Goal: Task Accomplishment & Management: Use online tool/utility

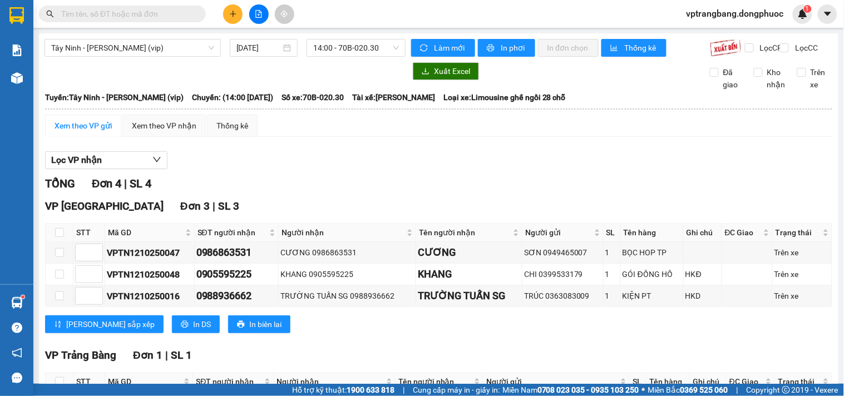
drag, startPoint x: 295, startPoint y: 170, endPoint x: 299, endPoint y: 152, distance: 18.2
click at [296, 159] on div "Lọc VP nhận TỔNG Đơn 4 | SL 4 VP Tây Ninh Đơn 3 | SL 3 STT Mã GD SĐT người nhận…" at bounding box center [438, 299] width 787 height 307
click at [338, 52] on span "14:00 - 70B-020.30" at bounding box center [356, 47] width 86 height 17
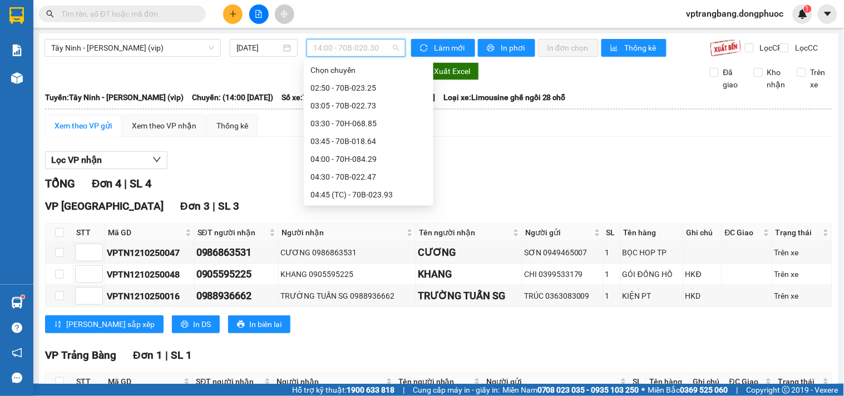
scroll to position [515, 0]
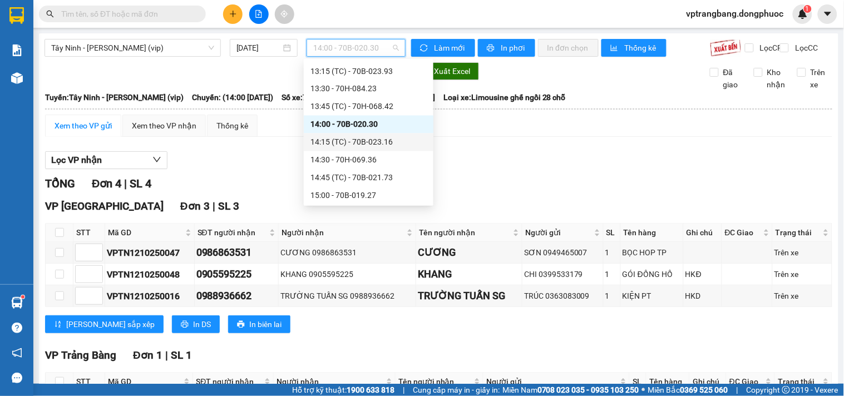
click at [360, 139] on div "14:15 (TC) - 70B-023.16" at bounding box center [368, 142] width 116 height 12
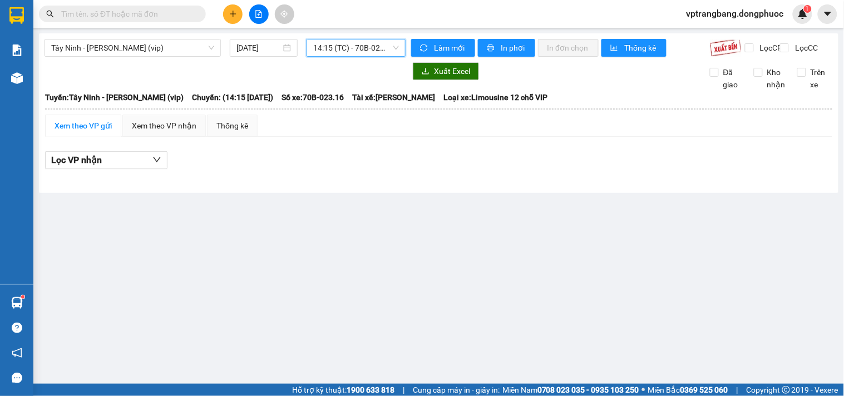
click at [356, 51] on span "14:15 (TC) - 70B-023.16" at bounding box center [356, 47] width 86 height 17
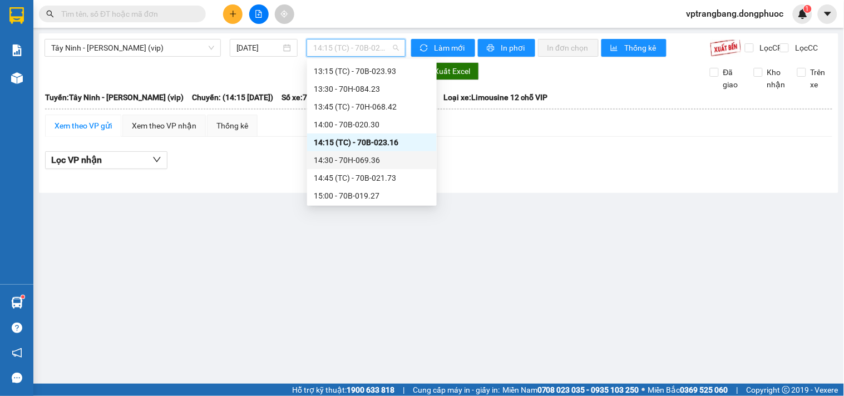
click at [355, 161] on div "14:30 - 70H-069.36" at bounding box center [372, 160] width 116 height 12
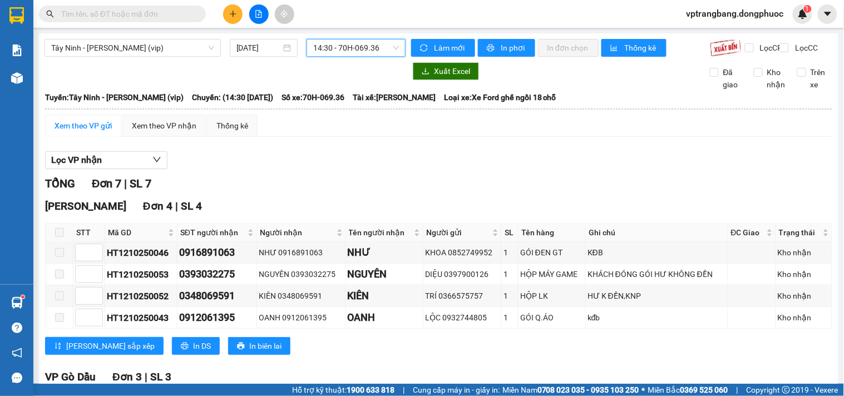
click at [308, 55] on div "14:30 - 70H-069.36" at bounding box center [355, 48] width 99 height 18
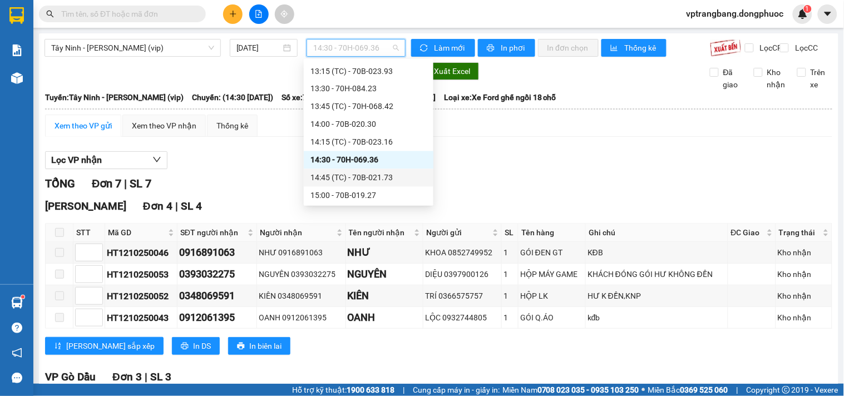
click at [369, 176] on div "14:45 (TC) - 70B-021.73" at bounding box center [368, 178] width 116 height 12
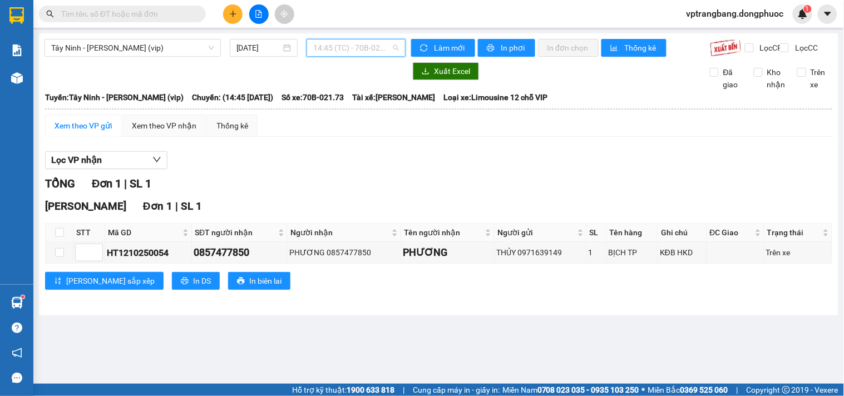
click at [343, 51] on span "14:45 (TC) - 70B-021.73" at bounding box center [356, 47] width 86 height 17
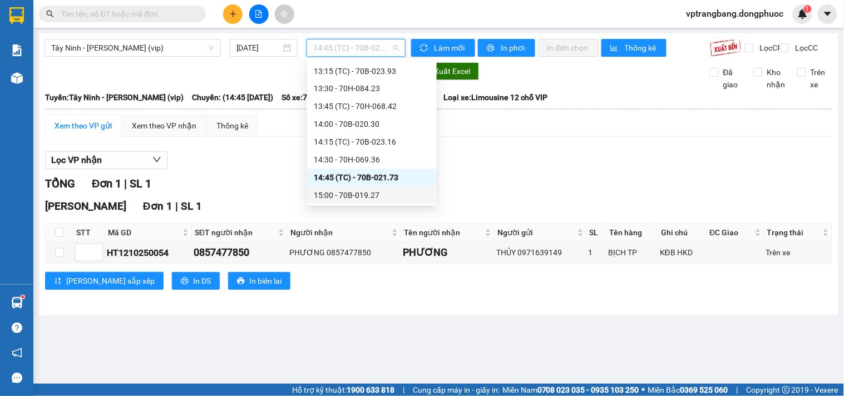
click at [365, 193] on div "15:00 - 70B-019.27" at bounding box center [372, 196] width 116 height 12
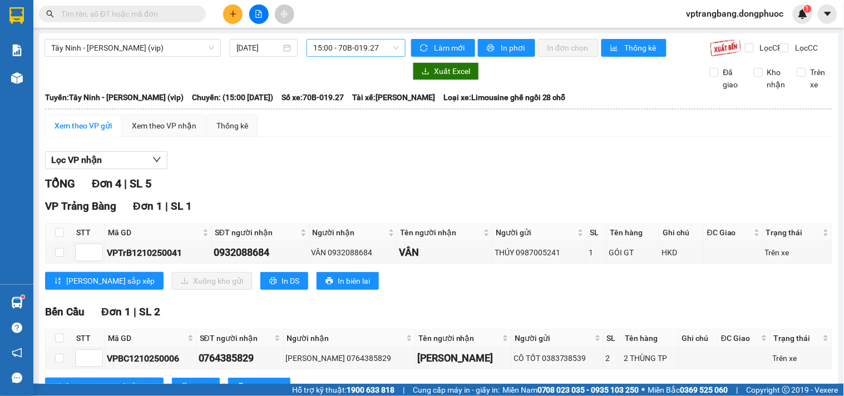
click at [339, 45] on span "15:00 - 70B-019.27" at bounding box center [356, 47] width 86 height 17
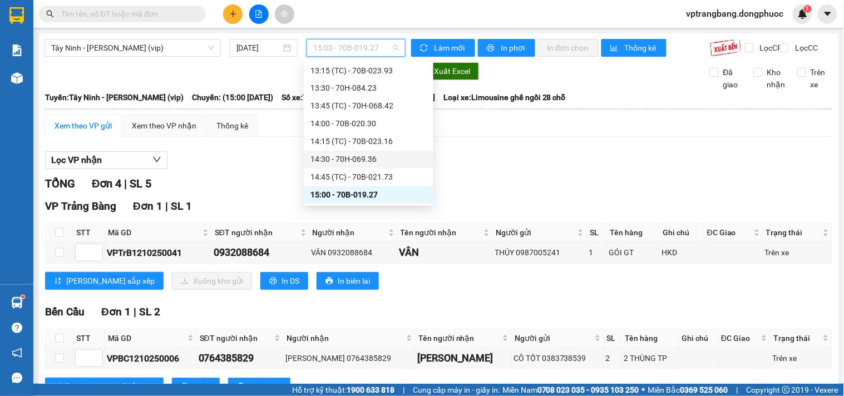
scroll to position [577, 0]
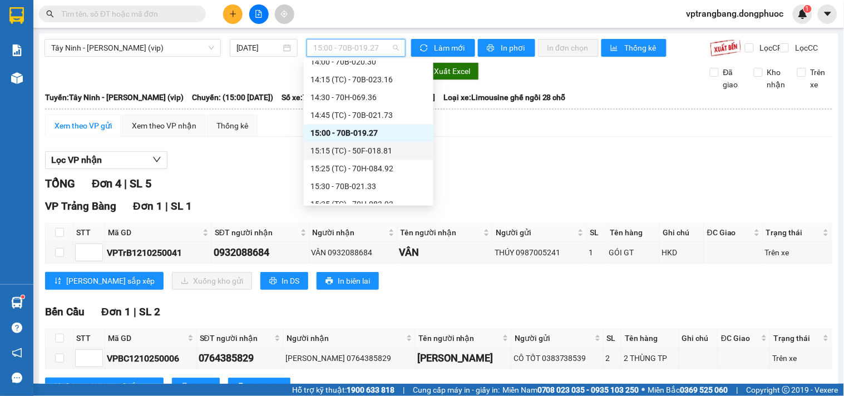
click at [353, 152] on div "15:15 (TC) - 50F-018.81" at bounding box center [368, 151] width 116 height 12
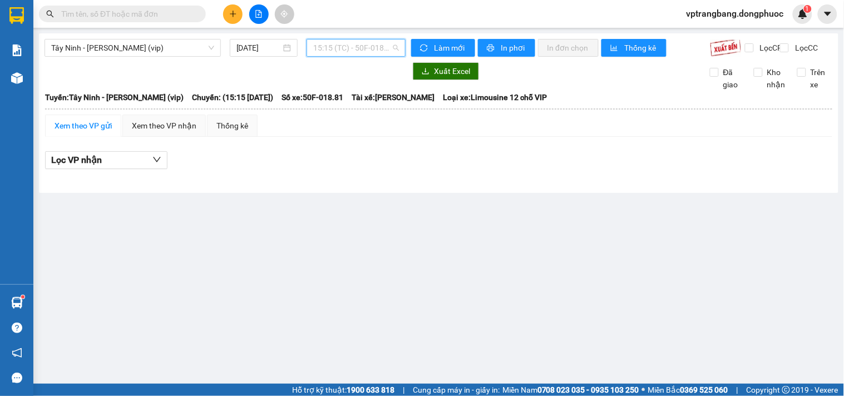
click at [335, 51] on span "15:15 (TC) - 50F-018.81" at bounding box center [356, 47] width 86 height 17
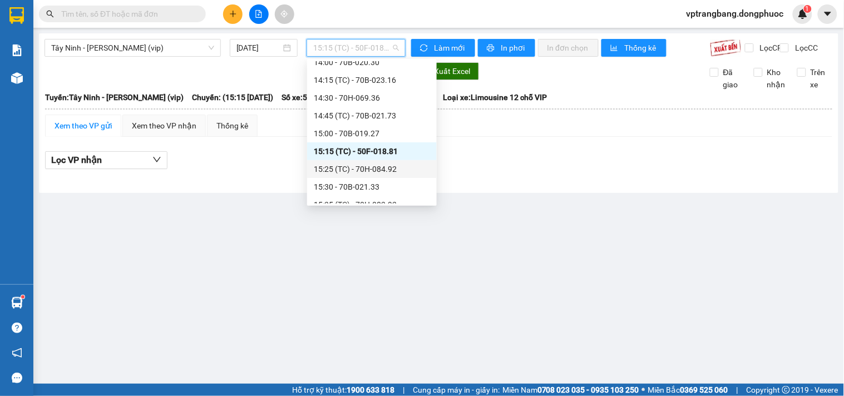
click at [358, 171] on div "15:25 (TC) - 70H-084.92" at bounding box center [372, 169] width 116 height 12
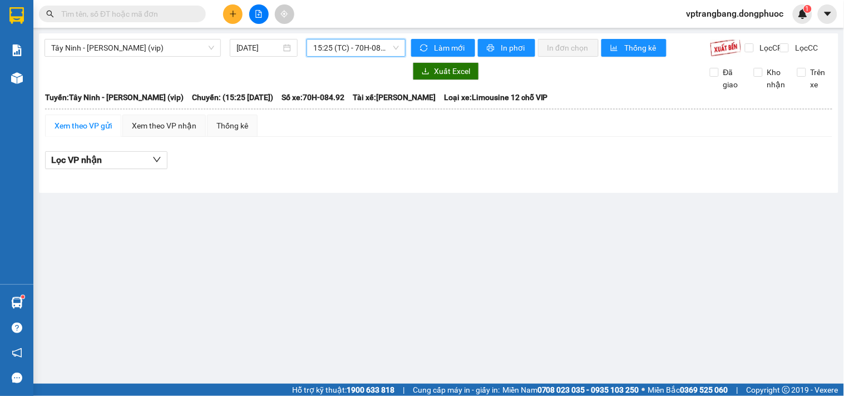
click at [348, 44] on span "15:25 (TC) - 70H-084.92" at bounding box center [356, 47] width 86 height 17
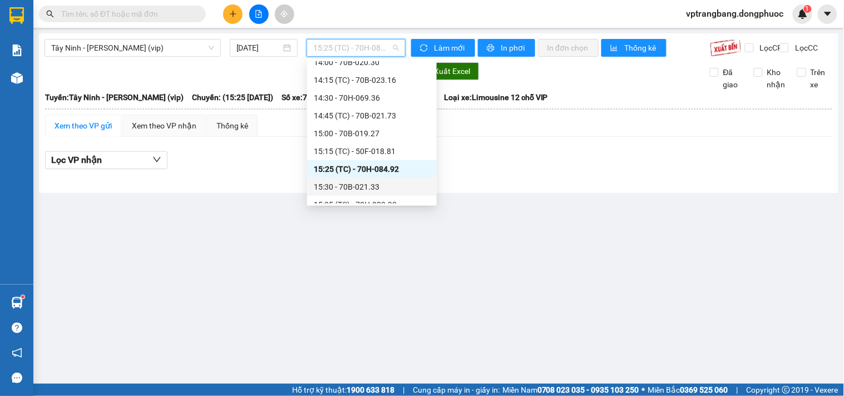
click at [350, 188] on div "15:30 - 70B-021.33" at bounding box center [372, 187] width 116 height 12
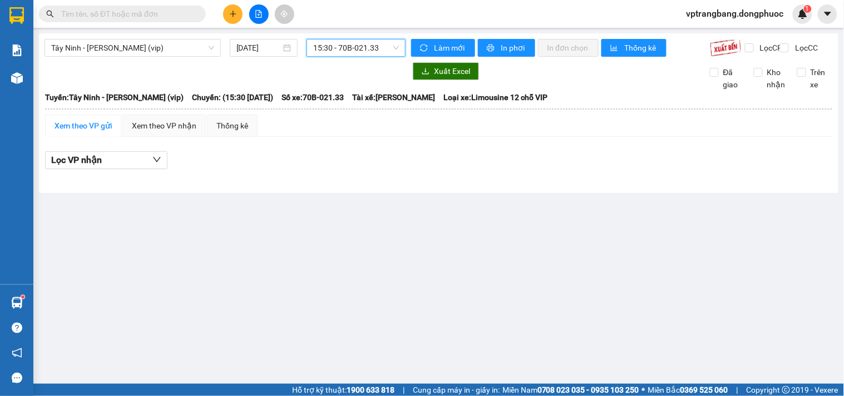
click at [338, 48] on span "15:30 - 70B-021.33" at bounding box center [356, 47] width 86 height 17
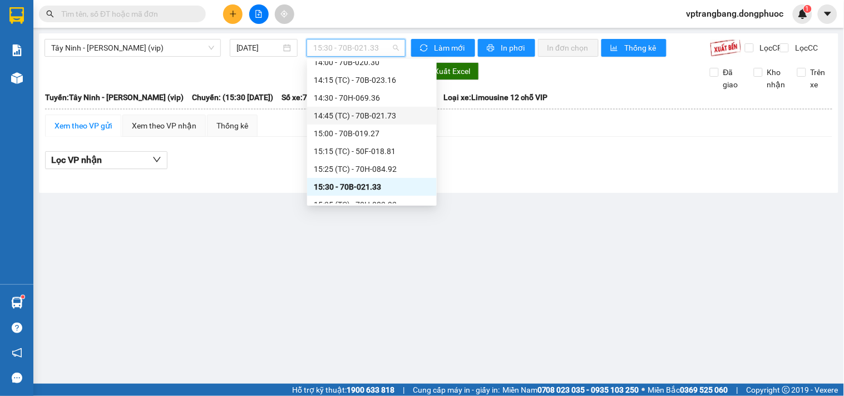
scroll to position [640, 0]
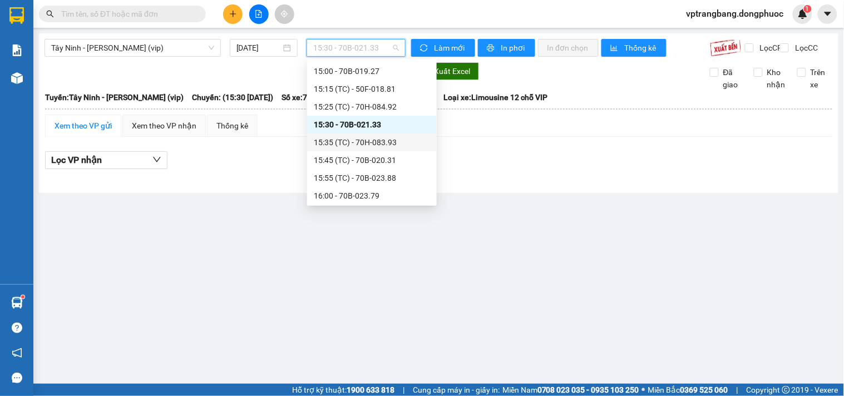
click at [355, 145] on div "15:35 (TC) - 70H-083.93" at bounding box center [372, 142] width 116 height 12
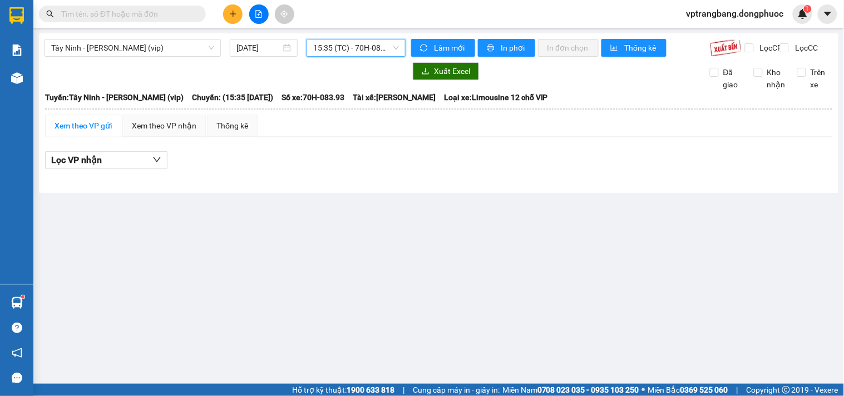
click at [341, 47] on span "15:35 (TC) - 70H-083.93" at bounding box center [356, 47] width 86 height 17
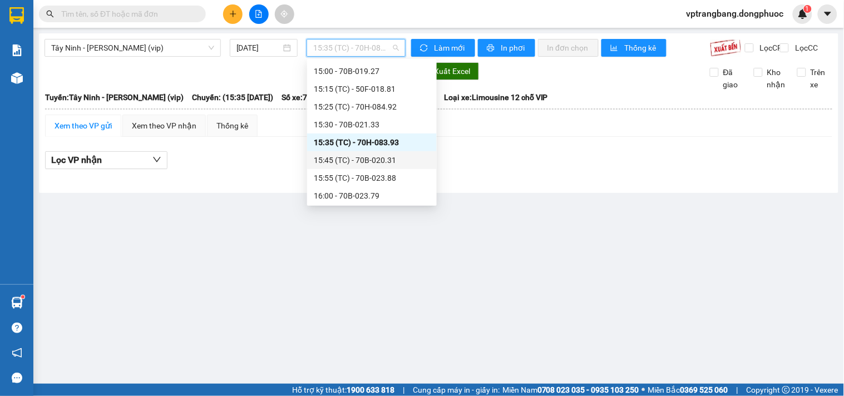
click at [349, 161] on div "15:45 (TC) - 70B-020.31" at bounding box center [372, 160] width 116 height 12
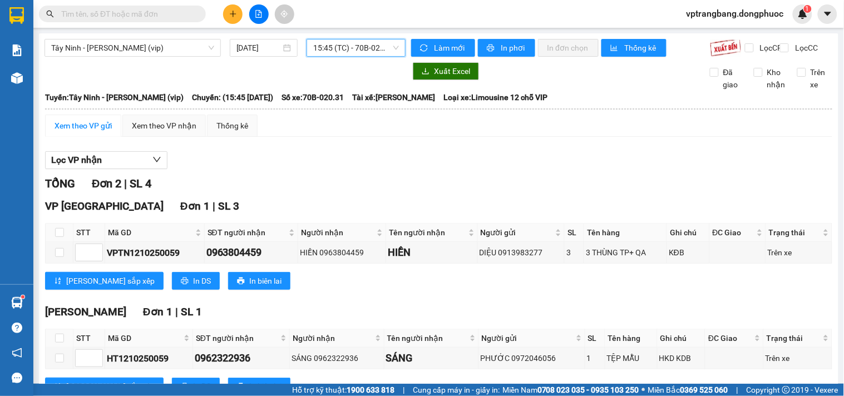
scroll to position [53, 0]
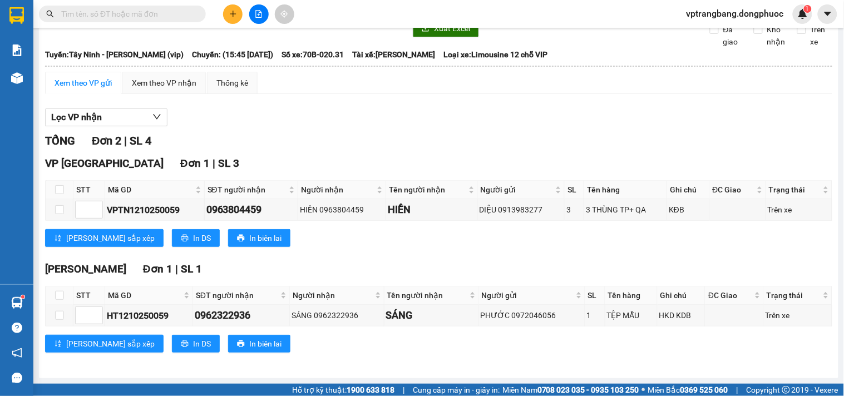
click at [335, 53] on span "Số xe: 70B-020.31" at bounding box center [312, 54] width 62 height 12
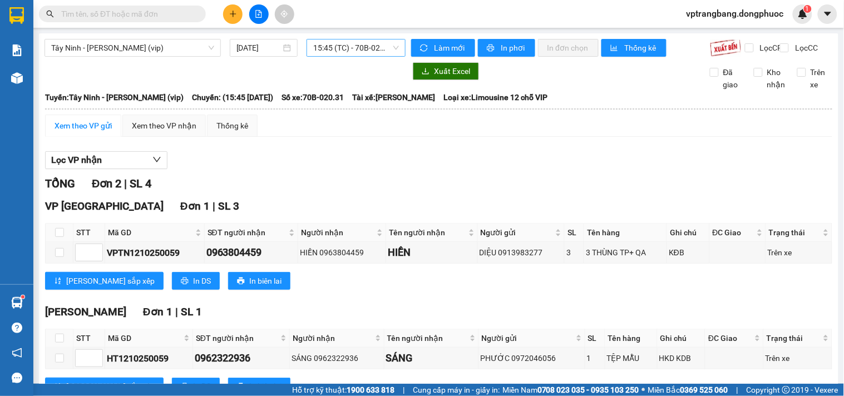
click at [341, 43] on span "15:45 (TC) - 70B-020.31" at bounding box center [356, 47] width 86 height 17
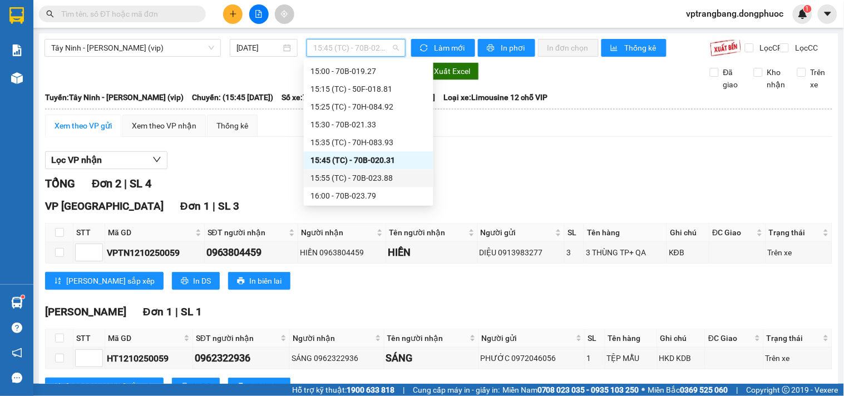
click at [362, 179] on div "15:55 (TC) - 70B-023.88" at bounding box center [368, 178] width 116 height 12
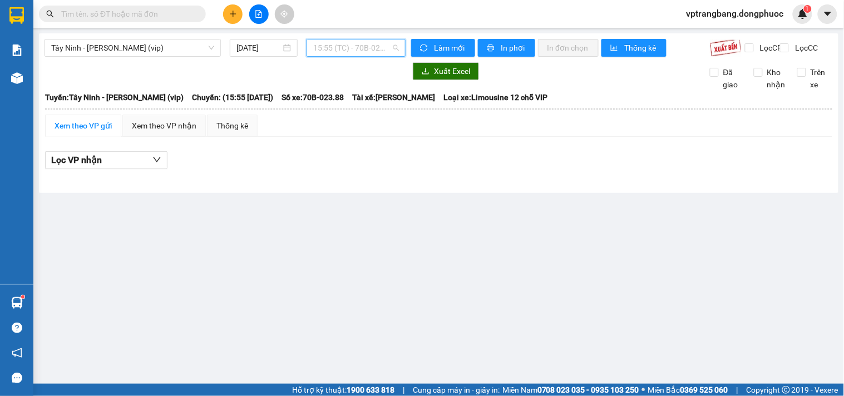
click at [329, 52] on span "15:55 (TC) - 70B-023.88" at bounding box center [356, 47] width 86 height 17
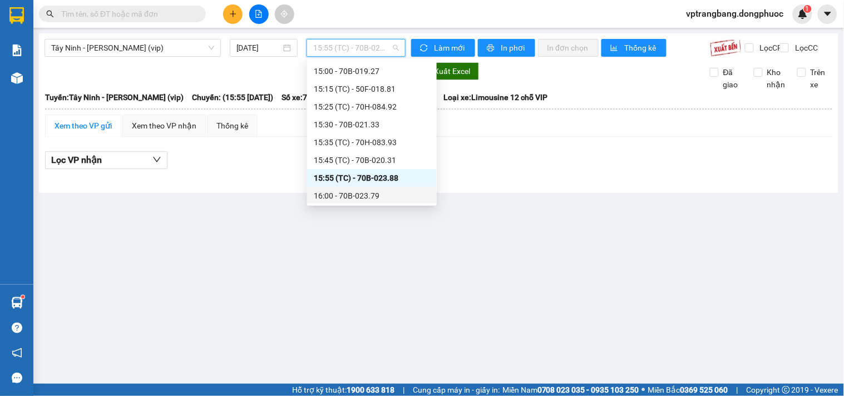
click at [348, 194] on div "16:00 - 70B-023.79" at bounding box center [372, 196] width 116 height 12
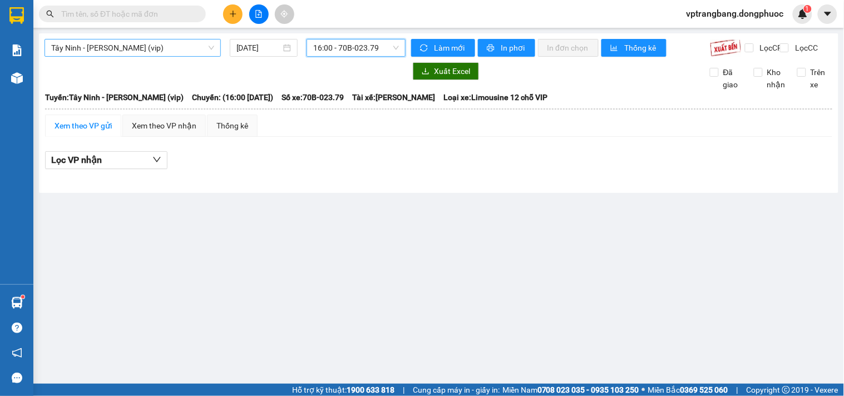
click at [159, 55] on span "Tây Ninh - Hồ Chí Minh (vip)" at bounding box center [132, 47] width 163 height 17
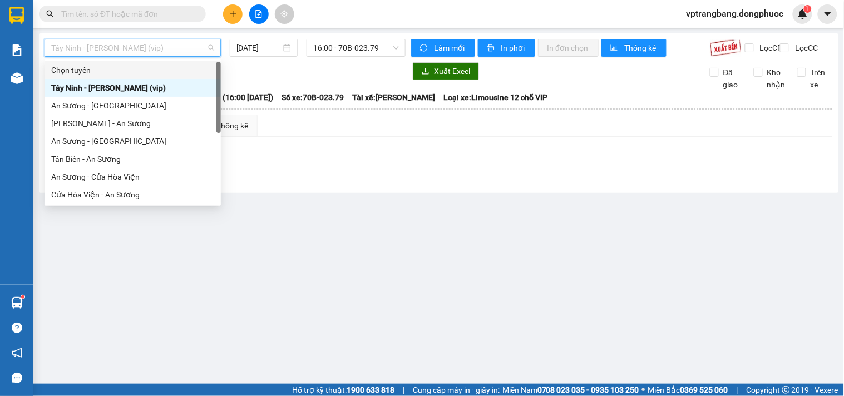
click at [286, 69] on div "Tây Ninh - Hồ Chí Minh (vip) 12/10/2025 16:00 - 70B-023.79 Làm mới In phơi In đ…" at bounding box center [438, 113] width 799 height 160
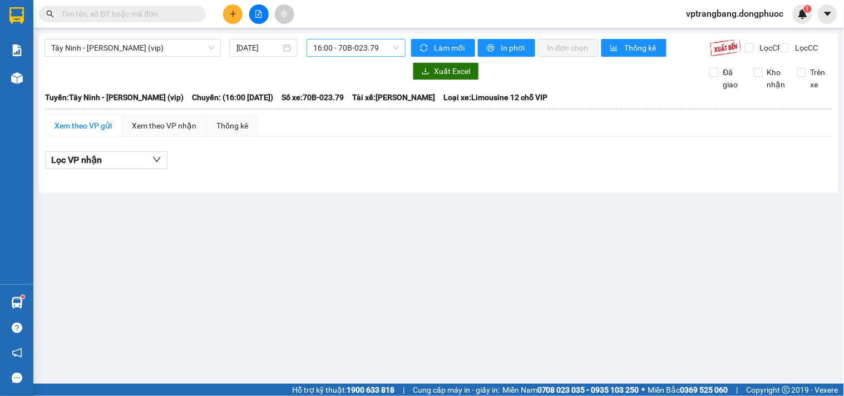
click at [315, 47] on span "16:00 - 70B-023.79" at bounding box center [356, 47] width 86 height 17
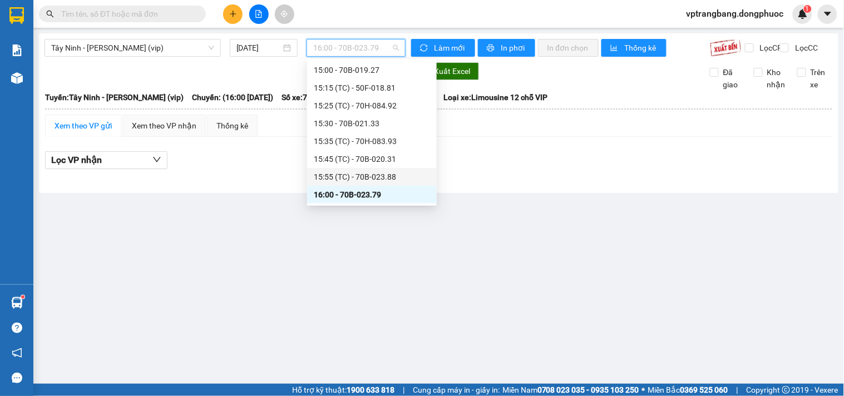
scroll to position [702, 0]
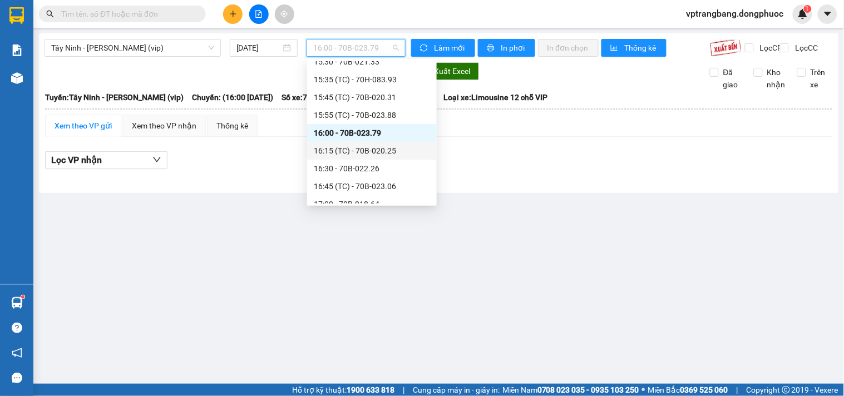
click at [364, 152] on div "16:15 (TC) - 70B-020.25" at bounding box center [372, 151] width 116 height 12
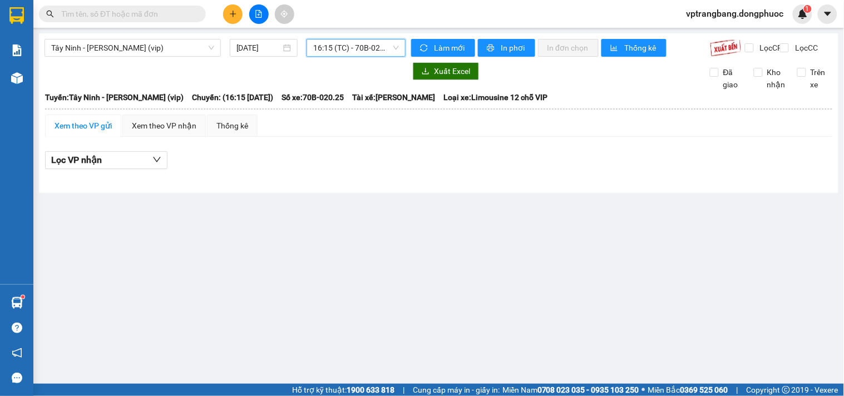
click at [331, 47] on span "16:15 (TC) - 70B-020.25" at bounding box center [356, 47] width 86 height 17
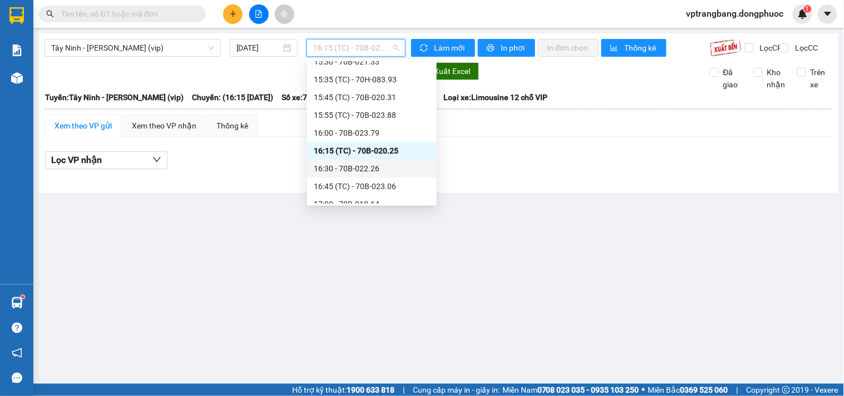
click at [347, 166] on div "16:30 - 70B-022.26" at bounding box center [372, 168] width 116 height 12
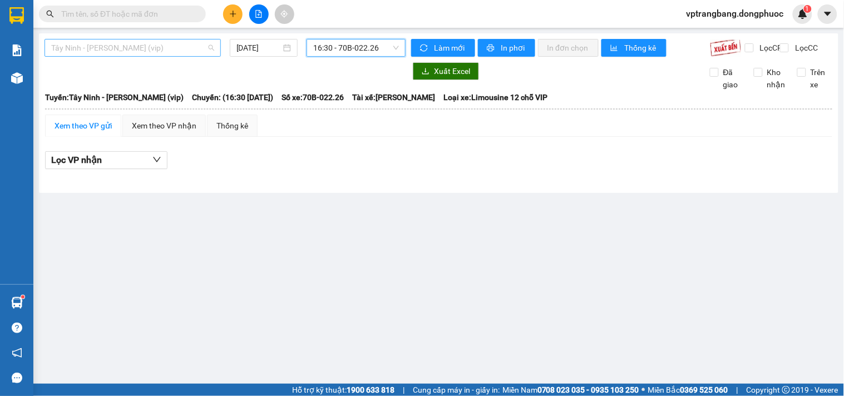
click at [171, 47] on span "Tây Ninh - Hồ Chí Minh (vip)" at bounding box center [132, 47] width 163 height 17
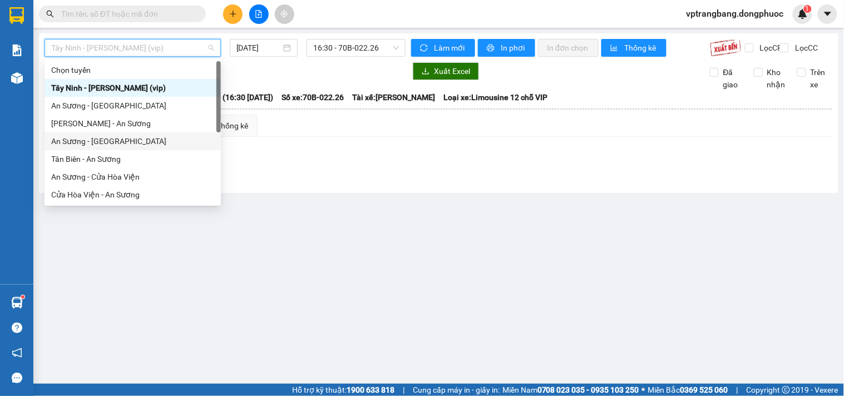
scroll to position [123, 0]
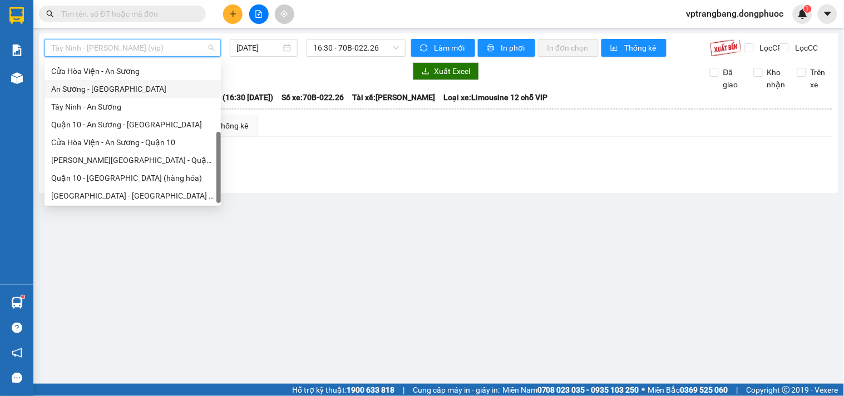
click at [101, 93] on div "An Sương - Tây Ninh" at bounding box center [132, 89] width 163 height 12
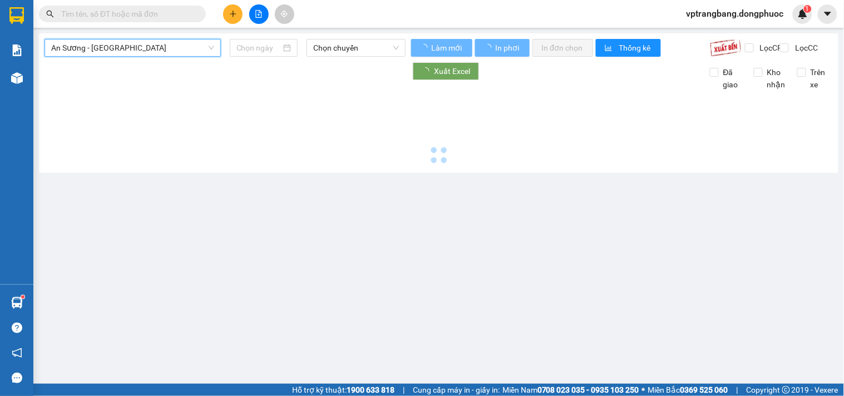
type input "[DATE]"
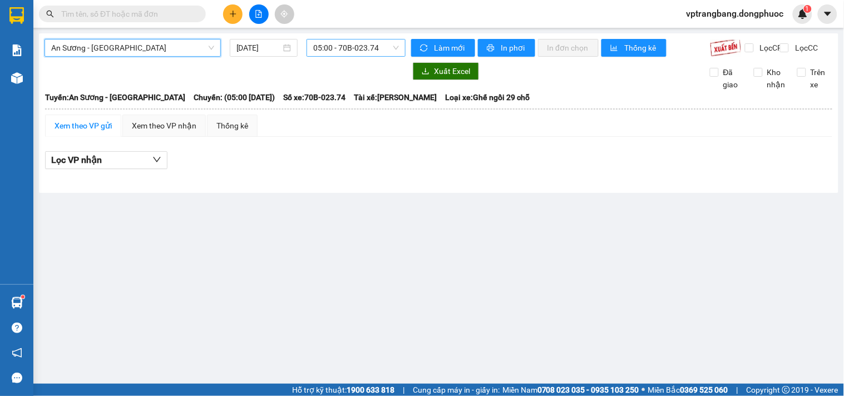
click at [392, 46] on span "05:00 - 70B-023.74" at bounding box center [356, 47] width 86 height 17
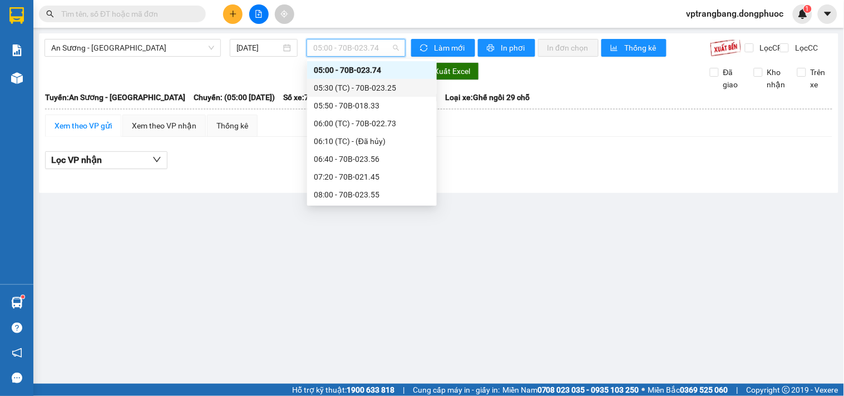
click at [348, 90] on div "05:30 (TC) - 70B-023.25" at bounding box center [372, 88] width 116 height 12
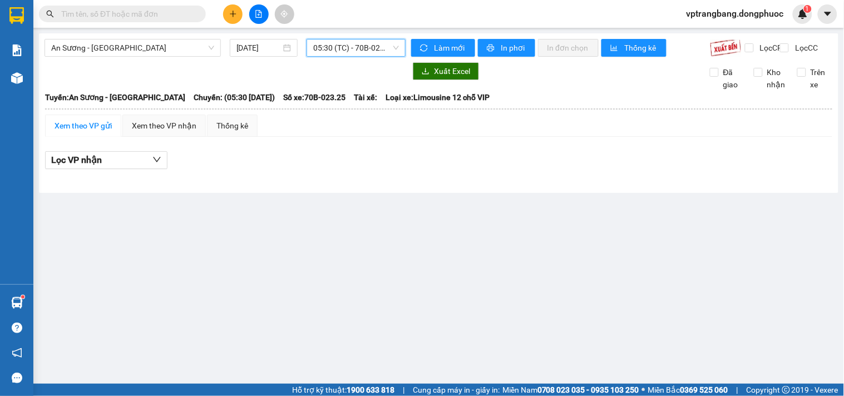
click at [342, 52] on span "05:30 (TC) - 70B-023.25" at bounding box center [356, 47] width 86 height 17
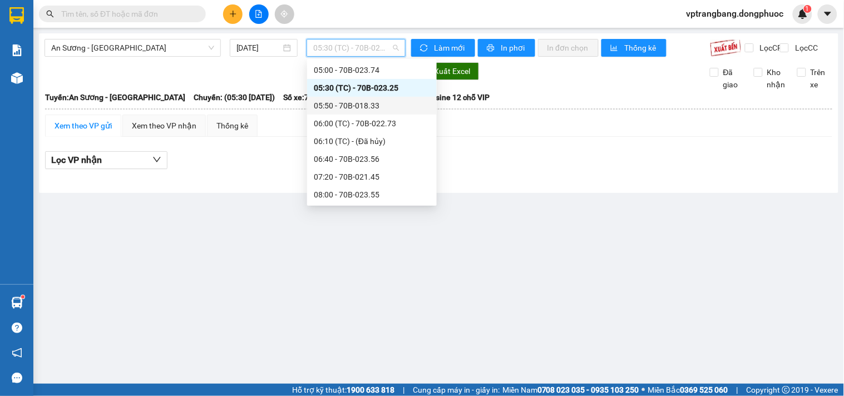
click at [346, 101] on div "05:50 - 70B-018.33" at bounding box center [372, 106] width 130 height 18
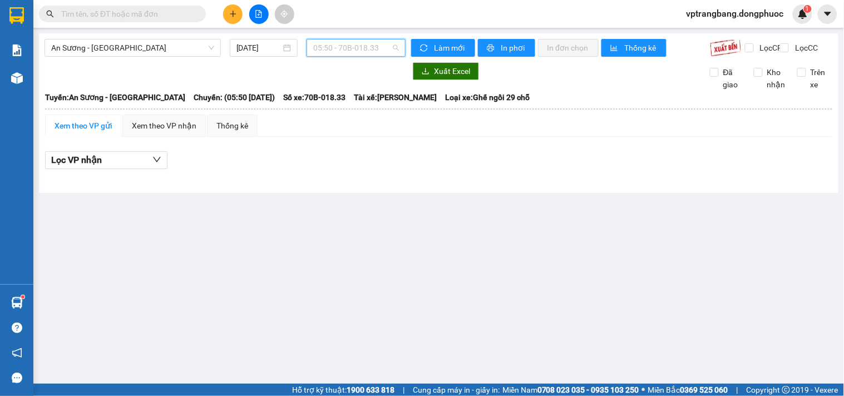
click at [334, 48] on span "05:50 - 70B-018.33" at bounding box center [356, 47] width 86 height 17
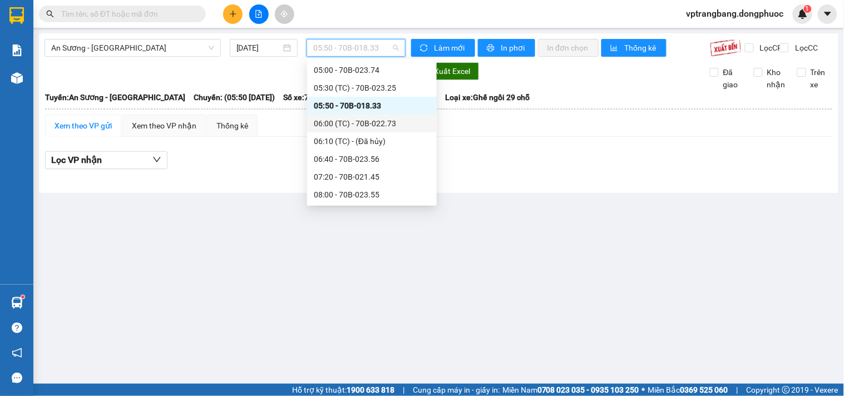
click at [344, 121] on div "06:00 (TC) - 70B-022.73" at bounding box center [372, 123] width 116 height 12
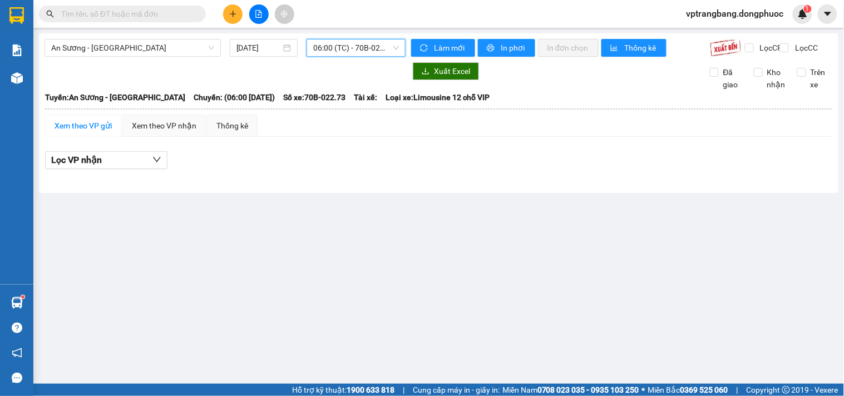
click at [337, 52] on span "06:00 (TC) - 70B-022.73" at bounding box center [356, 47] width 86 height 17
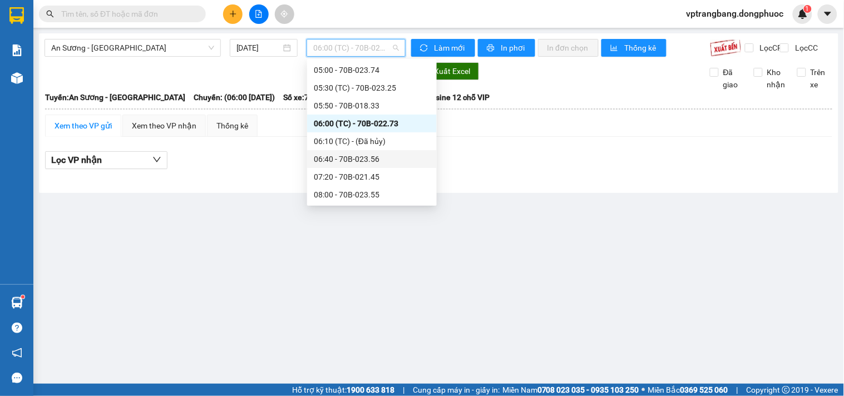
click at [340, 159] on div "06:40 - 70B-023.56" at bounding box center [372, 159] width 116 height 12
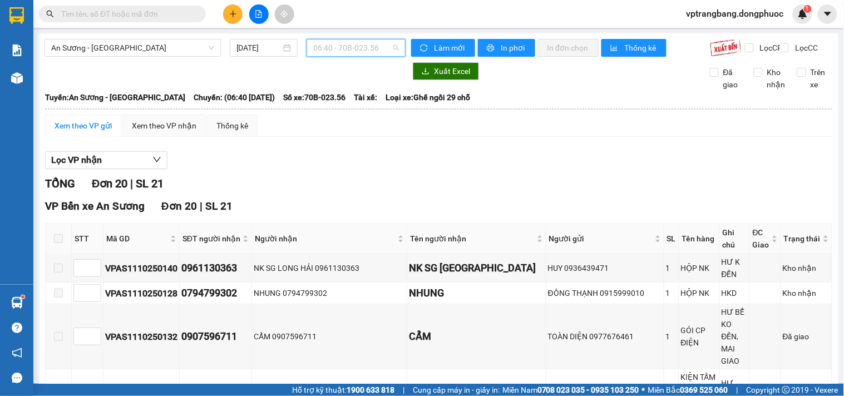
click at [355, 52] on span "06:40 - 70B-023.56" at bounding box center [356, 47] width 86 height 17
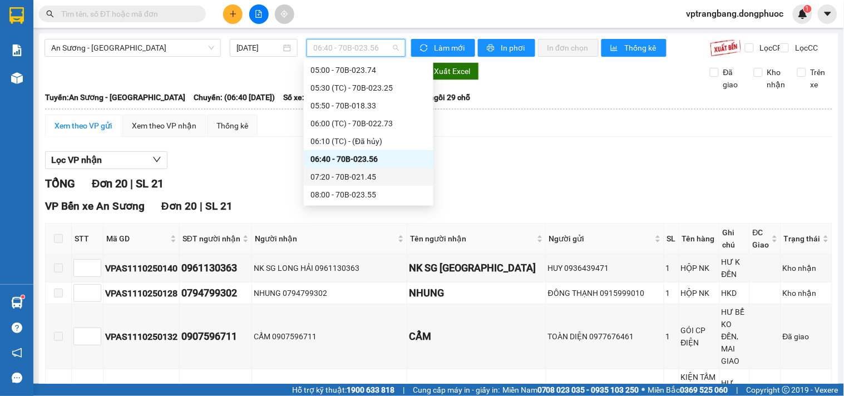
click at [341, 181] on div "07:20 - 70B-021.45" at bounding box center [368, 177] width 116 height 12
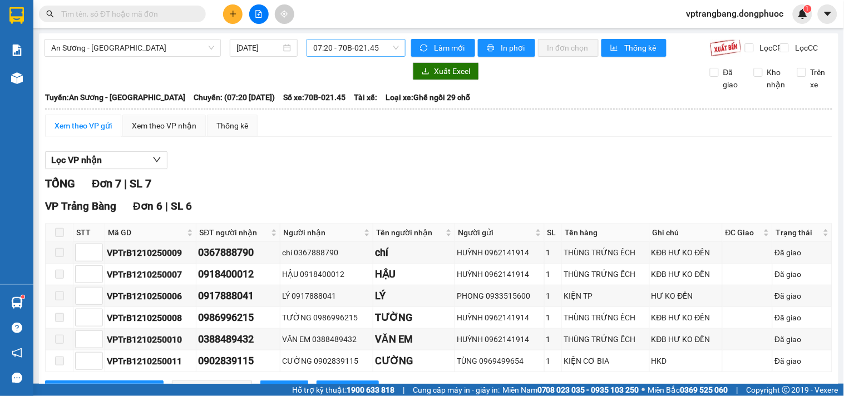
click at [315, 53] on span "07:20 - 70B-021.45" at bounding box center [356, 47] width 86 height 17
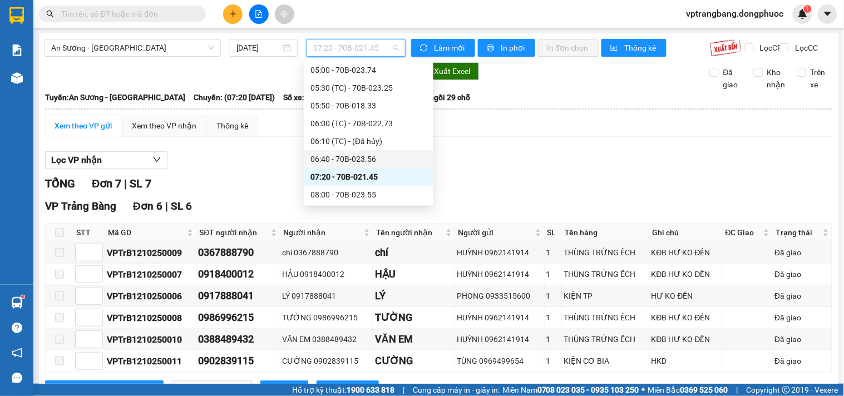
scroll to position [80, 0]
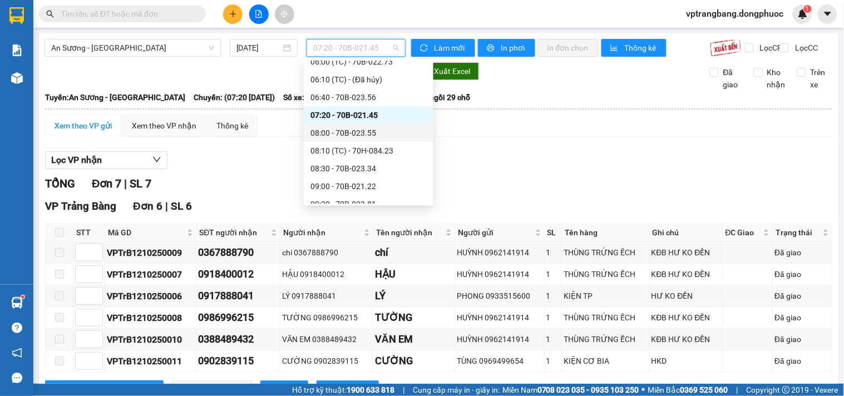
click at [347, 132] on div "08:00 - 70B-023.55" at bounding box center [368, 133] width 116 height 12
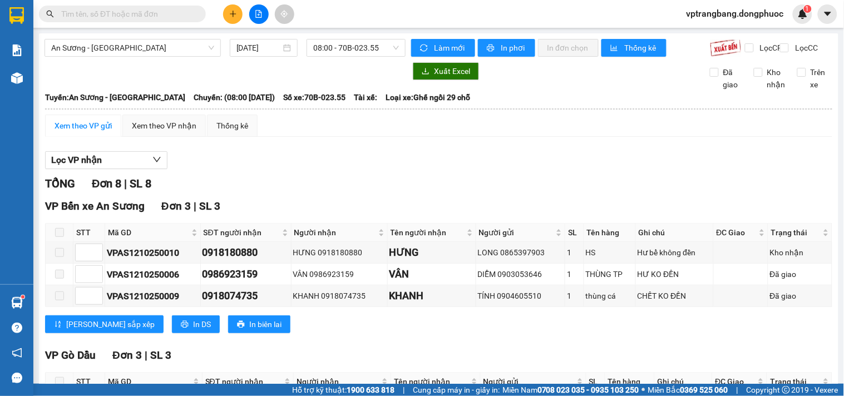
drag, startPoint x: 324, startPoint y: 185, endPoint x: 336, endPoint y: 182, distance: 12.4
click at [324, 185] on div "TỔNG Đơn 8 | SL 8" at bounding box center [438, 183] width 787 height 17
click at [337, 170] on div "Lọc VP nhận" at bounding box center [438, 160] width 787 height 18
click at [348, 50] on span "08:00 - 70B-023.55" at bounding box center [356, 47] width 86 height 17
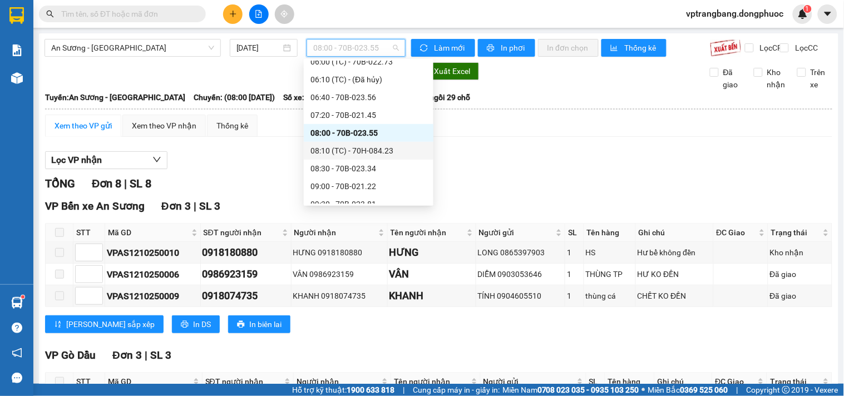
click at [348, 152] on div "08:10 (TC) - 70H-084.23" at bounding box center [368, 151] width 116 height 12
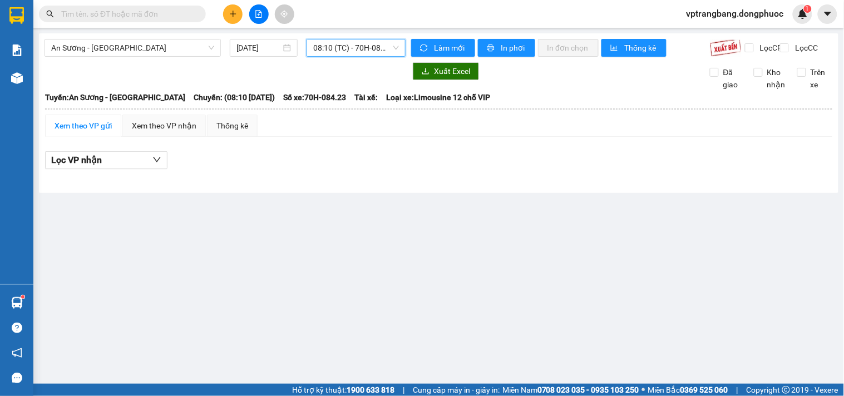
click at [327, 46] on span "08:10 (TC) - 70H-084.23" at bounding box center [356, 47] width 86 height 17
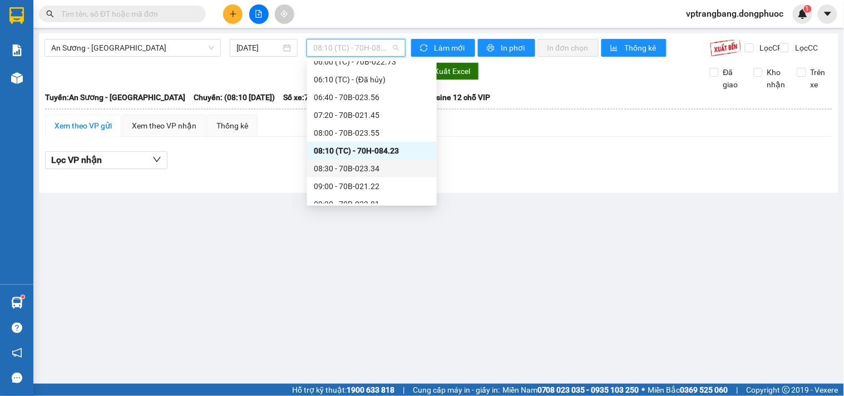
click at [366, 170] on div "08:30 - 70B-023.34" at bounding box center [372, 168] width 116 height 12
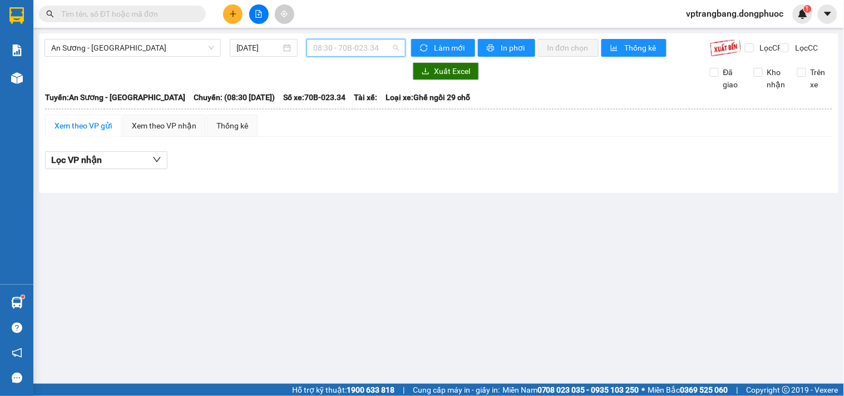
click at [333, 48] on span "08:30 - 70B-023.34" at bounding box center [356, 47] width 86 height 17
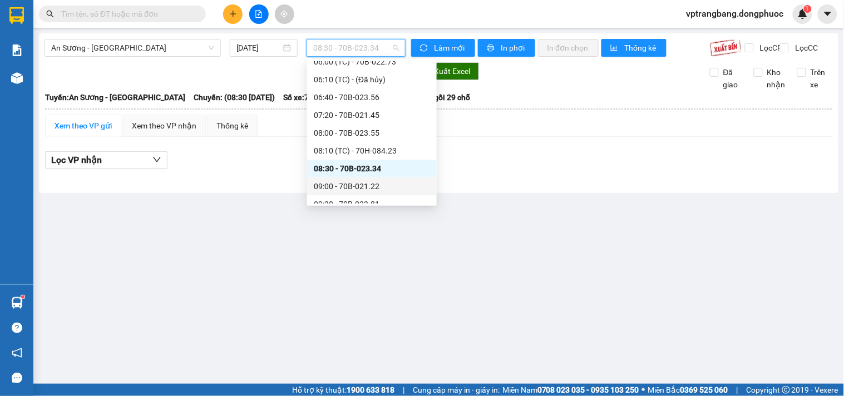
scroll to position [141, 0]
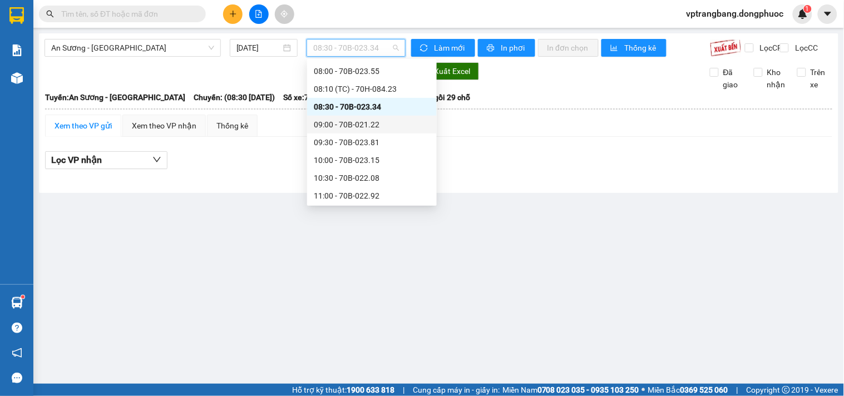
click at [365, 125] on div "09:00 - 70B-021.22" at bounding box center [372, 124] width 116 height 12
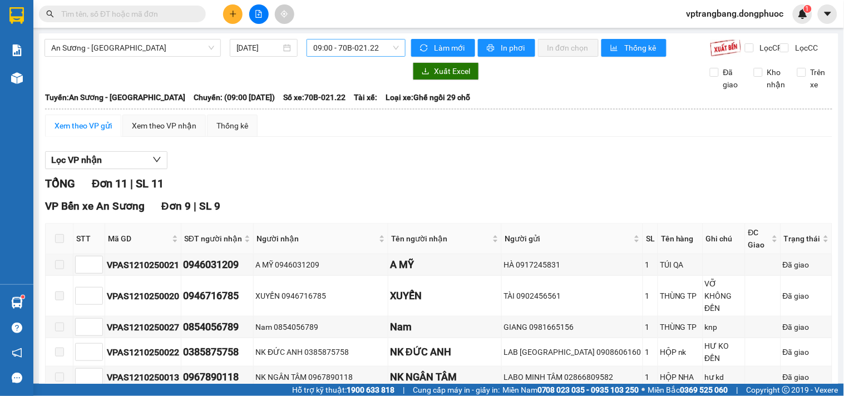
click at [326, 48] on span "09:00 - 70B-021.22" at bounding box center [356, 47] width 86 height 17
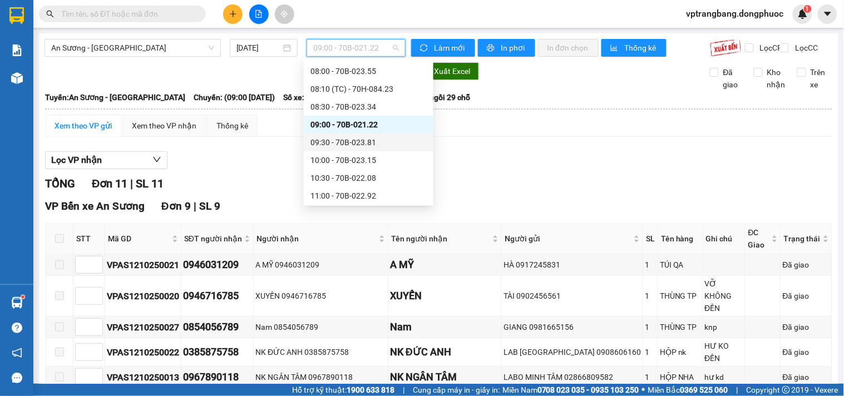
click at [355, 145] on div "09:30 - 70B-023.81" at bounding box center [368, 142] width 116 height 12
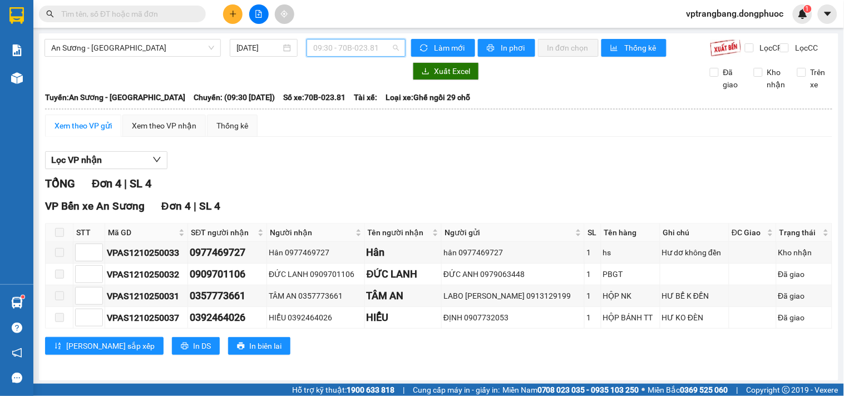
click at [335, 48] on span "09:30 - 70B-023.81" at bounding box center [356, 47] width 86 height 17
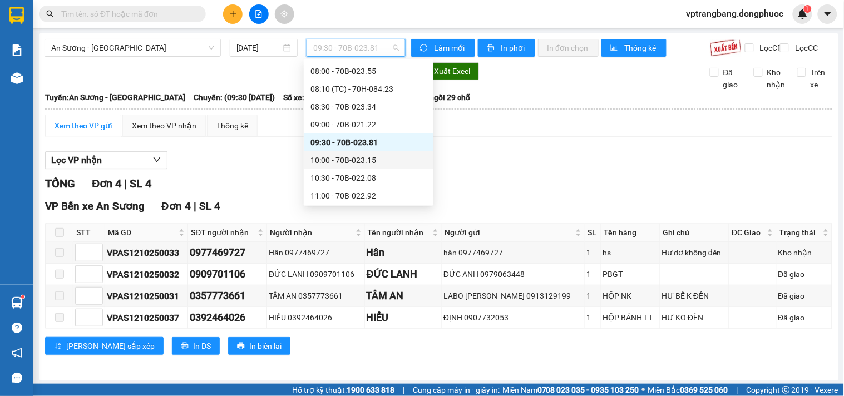
click at [344, 158] on div "10:00 - 70B-023.15" at bounding box center [368, 160] width 116 height 12
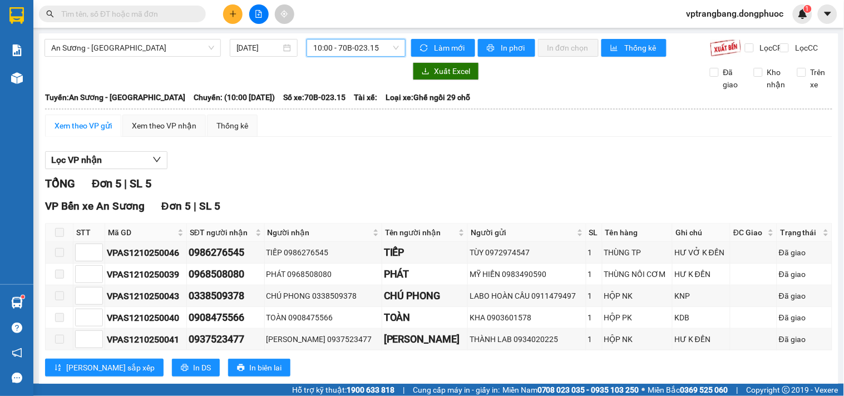
click at [345, 51] on span "10:00 - 70B-023.15" at bounding box center [356, 47] width 86 height 17
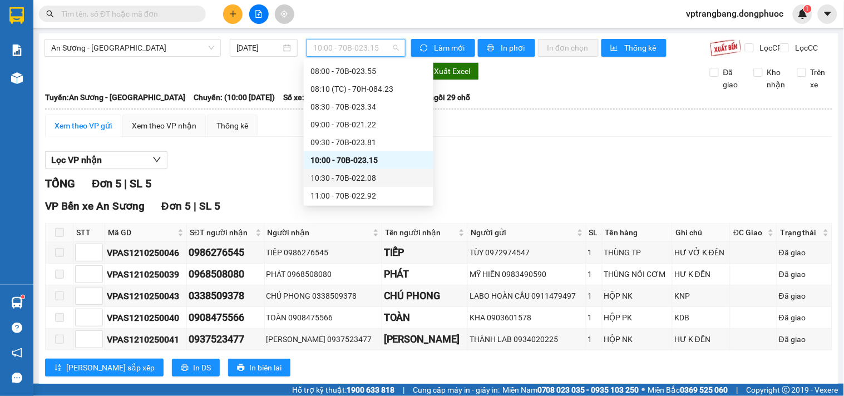
click at [352, 179] on div "10:30 - 70B-022.08" at bounding box center [368, 178] width 116 height 12
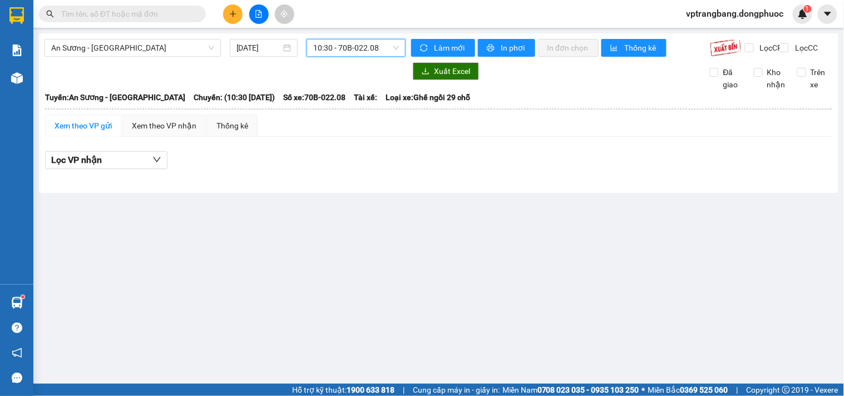
click at [335, 49] on span "10:30 - 70B-022.08" at bounding box center [356, 47] width 86 height 17
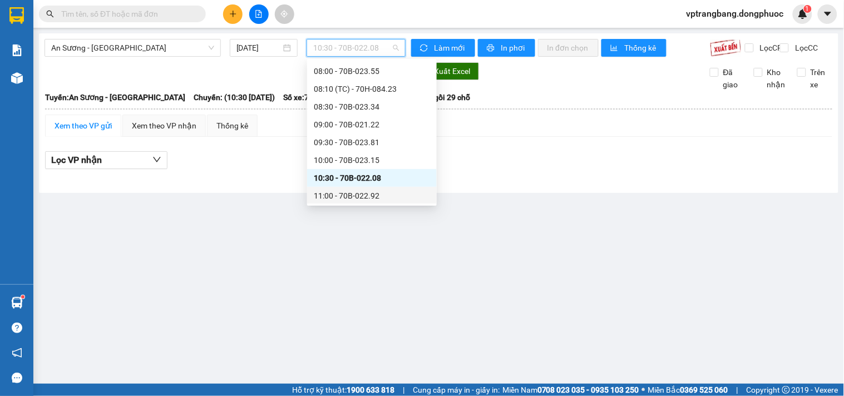
click at [348, 191] on div "11:00 - 70B-022.92" at bounding box center [372, 196] width 116 height 12
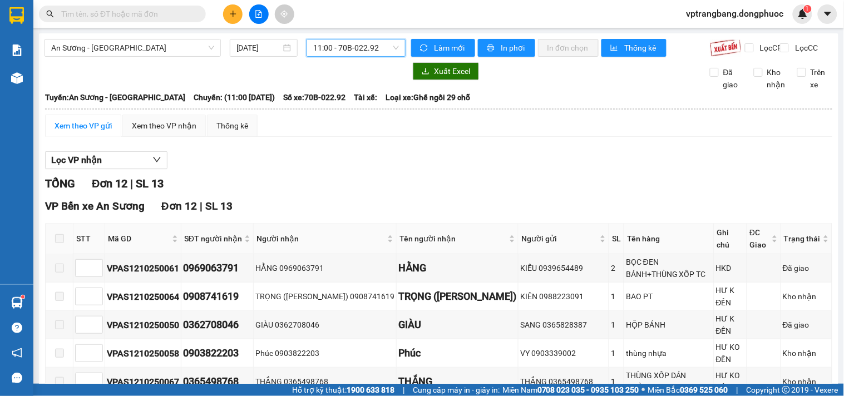
click at [323, 43] on span "11:00 - 70B-022.92" at bounding box center [356, 47] width 86 height 17
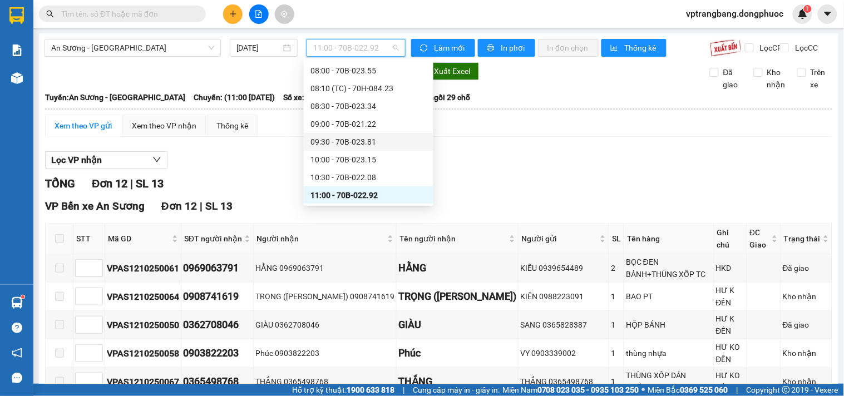
scroll to position [265, 0]
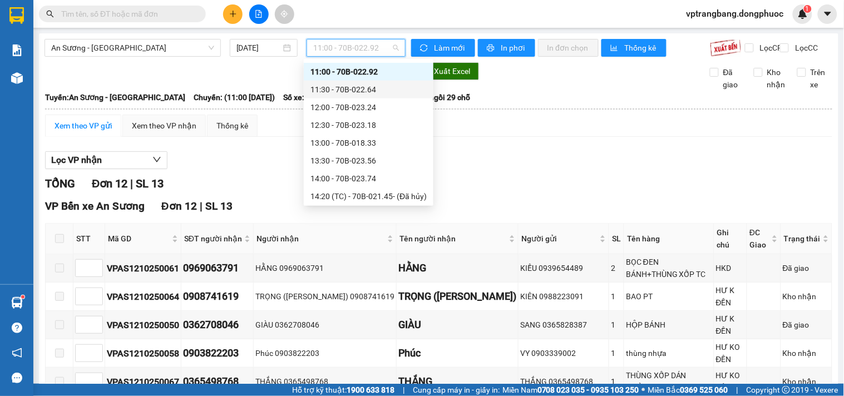
click at [352, 93] on div "11:30 - 70B-022.64" at bounding box center [368, 89] width 116 height 12
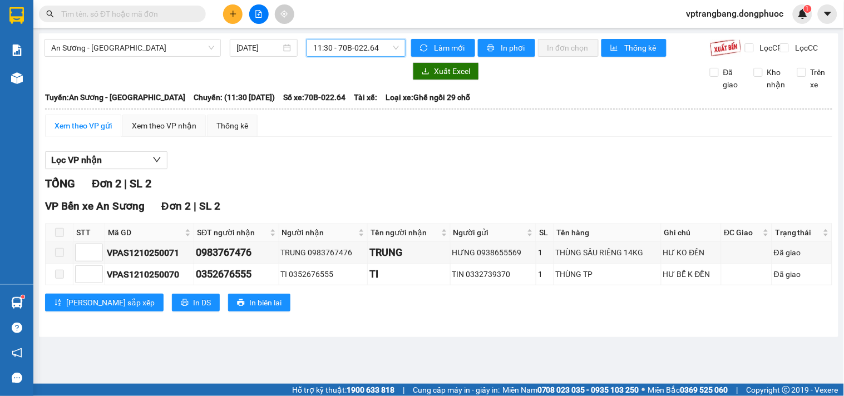
click at [353, 46] on span "11:30 - 70B-022.64" at bounding box center [356, 47] width 86 height 17
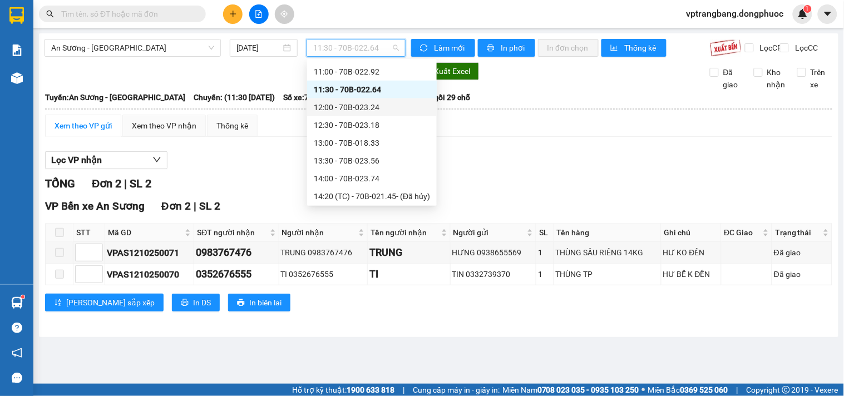
click at [353, 103] on div "12:00 - 70B-023.24" at bounding box center [372, 107] width 116 height 12
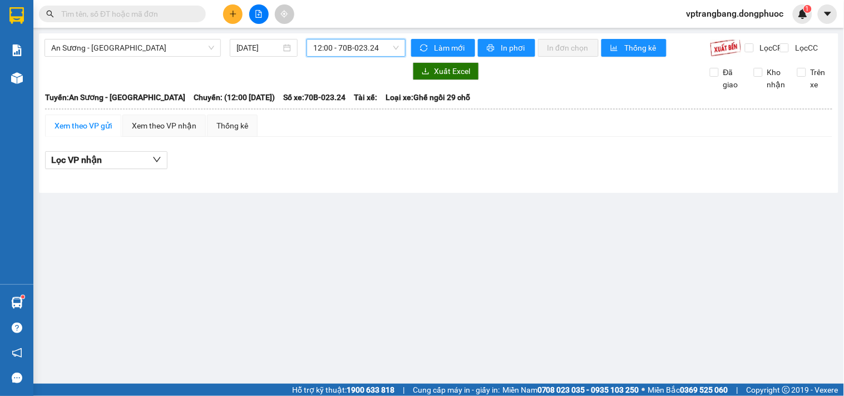
drag, startPoint x: 343, startPoint y: 47, endPoint x: 358, endPoint y: 76, distance: 32.8
click at [343, 47] on span "12:00 - 70B-023.24" at bounding box center [356, 47] width 86 height 17
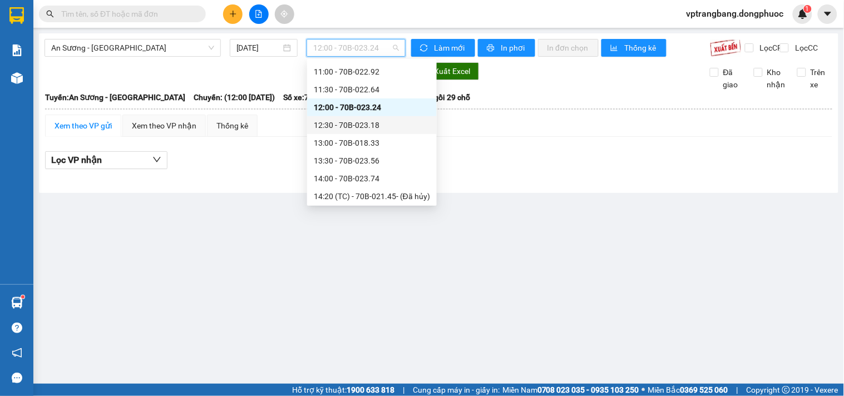
click at [349, 123] on div "12:30 - 70B-023.18" at bounding box center [372, 125] width 116 height 12
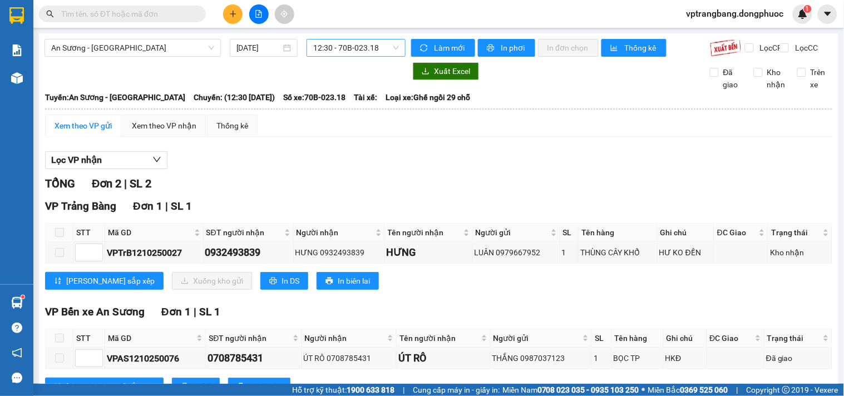
click at [313, 52] on span "12:30 - 70B-023.18" at bounding box center [356, 47] width 86 height 17
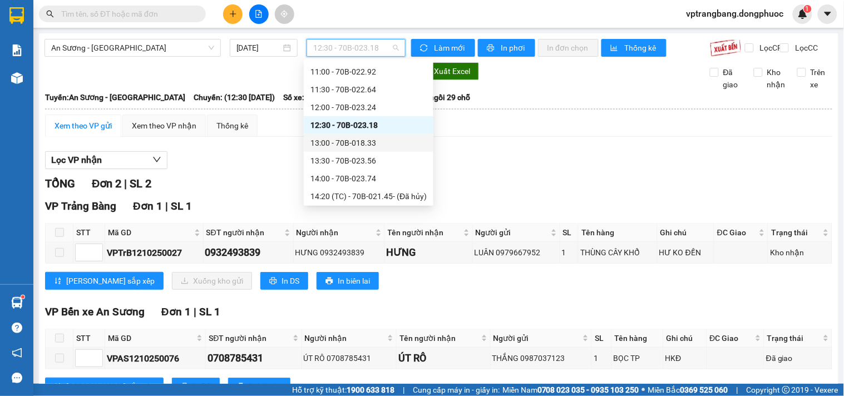
click at [357, 146] on div "13:00 - 70B-018.33" at bounding box center [368, 143] width 116 height 12
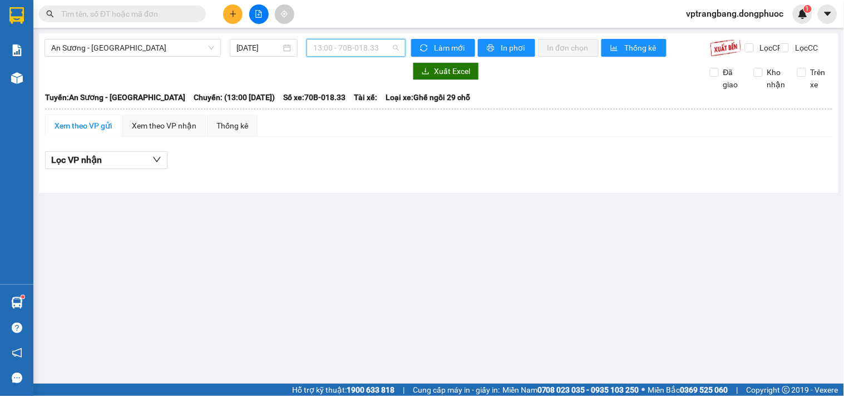
click at [341, 52] on span "13:00 - 70B-018.33" at bounding box center [356, 47] width 86 height 17
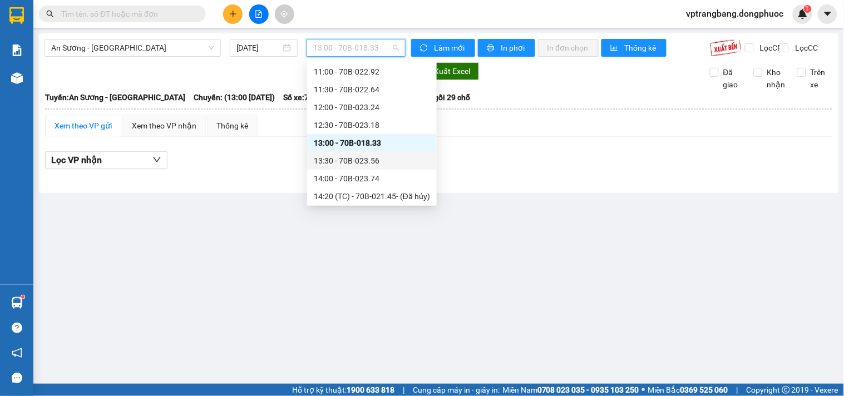
click at [348, 163] on div "13:30 - 70B-023.56" at bounding box center [372, 161] width 116 height 12
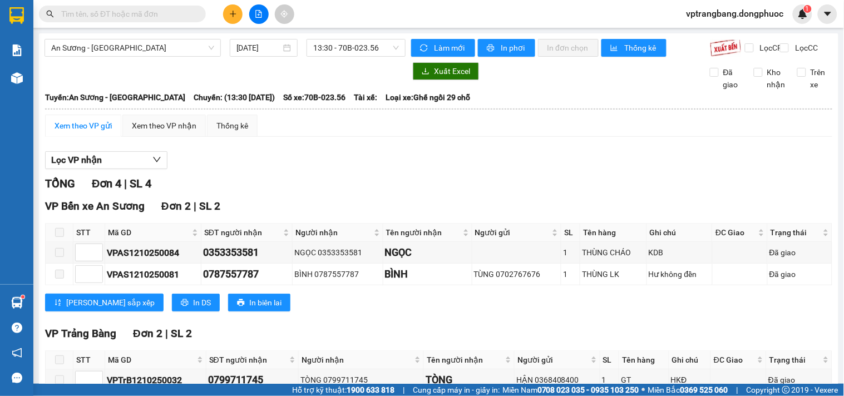
click at [296, 192] on div "TỔNG Đơn 4 | SL 4" at bounding box center [438, 183] width 787 height 17
click at [329, 53] on span "13:30 - 70B-023.56" at bounding box center [356, 47] width 86 height 17
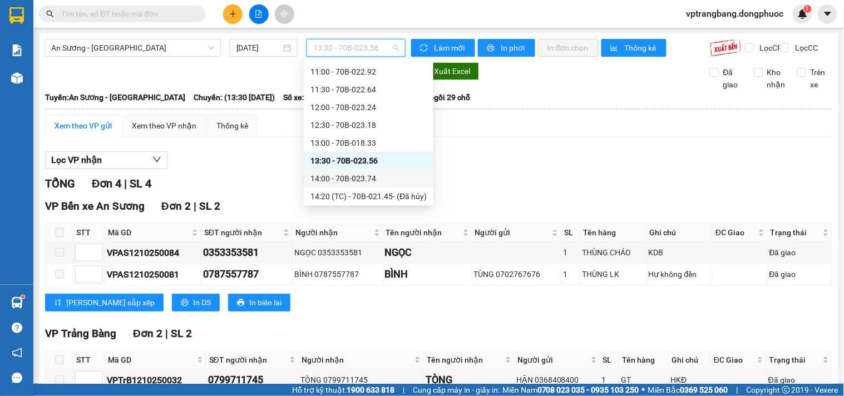
click at [364, 176] on div "14:00 - 70B-023.74" at bounding box center [368, 178] width 116 height 12
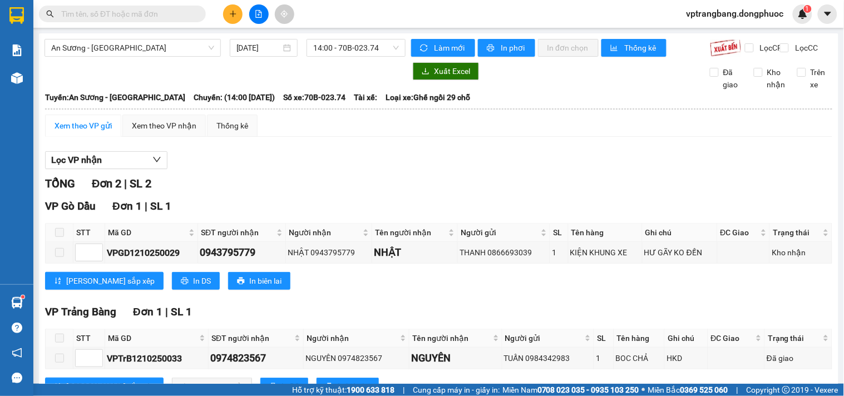
drag, startPoint x: 338, startPoint y: 48, endPoint x: 347, endPoint y: 36, distance: 15.1
click at [338, 48] on span "14:00 - 70B-023.74" at bounding box center [356, 47] width 86 height 17
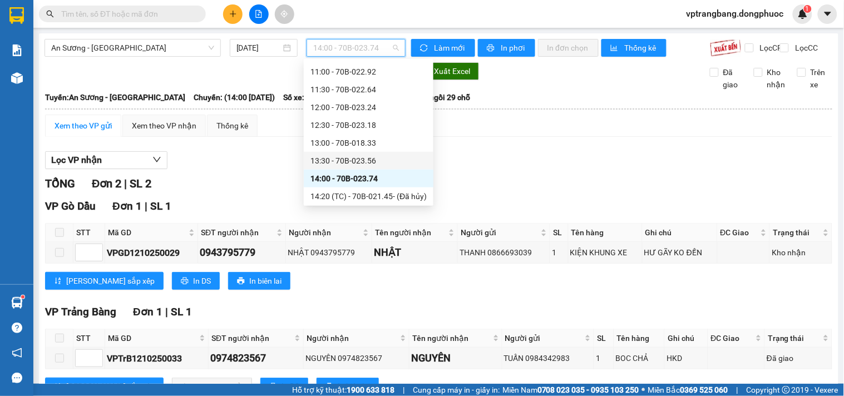
scroll to position [327, 0]
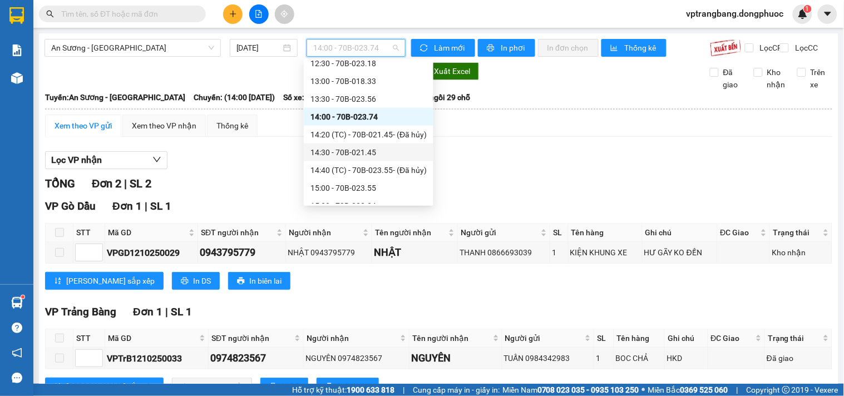
click at [353, 154] on div "14:30 - 70B-021.45" at bounding box center [368, 152] width 116 height 12
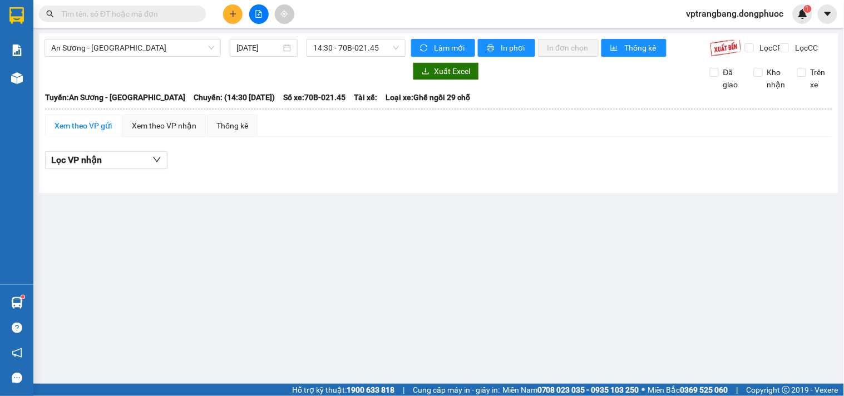
click at [373, 38] on div "An Sương - Tây Ninh 12/10/2025 14:30 - 70B-021.45 Làm mới In phơi In đơn chọn T…" at bounding box center [438, 113] width 799 height 160
click at [373, 52] on span "14:30 - 70B-021.45" at bounding box center [356, 47] width 86 height 17
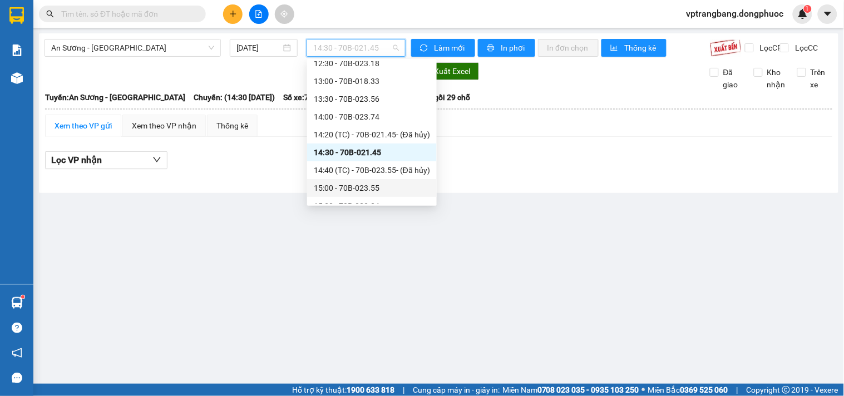
click at [368, 187] on div "15:00 - 70B-023.55" at bounding box center [372, 188] width 116 height 12
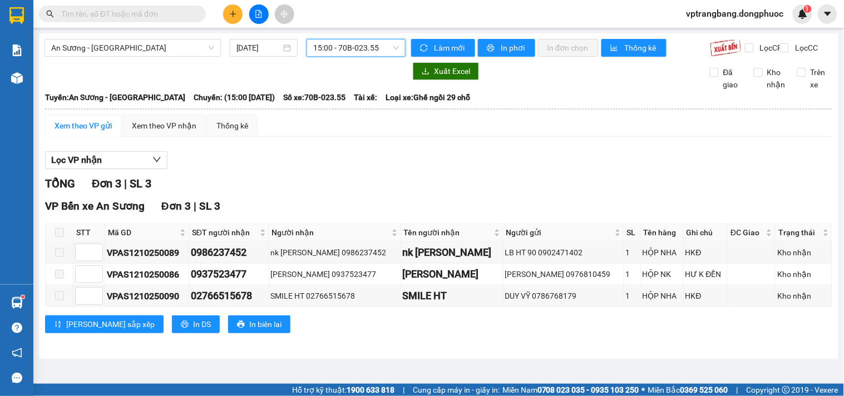
click at [345, 48] on span "15:00 - 70B-023.55" at bounding box center [356, 47] width 86 height 17
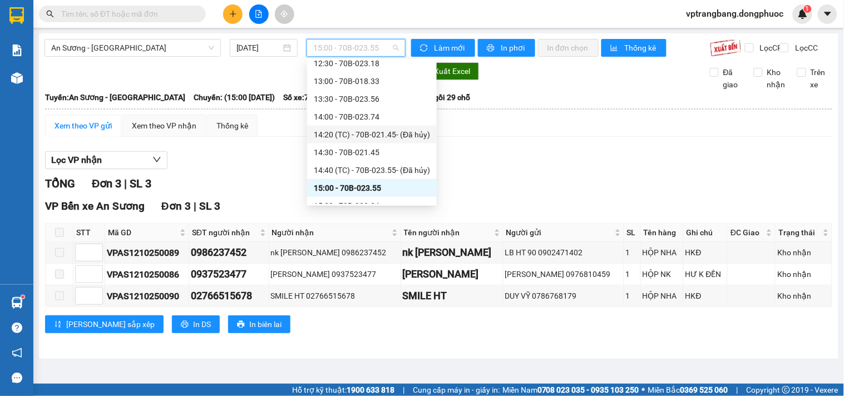
scroll to position [389, 0]
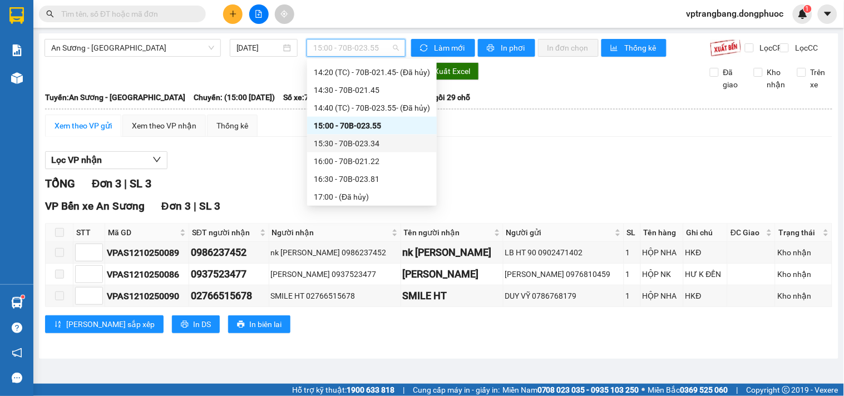
drag, startPoint x: 359, startPoint y: 153, endPoint x: 359, endPoint y: 142, distance: 11.1
click at [359, 142] on div "Chọn chuyến 05:00 - 70B-023.74 05:30 (TC) - 70B-023.25 05:50 - 70B-018.33 06:00…" at bounding box center [372, 63] width 130 height 783
click at [359, 142] on div "15:30 - 70B-023.34" at bounding box center [372, 143] width 116 height 12
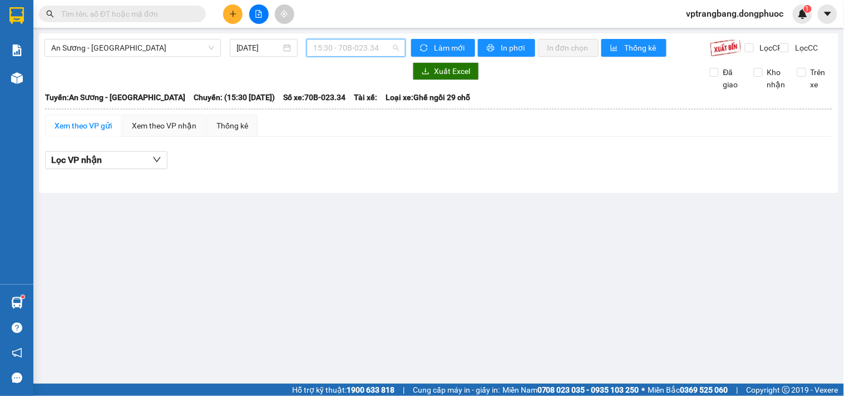
click at [345, 50] on span "15:30 - 70B-023.34" at bounding box center [356, 47] width 86 height 17
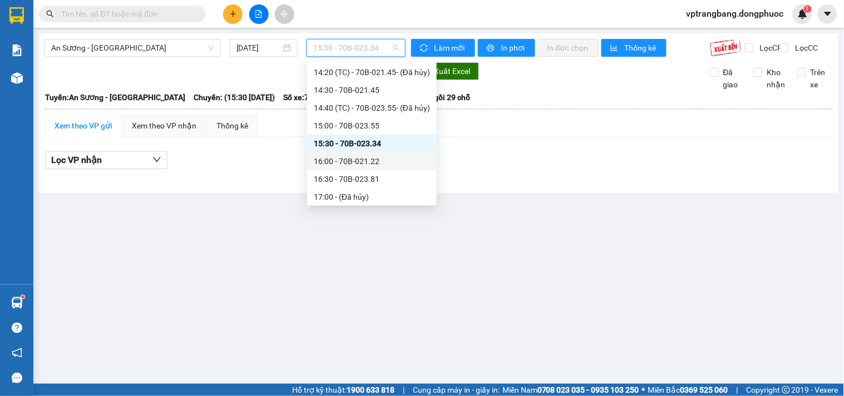
click at [360, 164] on div "16:00 - 70B-021.22" at bounding box center [372, 161] width 116 height 12
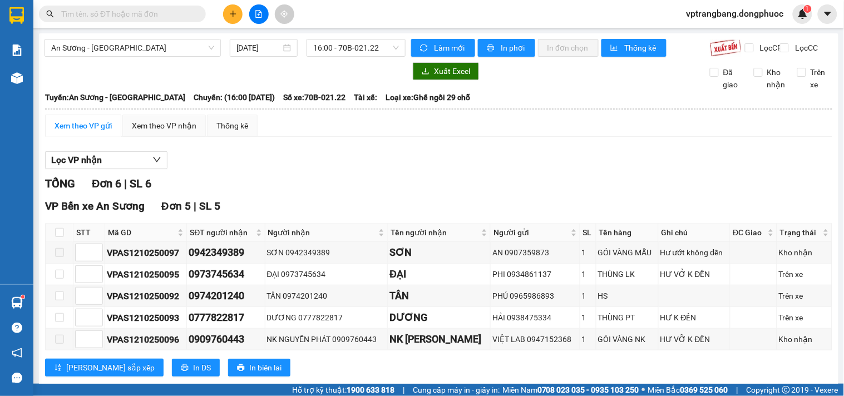
click at [277, 164] on div "Lọc VP nhận" at bounding box center [438, 160] width 787 height 18
click at [360, 45] on span "16:00 - 70B-021.22" at bounding box center [356, 47] width 86 height 17
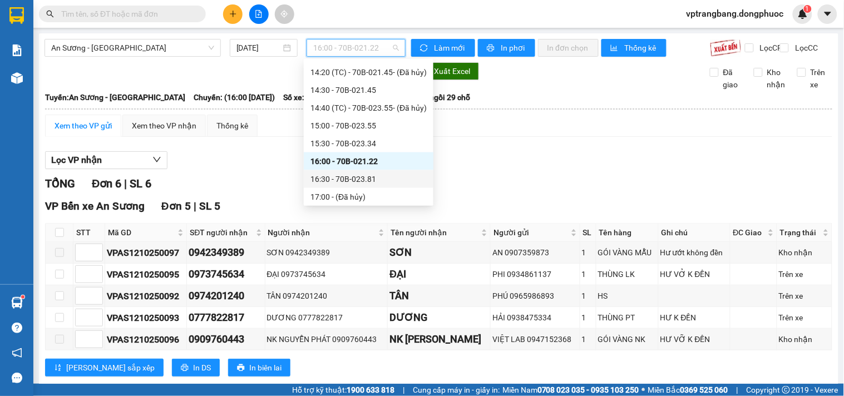
click at [352, 178] on div "16:30 - 70B-023.81" at bounding box center [368, 179] width 116 height 12
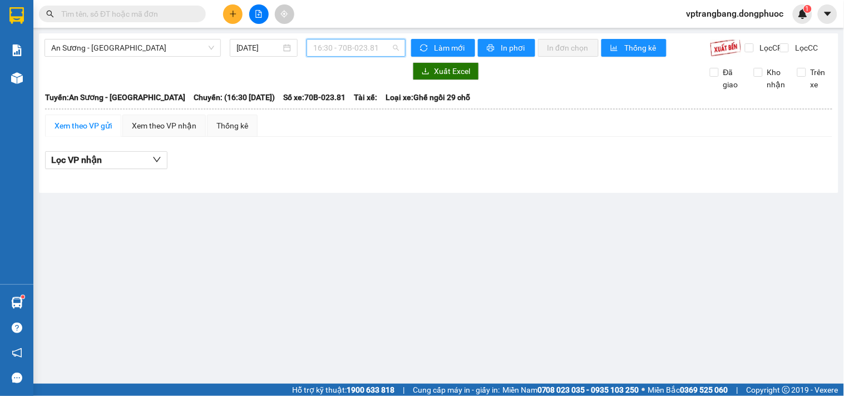
click at [366, 53] on span "16:30 - 70B-023.81" at bounding box center [356, 47] width 86 height 17
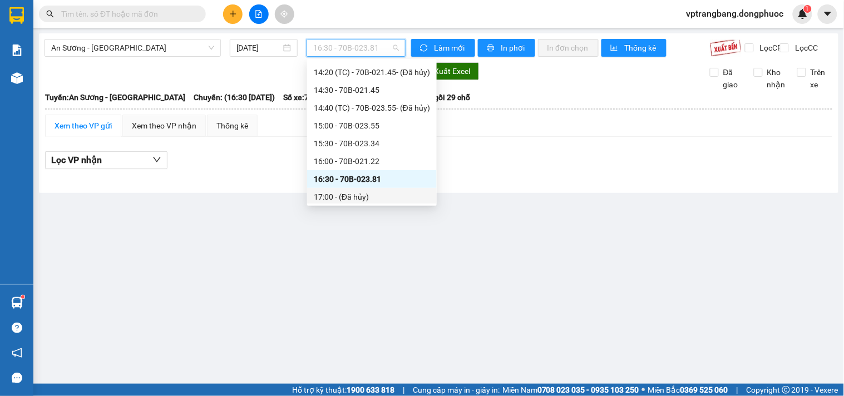
scroll to position [451, 0]
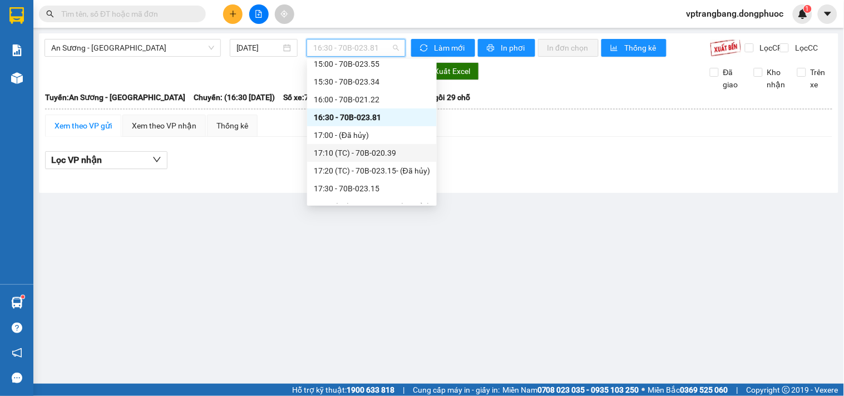
click at [347, 154] on div "17:10 (TC) - 70B-020.39" at bounding box center [372, 153] width 116 height 12
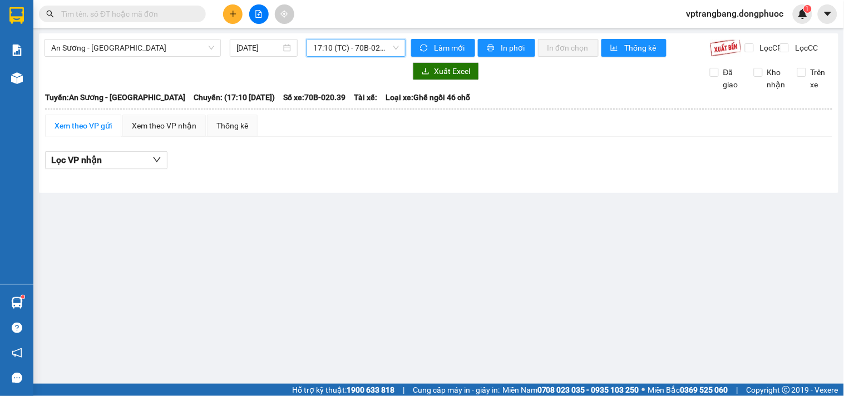
click at [329, 52] on span "17:10 (TC) - 70B-020.39" at bounding box center [356, 47] width 86 height 17
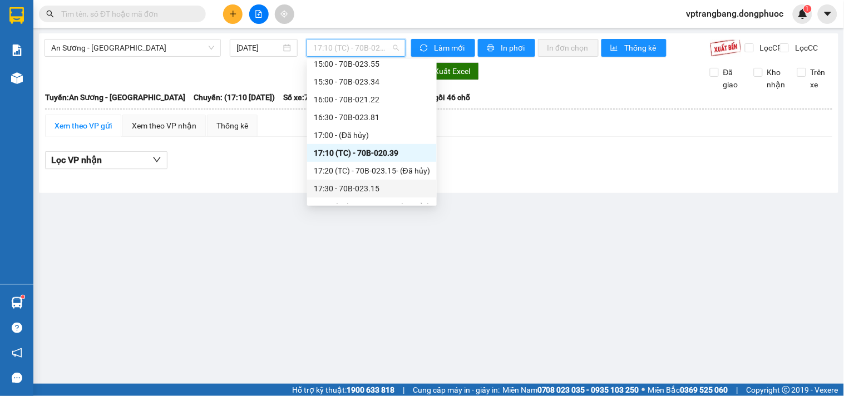
click at [365, 189] on div "17:30 - 70B-023.15" at bounding box center [372, 188] width 116 height 12
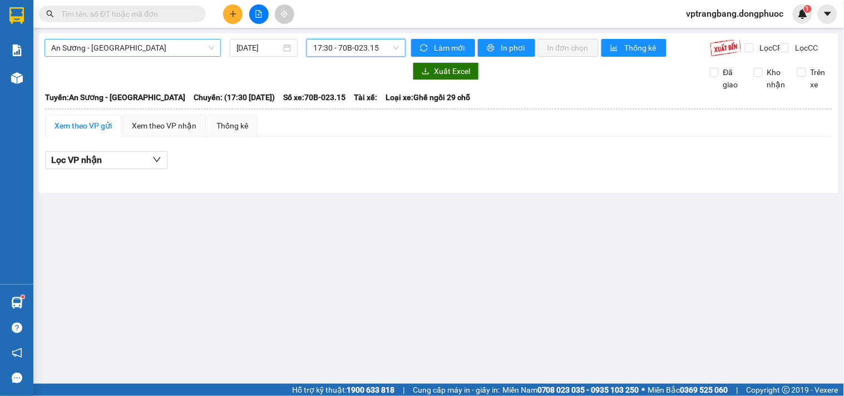
click at [196, 48] on span "An Sương - Tây Ninh" at bounding box center [132, 47] width 163 height 17
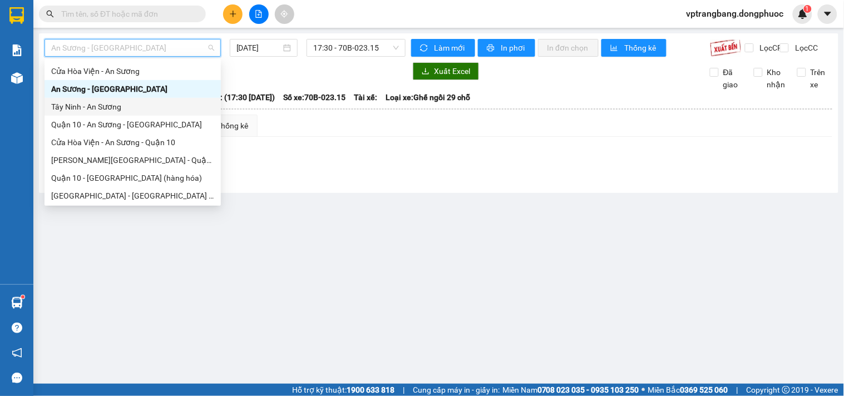
scroll to position [62, 0]
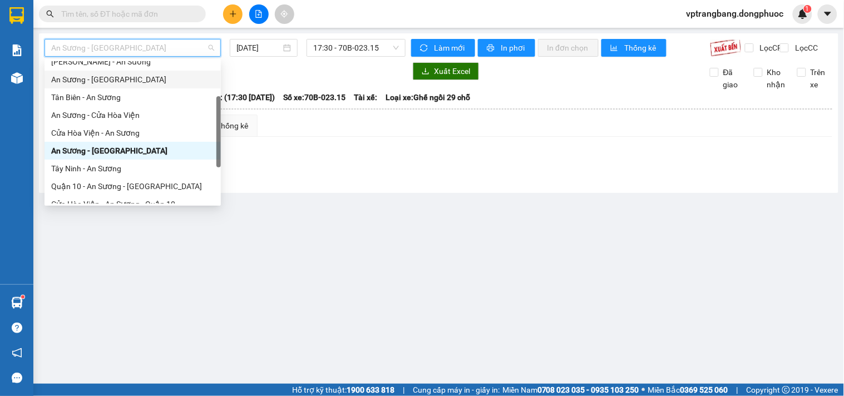
click at [108, 78] on div "An Sương - Tân Biên" at bounding box center [132, 79] width 163 height 12
type input "[DATE]"
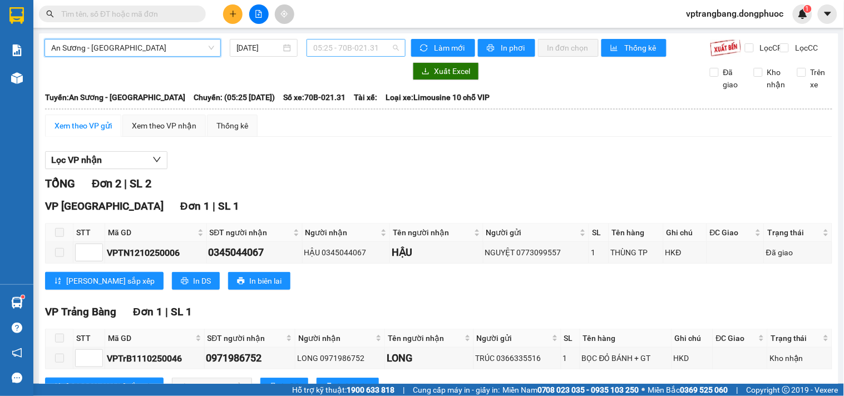
scroll to position [18, 0]
click at [316, 41] on span "05:25 - 70B-021.31" at bounding box center [356, 47] width 86 height 17
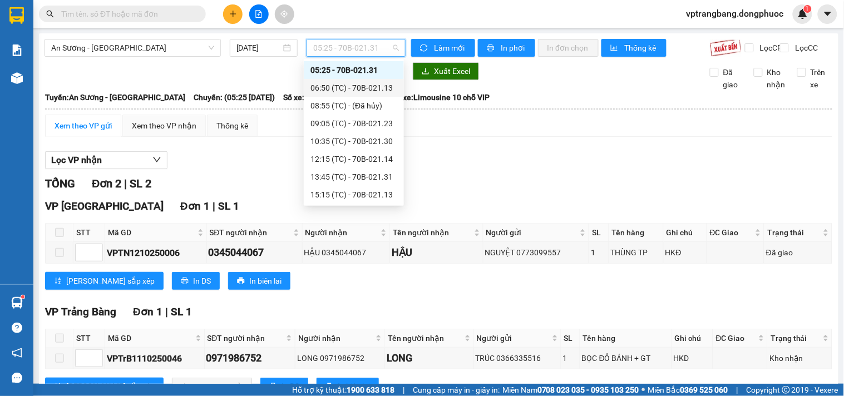
click at [352, 90] on div "06:50 (TC) - 70B-021.13" at bounding box center [353, 88] width 87 height 12
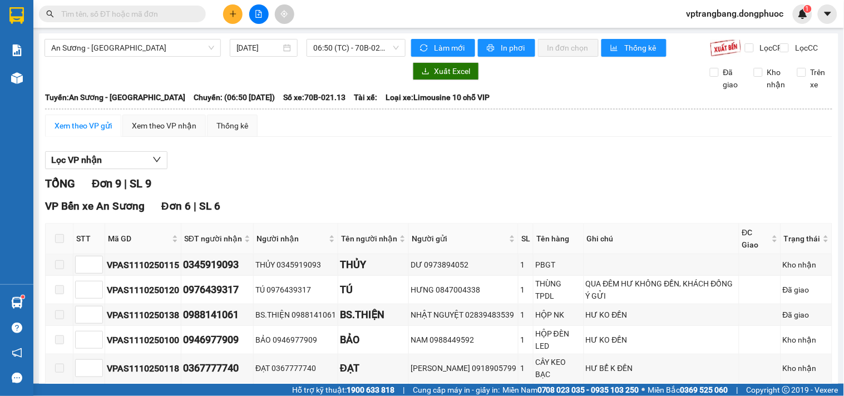
click at [292, 170] on div "Lọc VP nhận" at bounding box center [438, 160] width 787 height 18
drag, startPoint x: 350, startPoint y: 52, endPoint x: 345, endPoint y: 53, distance: 5.7
click at [349, 52] on span "06:50 (TC) - 70B-021.13" at bounding box center [356, 47] width 86 height 17
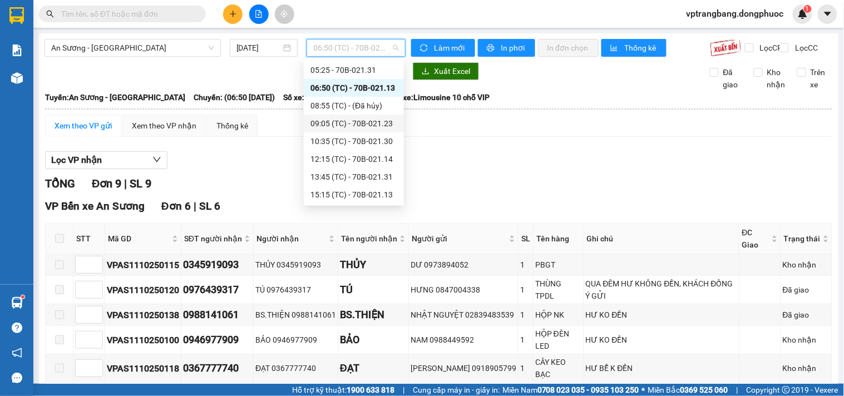
click at [365, 121] on div "09:05 (TC) - 70B-021.23" at bounding box center [353, 123] width 87 height 12
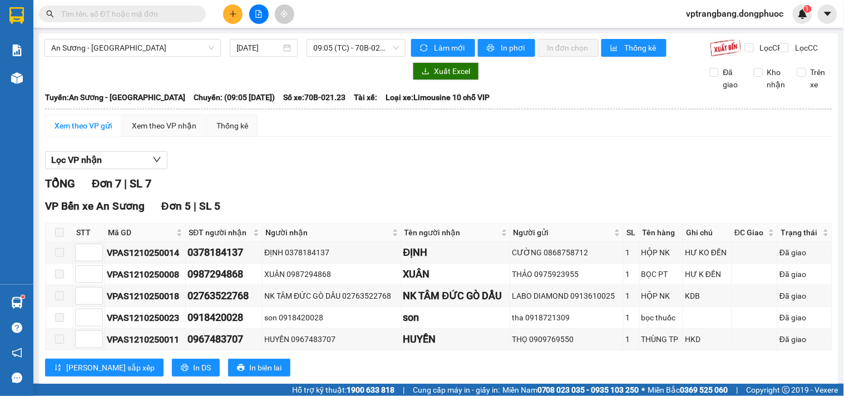
click at [303, 190] on div "TỔNG Đơn 7 | SL 7" at bounding box center [438, 183] width 787 height 17
click at [339, 50] on span "09:05 (TC) - 70B-021.23" at bounding box center [356, 47] width 86 height 17
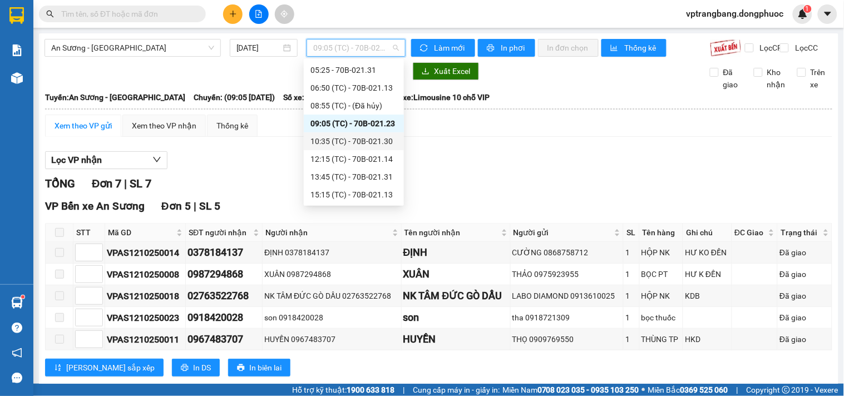
click at [354, 136] on div "10:35 (TC) - 70B-021.30" at bounding box center [353, 141] width 87 height 12
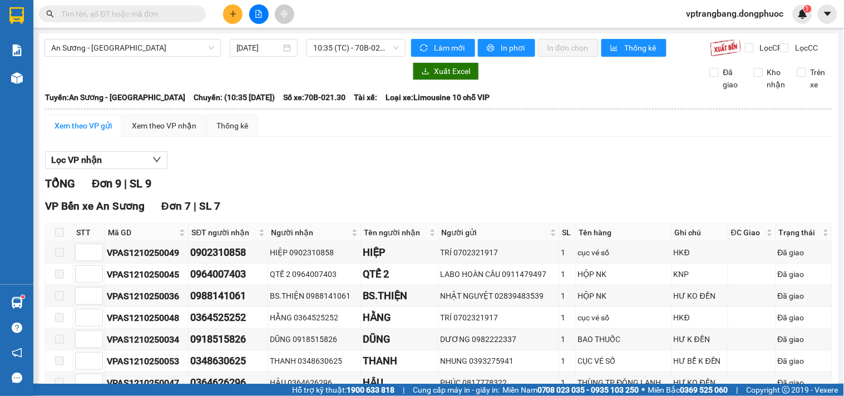
click at [320, 192] on div "TỔNG Đơn 9 | SL 9" at bounding box center [438, 183] width 787 height 17
click at [347, 45] on span "10:35 (TC) - 70B-021.30" at bounding box center [356, 47] width 86 height 17
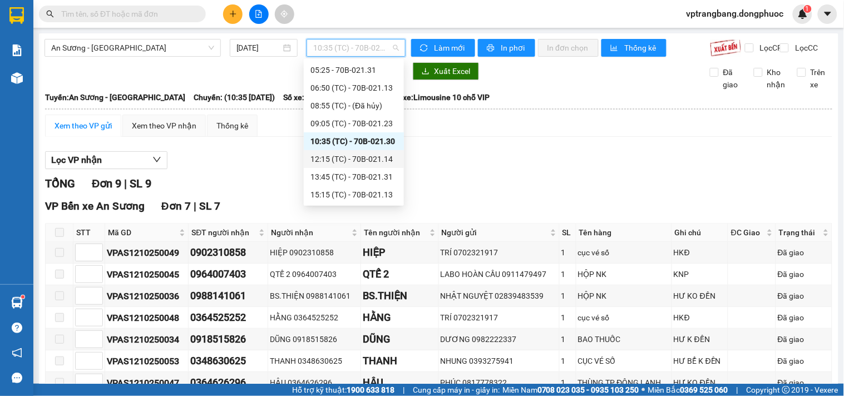
click at [353, 157] on div "12:15 (TC) - 70B-021.14" at bounding box center [353, 159] width 87 height 12
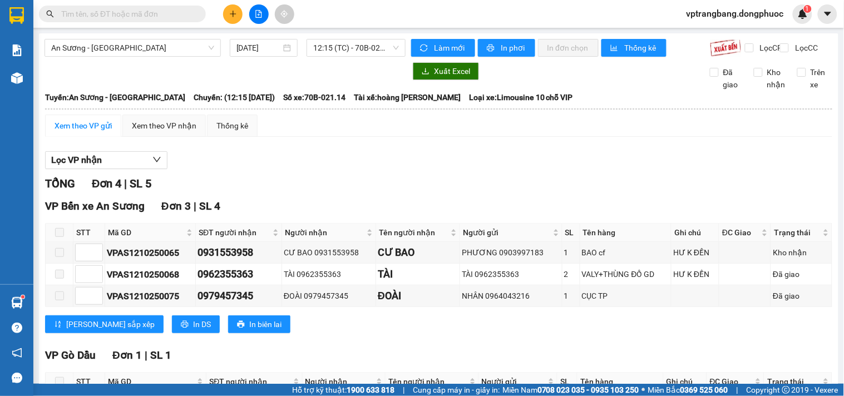
click at [343, 37] on div "An Sương - Tân Biên 12/10/2025 12:15 (TC) - 70B-021.14 Làm mới In phơi In đơn c…" at bounding box center [438, 248] width 799 height 431
click at [349, 52] on span "12:15 (TC) - 70B-021.14" at bounding box center [356, 47] width 86 height 17
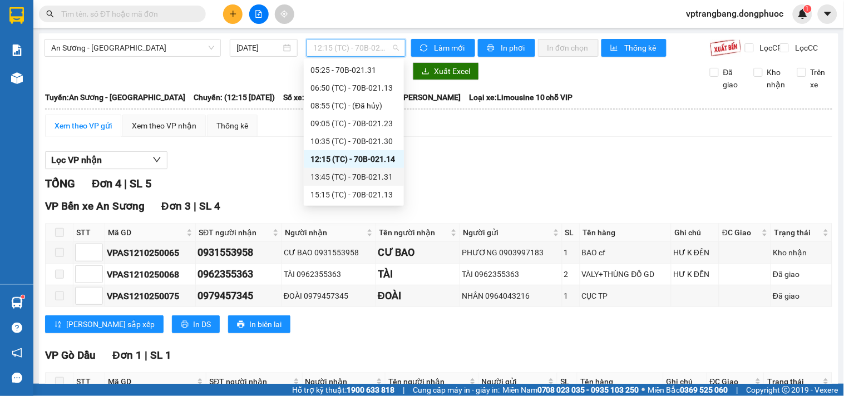
click at [352, 180] on div "13:45 (TC) - 70B-021.31" at bounding box center [353, 177] width 87 height 12
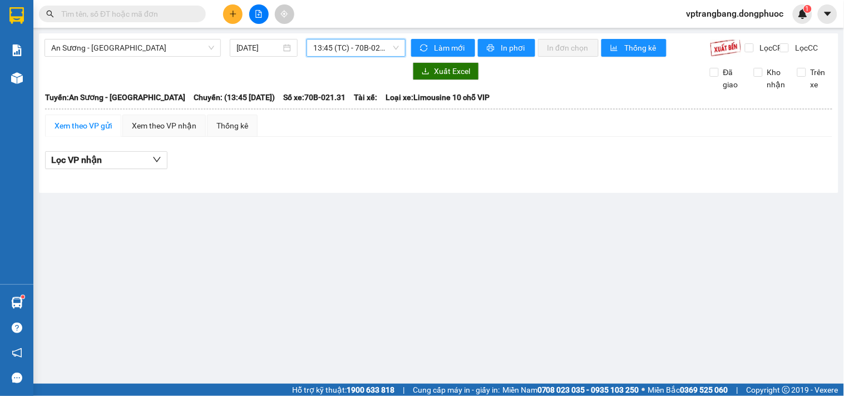
click at [325, 53] on span "13:45 (TC) - 70B-021.31" at bounding box center [356, 47] width 86 height 17
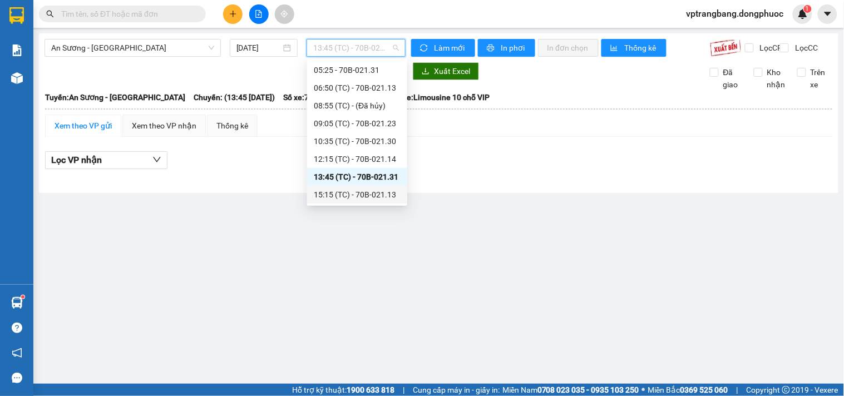
click at [348, 198] on div "15:15 (TC) - 70B-021.13" at bounding box center [357, 195] width 87 height 12
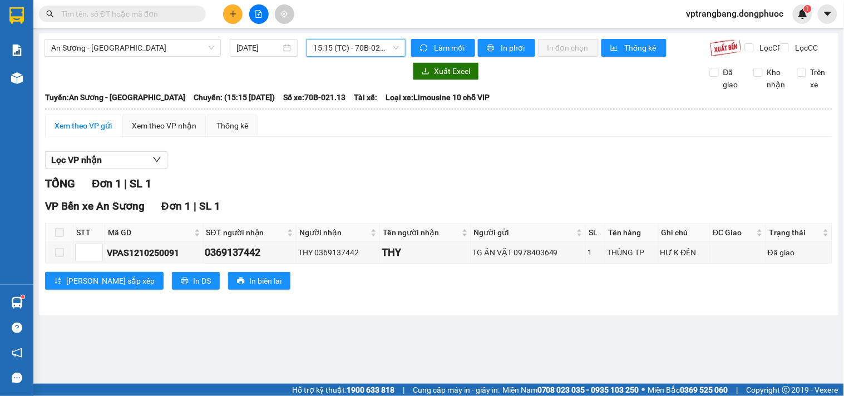
click at [335, 34] on div "An Sương - Tân Biên 12/10/2025 15:15 15:15 (TC) - 70B-021.13 Làm mới In phơi In…" at bounding box center [438, 174] width 799 height 282
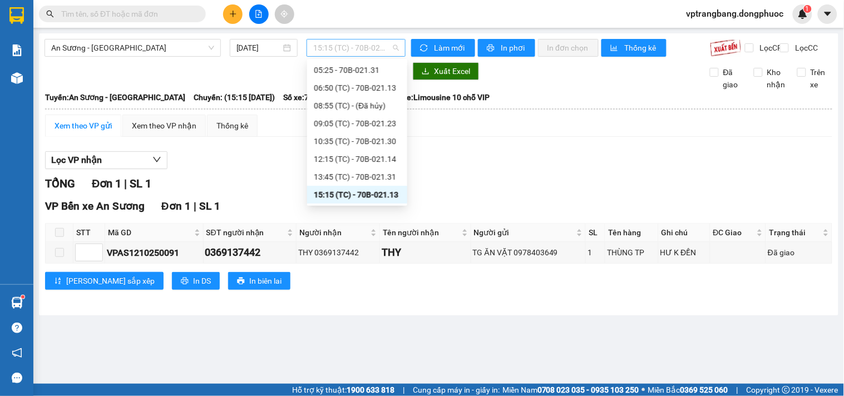
click at [335, 40] on span "15:15 (TC) - 70B-021.13" at bounding box center [356, 47] width 86 height 17
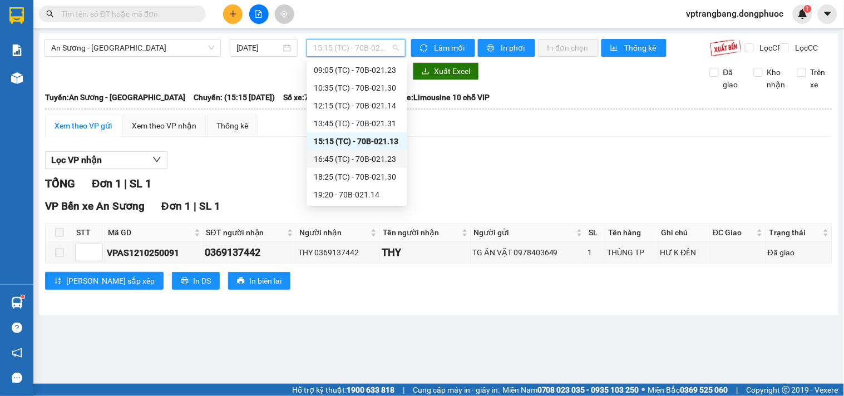
click at [364, 154] on div "16:45 (TC) - 70B-021.23" at bounding box center [357, 159] width 87 height 12
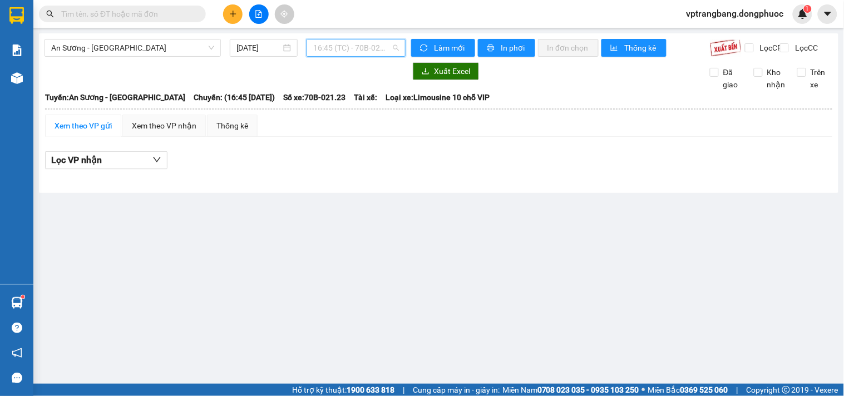
click at [336, 56] on div "16:45 (TC) - 70B-021.23" at bounding box center [355, 48] width 99 height 18
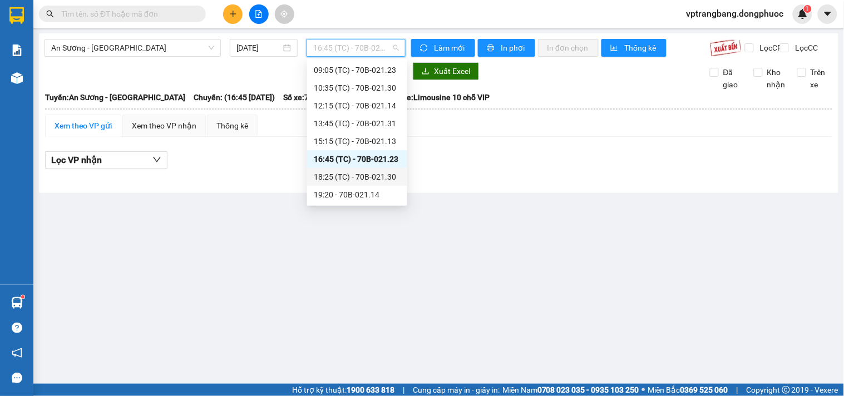
click at [371, 179] on div "18:25 (TC) - 70B-021.30" at bounding box center [357, 177] width 87 height 12
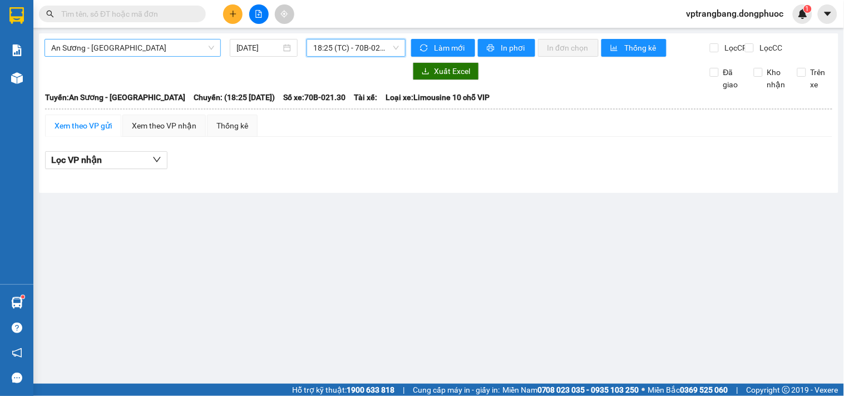
click at [146, 55] on span "An Sương - Tân Biên" at bounding box center [132, 47] width 163 height 17
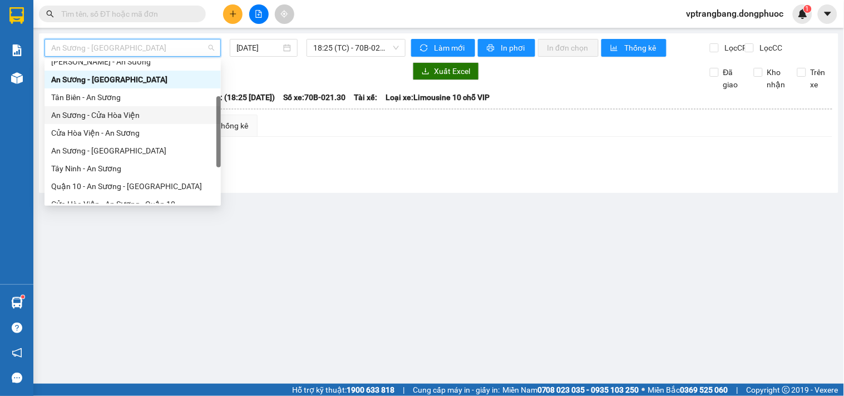
drag, startPoint x: 127, startPoint y: 117, endPoint x: 256, endPoint y: 82, distance: 133.9
click at [126, 117] on div "An Sương - Cửa Hòa Viện" at bounding box center [132, 115] width 163 height 12
type input "[DATE]"
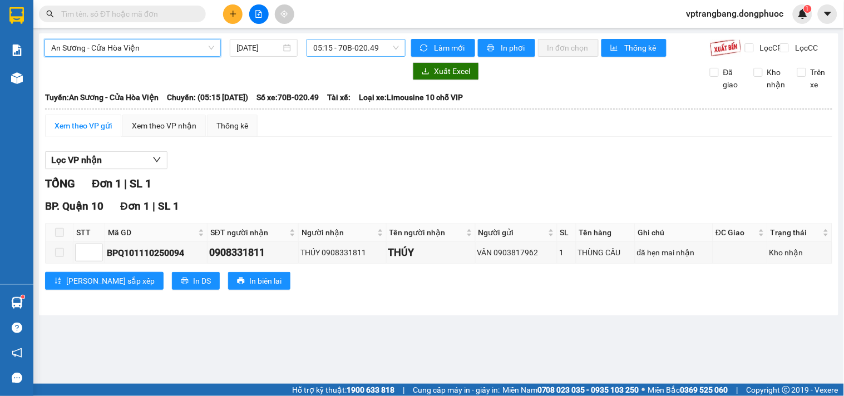
click at [336, 47] on span "05:15 - 70B-020.49" at bounding box center [356, 47] width 86 height 17
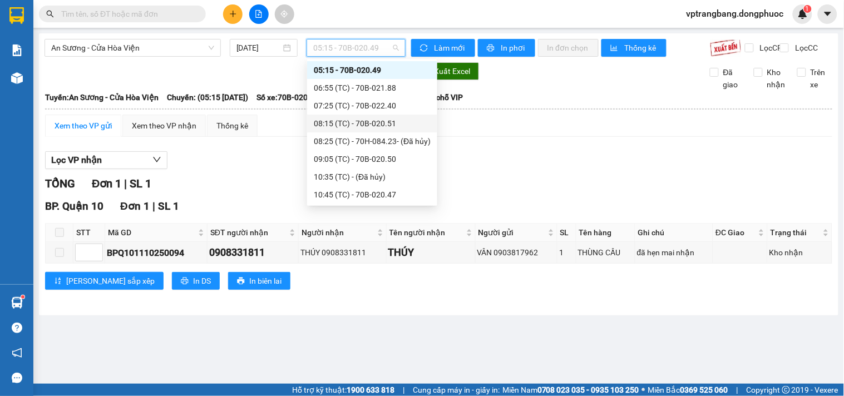
click at [174, 71] on div at bounding box center [224, 71] width 361 height 18
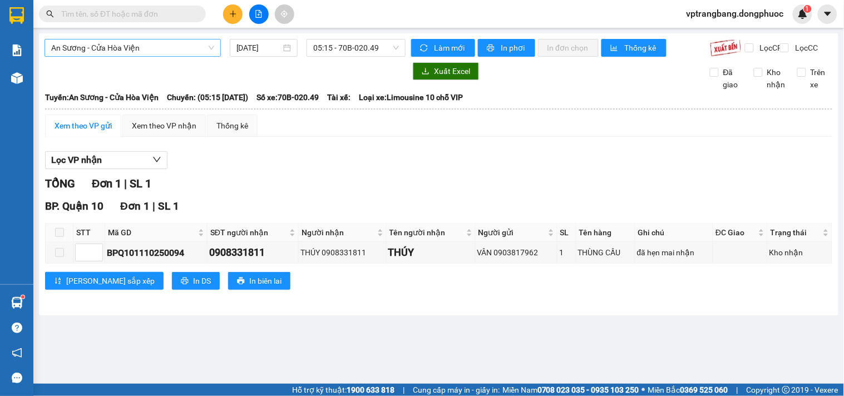
click at [161, 51] on span "An Sương - Cửa Hòa Viện" at bounding box center [132, 47] width 163 height 17
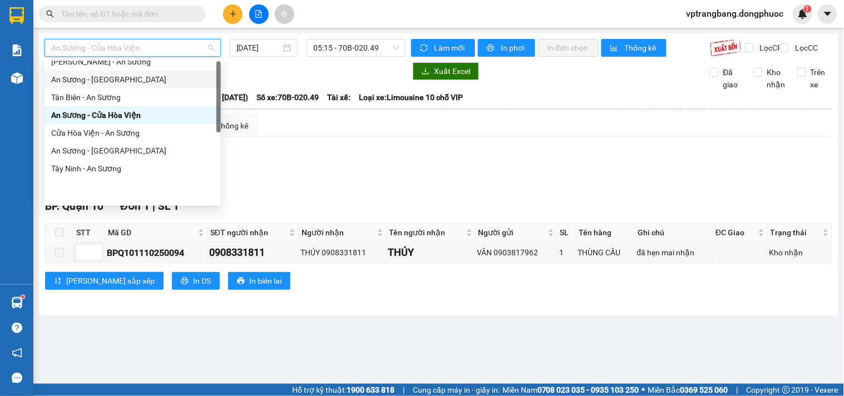
scroll to position [0, 0]
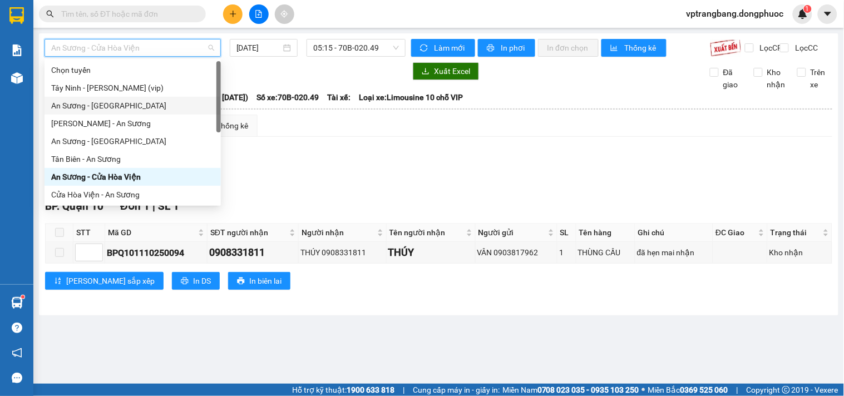
click at [115, 107] on div "An Sương - Châu Thành" at bounding box center [132, 106] width 163 height 12
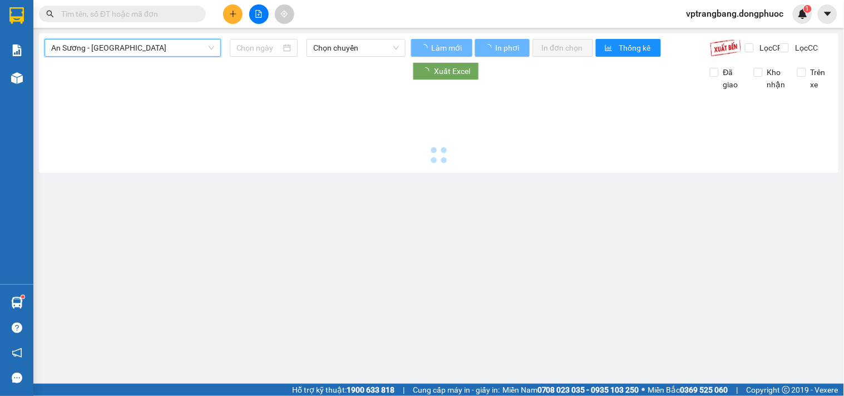
type input "[DATE]"
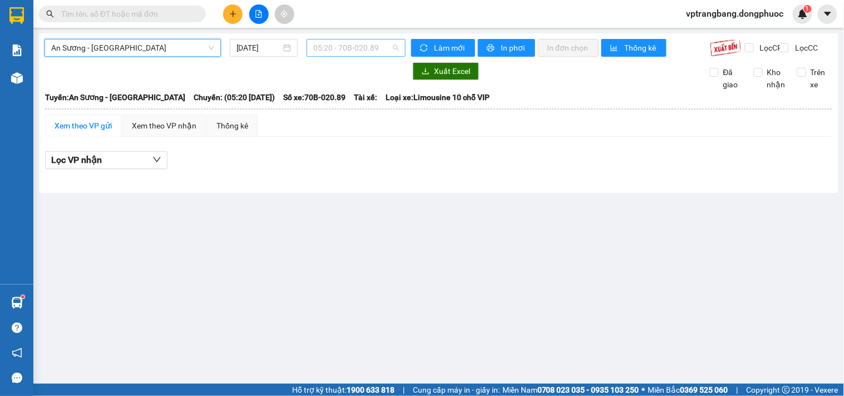
click at [335, 52] on span "05:20 - 70B-020.89" at bounding box center [356, 47] width 86 height 17
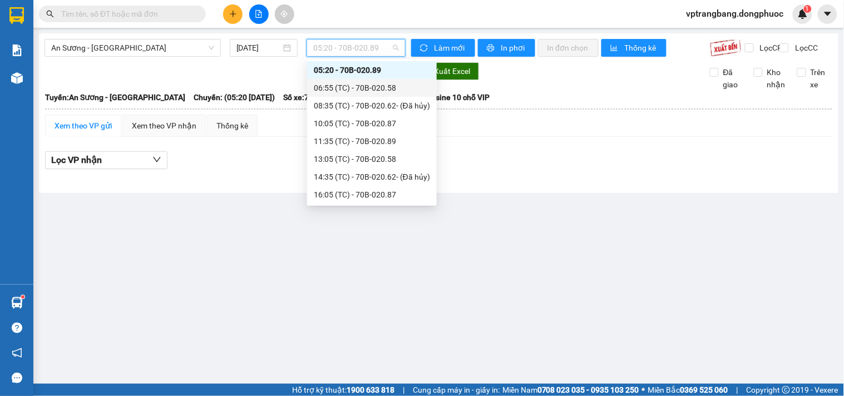
click at [348, 92] on div "06:55 (TC) - 70B-020.58" at bounding box center [372, 88] width 116 height 12
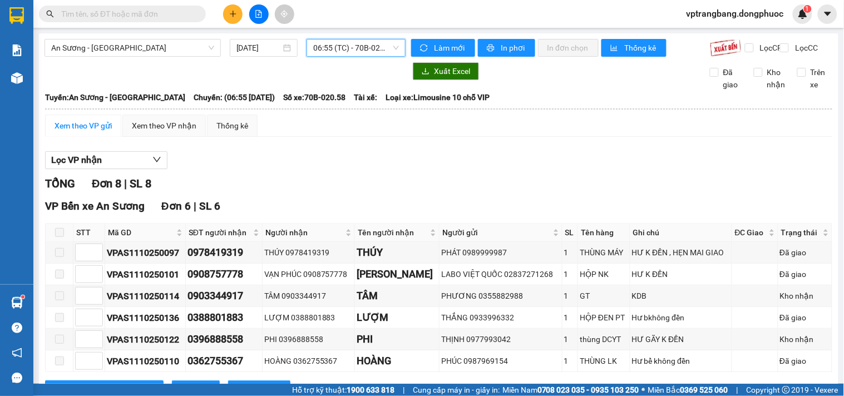
click at [335, 46] on span "06:55 (TC) - 70B-020.58" at bounding box center [356, 47] width 86 height 17
click at [220, 170] on div "Lọc VP nhận" at bounding box center [438, 160] width 787 height 18
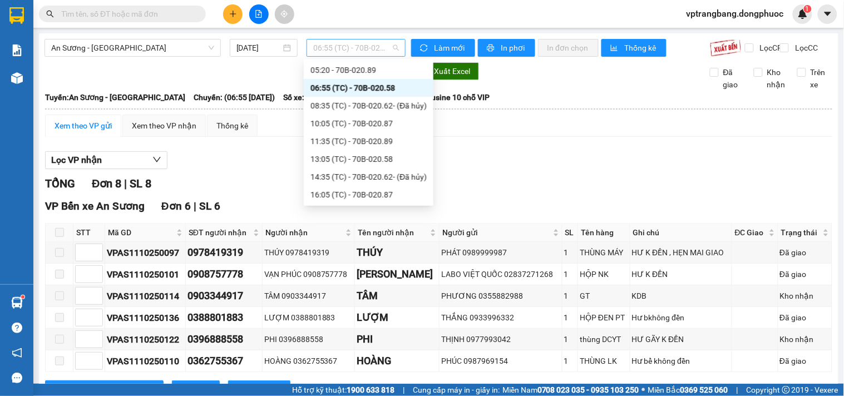
click at [332, 56] on div "06:55 (TC) - 70B-020.58" at bounding box center [355, 48] width 99 height 18
click at [360, 116] on div "10:05 (TC) - 70B-020.87" at bounding box center [369, 124] width 130 height 18
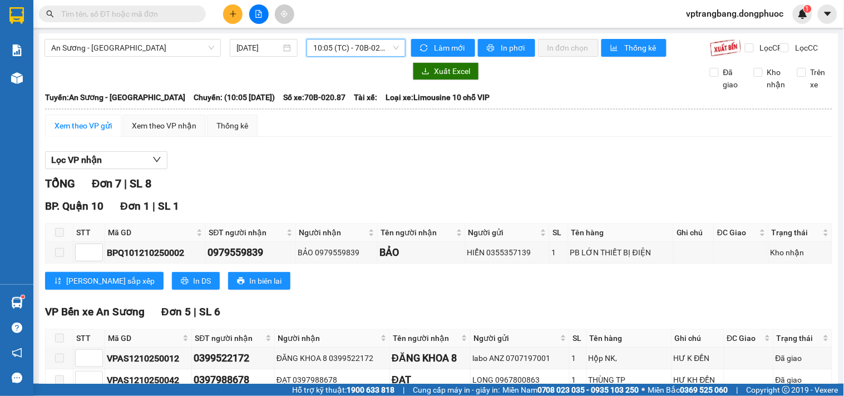
click at [353, 54] on span "10:05 (TC) - 70B-020.87" at bounding box center [356, 47] width 86 height 17
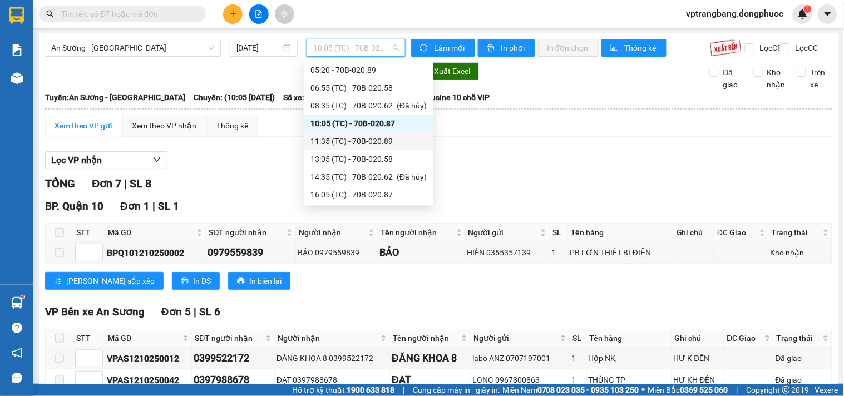
click at [357, 143] on div "11:35 (TC) - 70B-020.89" at bounding box center [368, 141] width 116 height 12
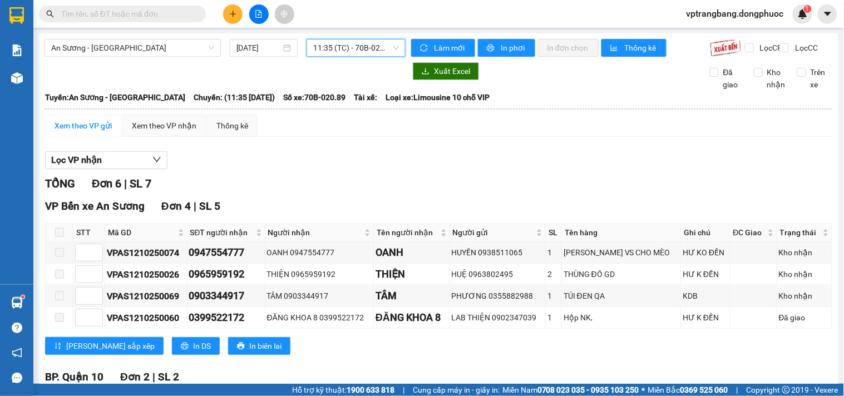
click at [331, 54] on span "11:35 (TC) - 70B-020.89" at bounding box center [356, 47] width 86 height 17
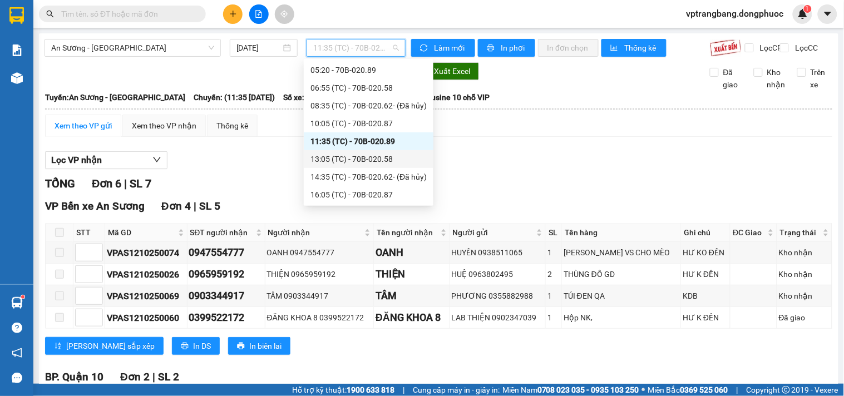
click at [336, 164] on div "13:05 (TC) - 70B-020.58" at bounding box center [368, 159] width 116 height 12
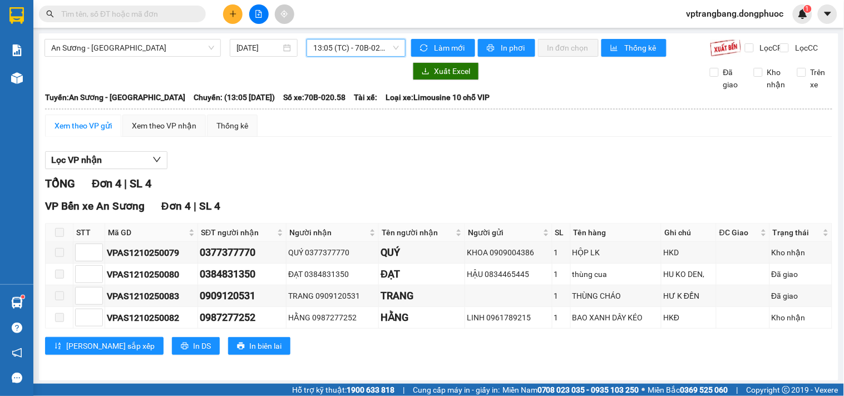
click at [349, 47] on span "13:05 (TC) - 70B-020.58" at bounding box center [356, 47] width 86 height 17
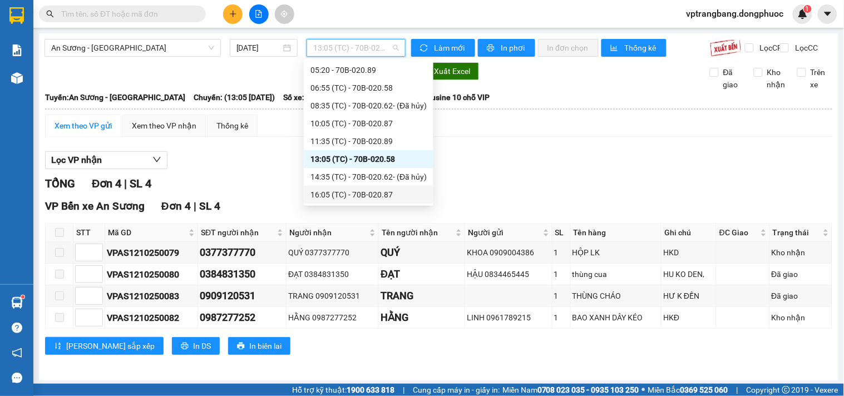
click at [366, 195] on div "16:05 (TC) - 70B-020.87" at bounding box center [368, 195] width 116 height 12
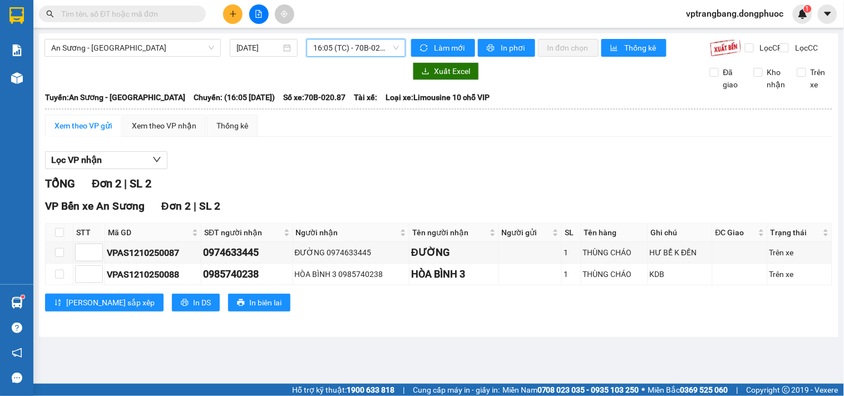
click at [348, 47] on span "16:05 (TC) - 70B-020.87" at bounding box center [356, 47] width 86 height 17
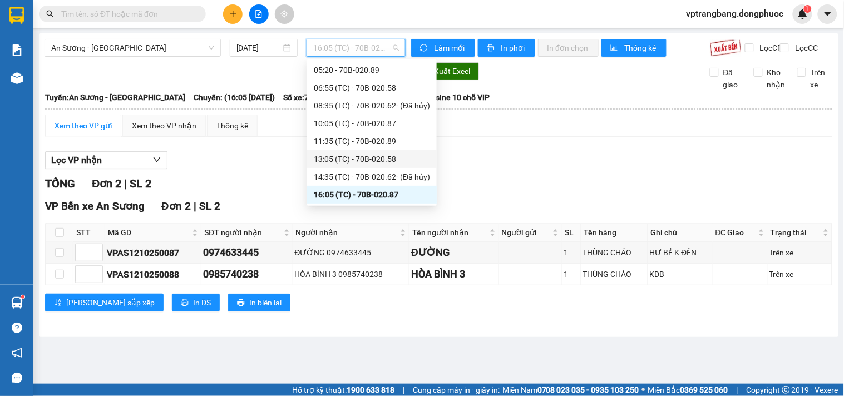
scroll to position [53, 0]
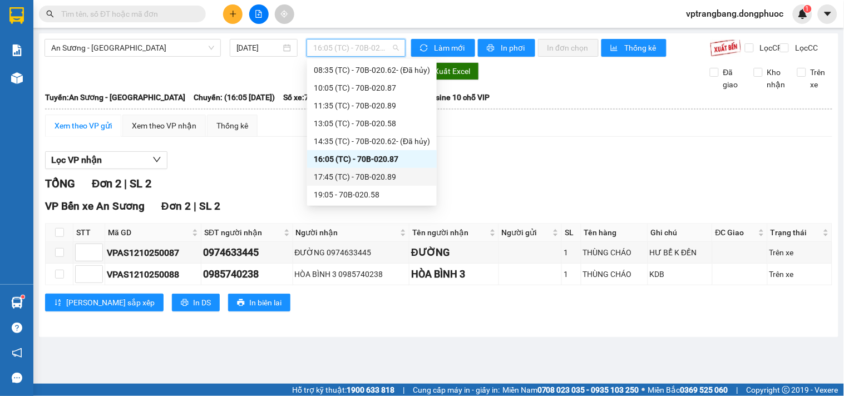
click at [357, 175] on div "17:45 (TC) - 70B-020.89" at bounding box center [372, 177] width 116 height 12
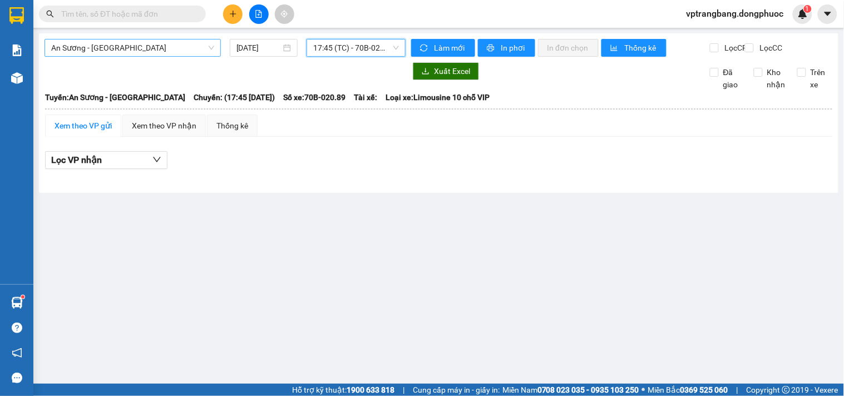
click at [139, 51] on span "An Sương - Châu Thành" at bounding box center [132, 47] width 163 height 17
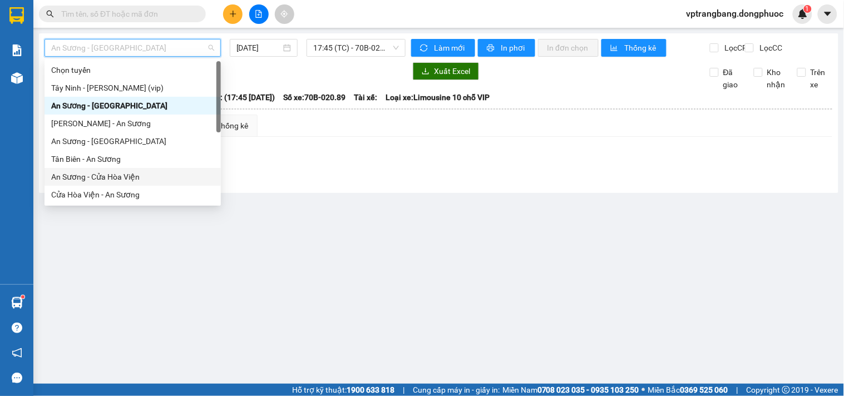
click at [113, 176] on div "An Sương - Cửa Hòa Viện" at bounding box center [132, 177] width 163 height 12
type input "[DATE]"
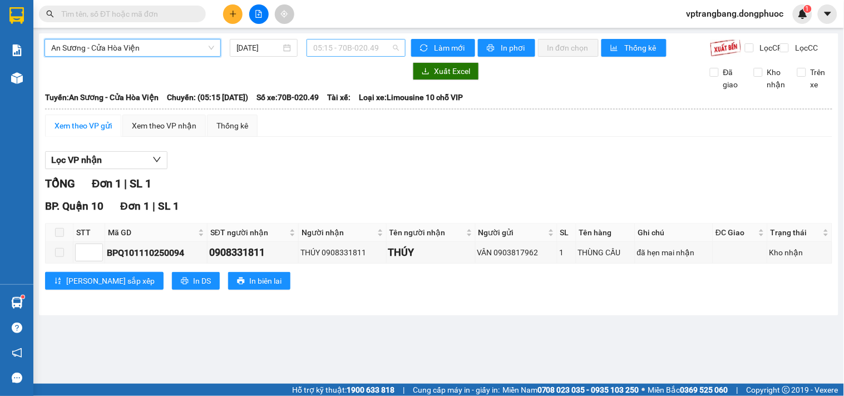
click at [332, 52] on span "05:15 - 70B-020.49" at bounding box center [356, 47] width 86 height 17
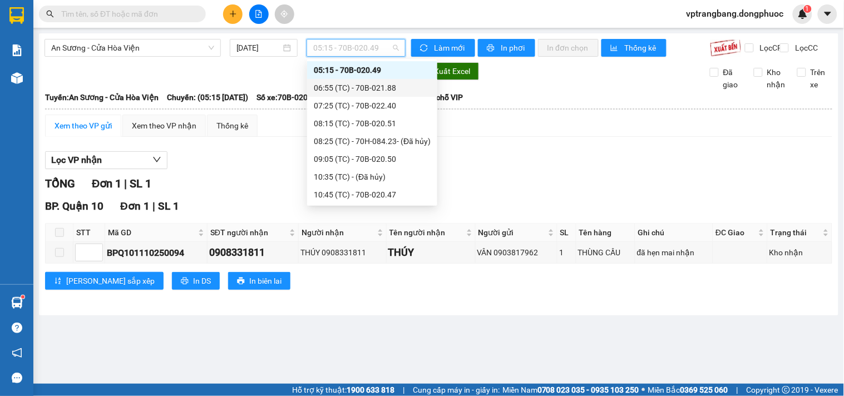
click at [362, 91] on div "06:55 (TC) - 70B-021.88" at bounding box center [372, 88] width 117 height 12
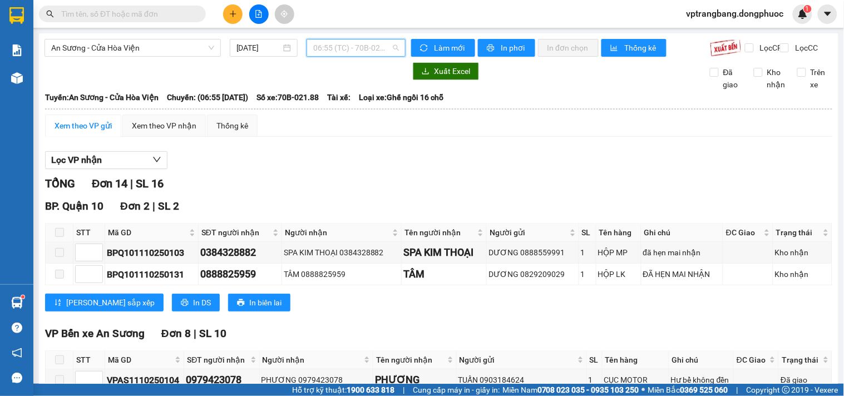
click at [329, 52] on span "06:55 (TC) - 70B-021.88" at bounding box center [356, 47] width 86 height 17
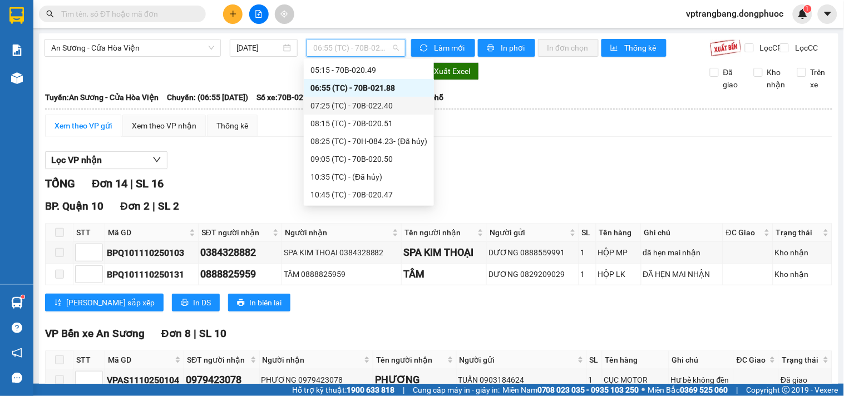
click at [347, 108] on div "07:25 (TC) - 70B-022.40" at bounding box center [368, 106] width 117 height 12
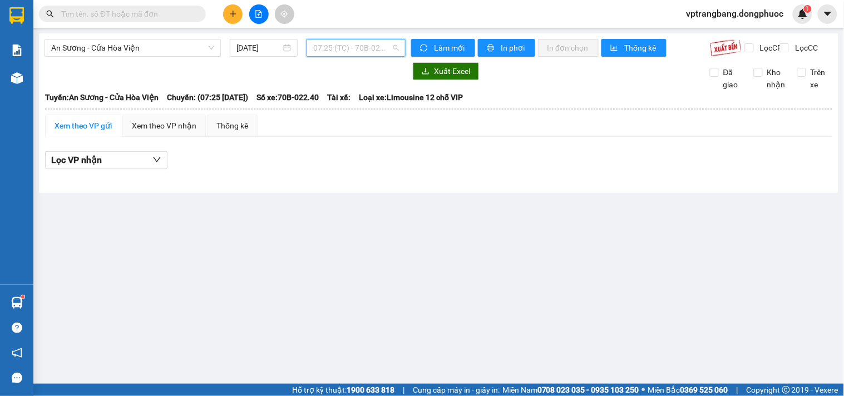
click at [339, 51] on span "07:25 (TC) - 70B-022.40" at bounding box center [356, 47] width 86 height 17
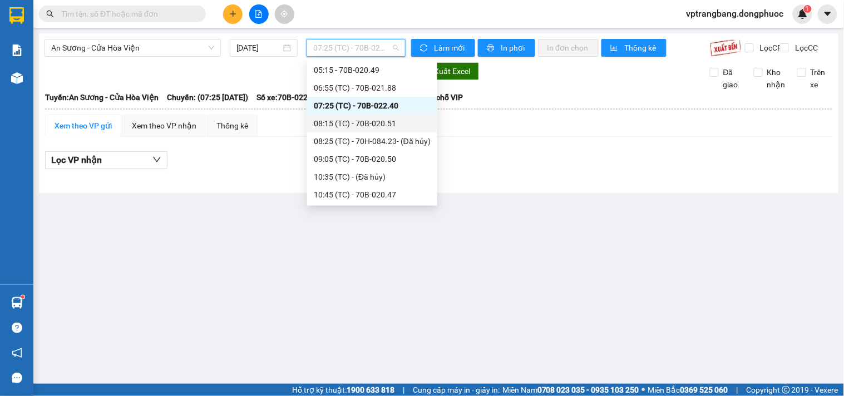
click at [362, 118] on div "08:15 (TC) - 70B-020.51" at bounding box center [372, 123] width 117 height 12
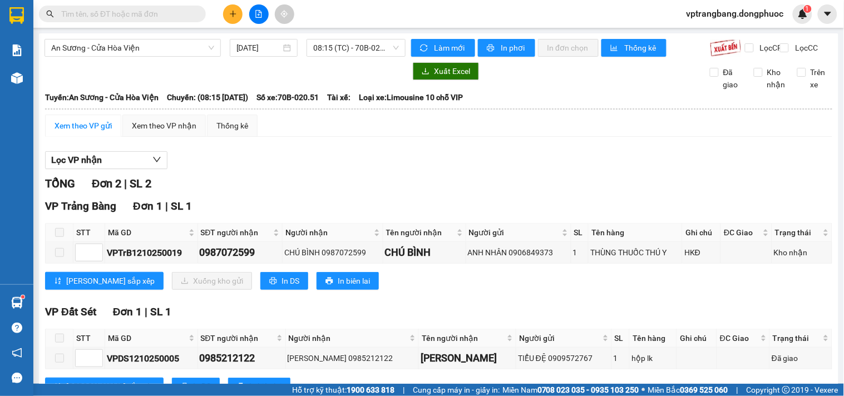
drag, startPoint x: 315, startPoint y: 197, endPoint x: 331, endPoint y: 122, distance: 76.9
click at [315, 192] on div "TỔNG Đơn 2 | SL 2" at bounding box center [438, 183] width 787 height 17
click at [352, 52] on span "08:15 (TC) - 70B-020.51" at bounding box center [356, 47] width 86 height 17
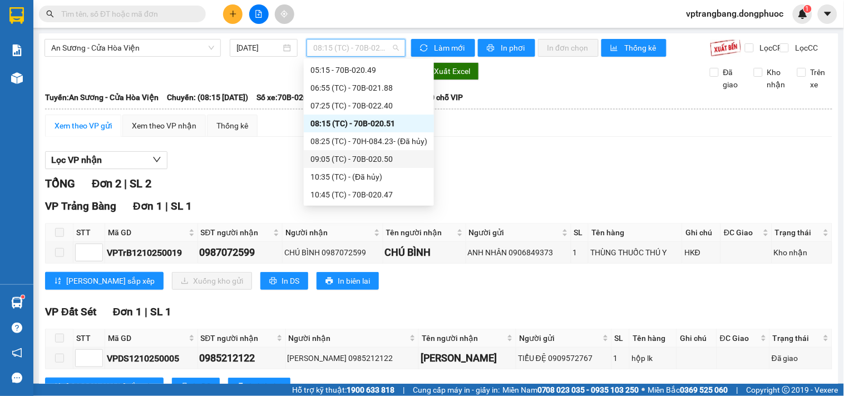
click at [379, 155] on div "09:05 (TC) - 70B-020.50" at bounding box center [368, 159] width 117 height 12
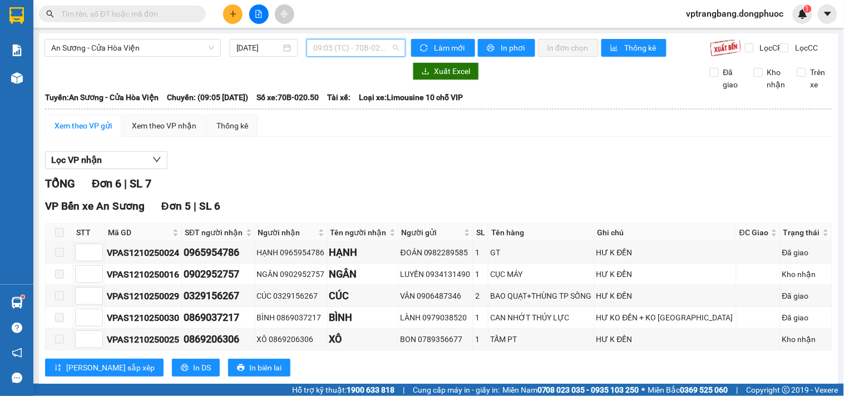
click at [359, 51] on span "09:05 (TC) - 70B-020.50" at bounding box center [356, 47] width 86 height 17
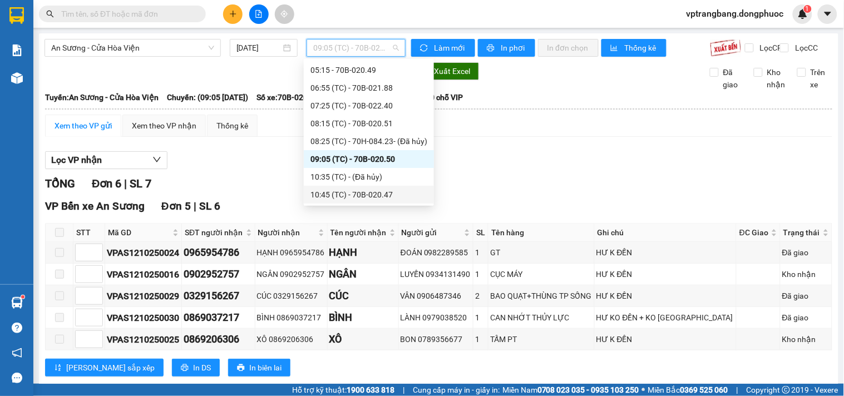
click at [370, 196] on div "10:45 (TC) - 70B-020.47" at bounding box center [368, 195] width 117 height 12
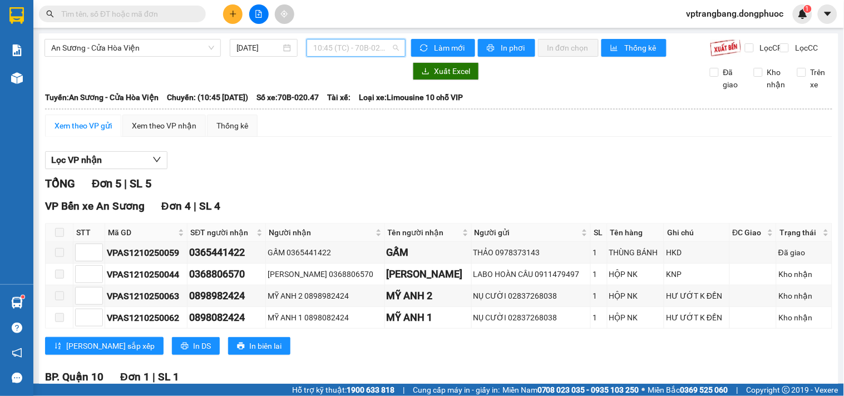
click at [343, 49] on span "10:45 (TC) - 70B-020.47" at bounding box center [356, 47] width 86 height 17
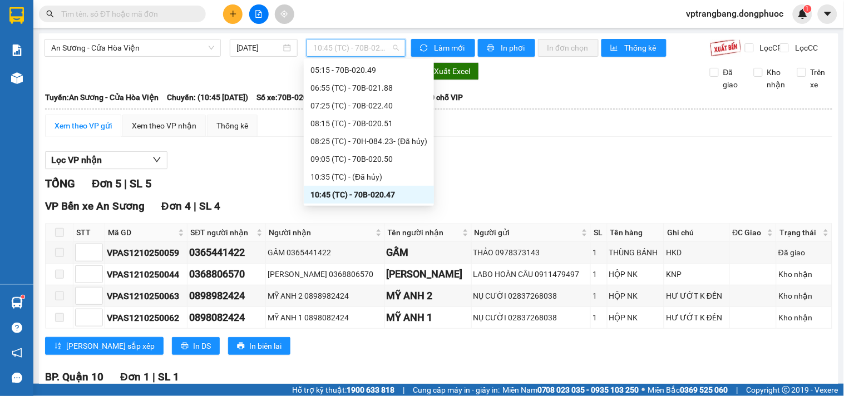
scroll to position [80, 0]
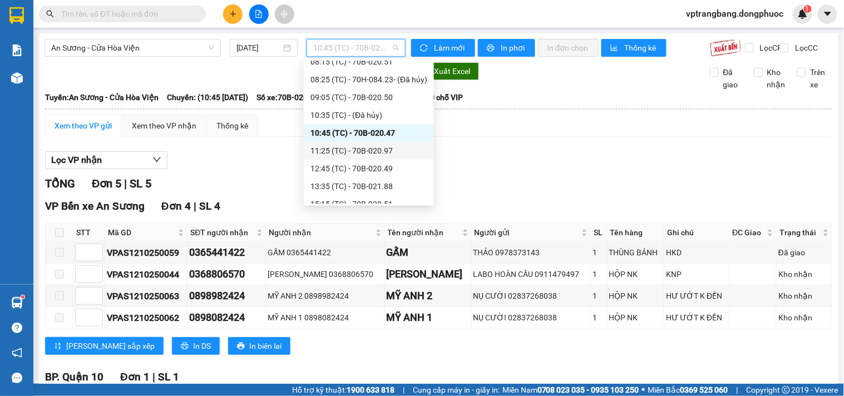
click at [356, 149] on div "11:25 (TC) - 70B-020.97" at bounding box center [368, 151] width 117 height 12
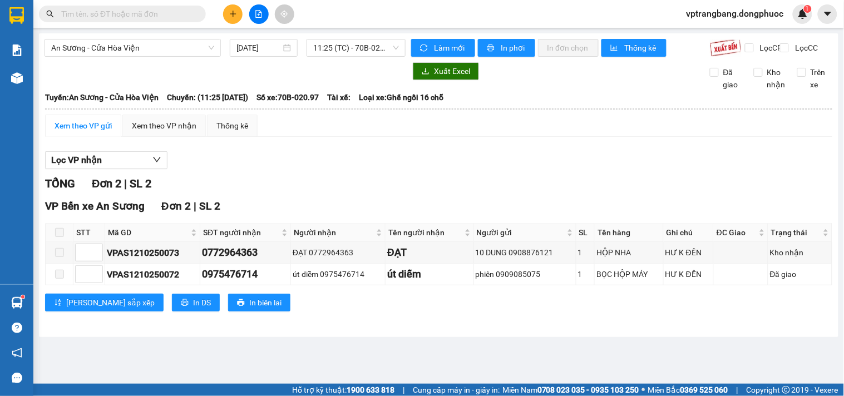
click at [332, 57] on div "An Sương - Cửa Hòa Viện 12/10/2025 11:25 (TC) - 70B-020.97" at bounding box center [224, 48] width 361 height 18
click at [329, 53] on span "11:25 (TC) - 70B-020.97" at bounding box center [356, 47] width 86 height 17
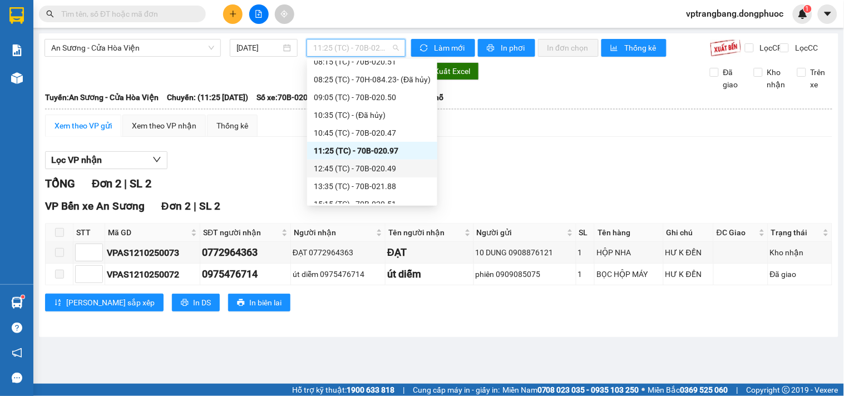
click at [357, 170] on div "12:45 (TC) - 70B-020.49" at bounding box center [372, 168] width 117 height 12
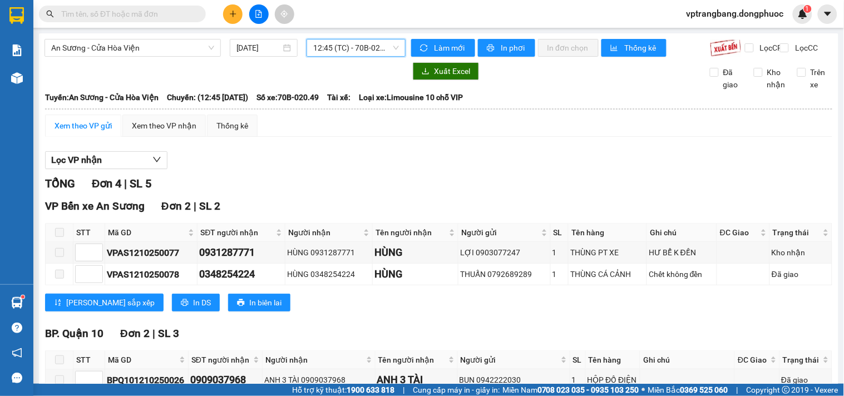
click at [338, 46] on span "12:45 (TC) - 70B-020.49" at bounding box center [356, 47] width 86 height 17
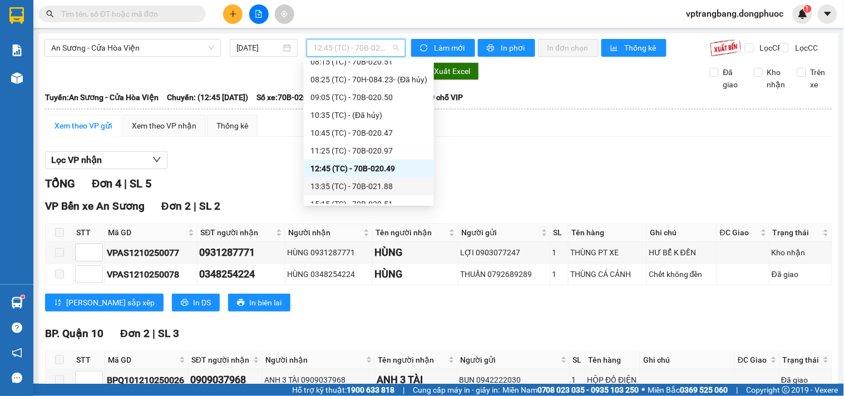
click at [368, 186] on div "13:35 (TC) - 70B-021.88" at bounding box center [368, 186] width 117 height 12
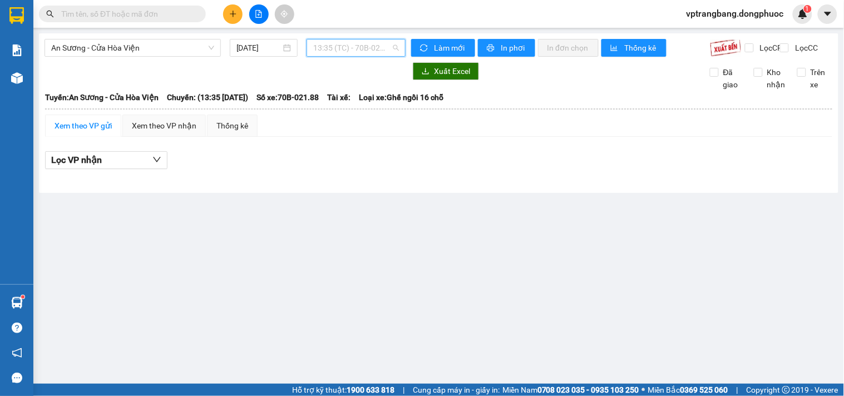
click at [362, 50] on span "13:35 (TC) - 70B-021.88" at bounding box center [356, 47] width 86 height 17
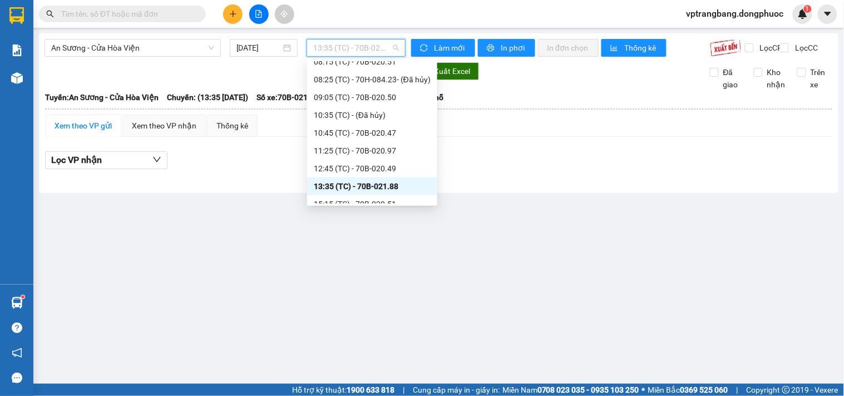
scroll to position [141, 0]
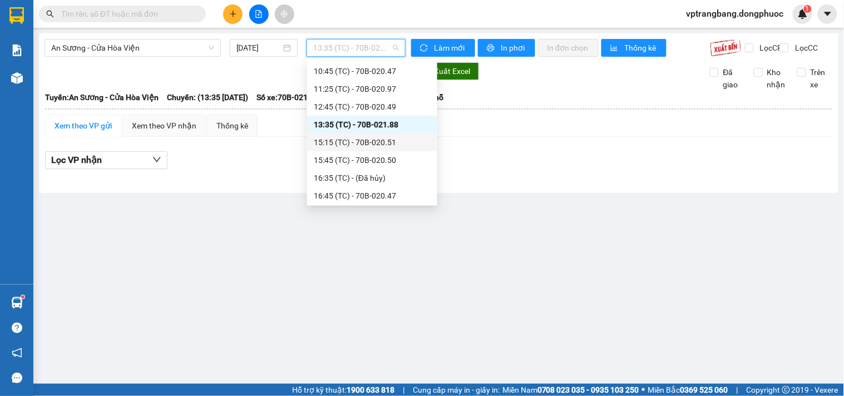
click at [364, 146] on div "15:15 (TC) - 70B-020.51" at bounding box center [372, 142] width 117 height 12
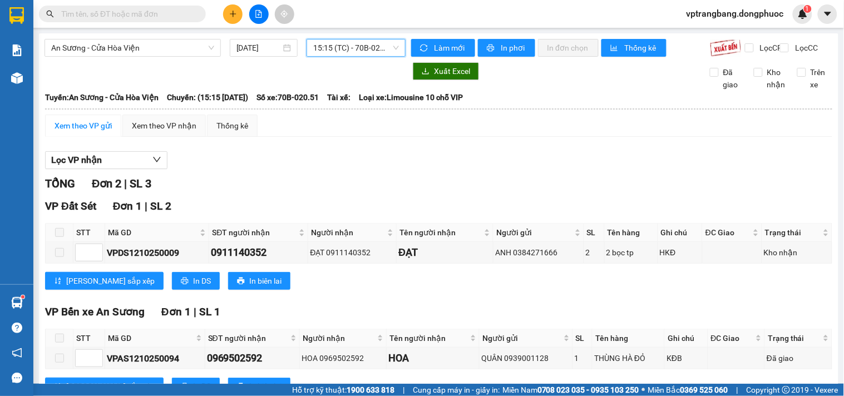
click at [339, 56] on span "15:15 (TC) - 70B-020.51" at bounding box center [356, 47] width 86 height 17
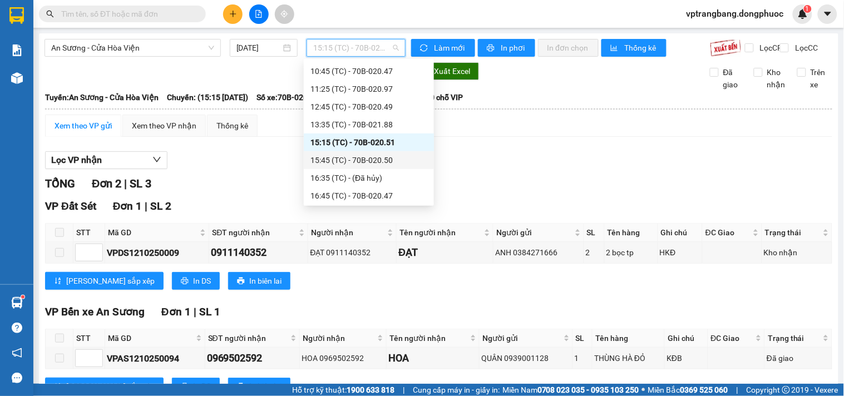
click at [355, 162] on div "15:45 (TC) - 70B-020.50" at bounding box center [368, 160] width 117 height 12
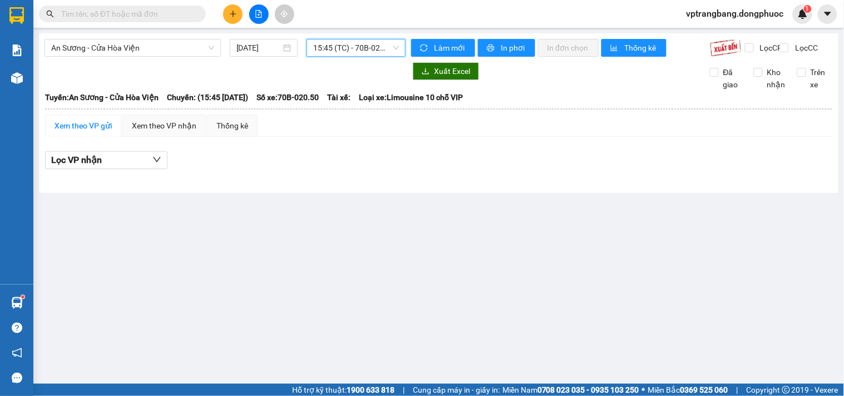
click at [330, 44] on span "15:45 (TC) - 70B-020.50" at bounding box center [356, 47] width 86 height 17
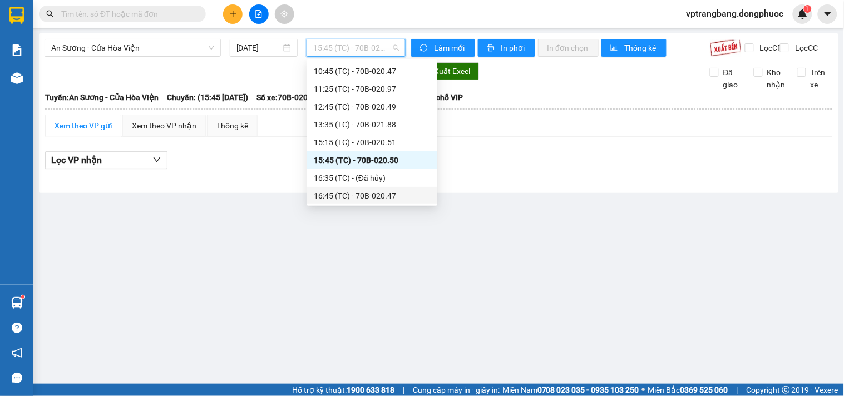
click at [330, 190] on div "16:45 (TC) - 70B-020.47" at bounding box center [372, 196] width 117 height 12
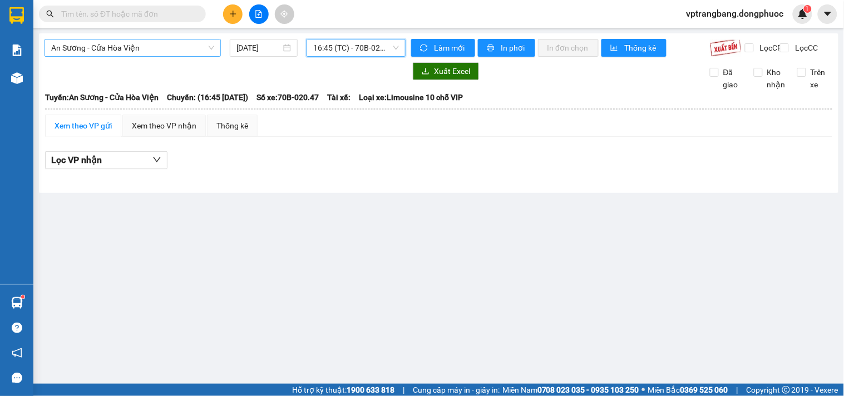
click at [166, 52] on span "An Sương - Cửa Hòa Viện" at bounding box center [132, 47] width 163 height 17
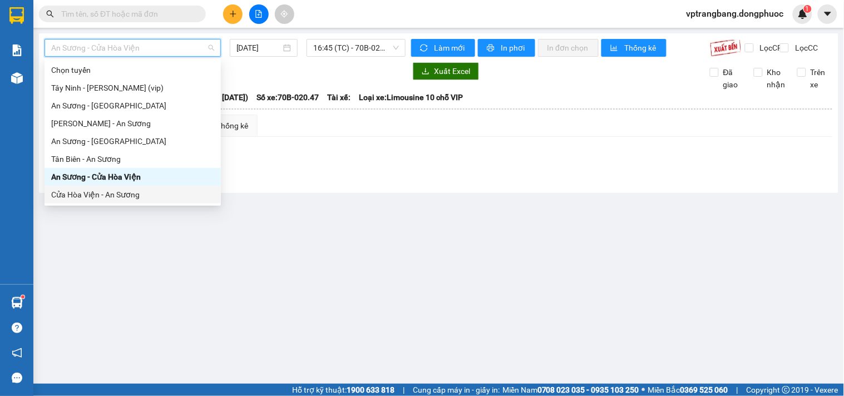
click at [110, 189] on div "Cửa Hòa Viện - An Sương" at bounding box center [132, 195] width 163 height 12
type input "[DATE]"
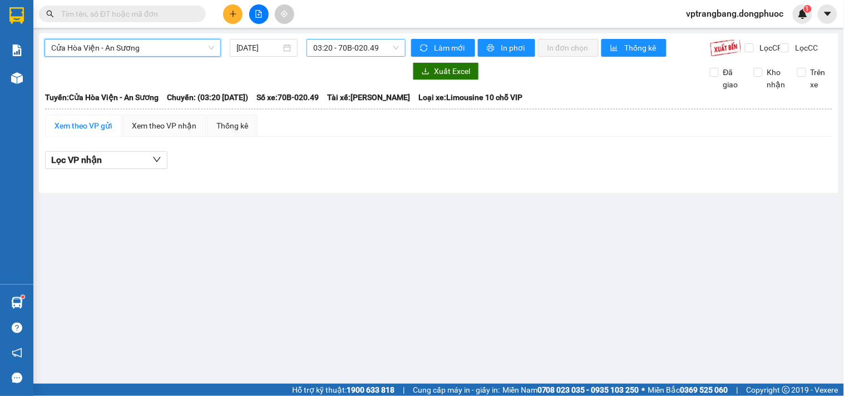
click at [357, 49] on span "03:20 - 70B-020.49" at bounding box center [356, 47] width 86 height 17
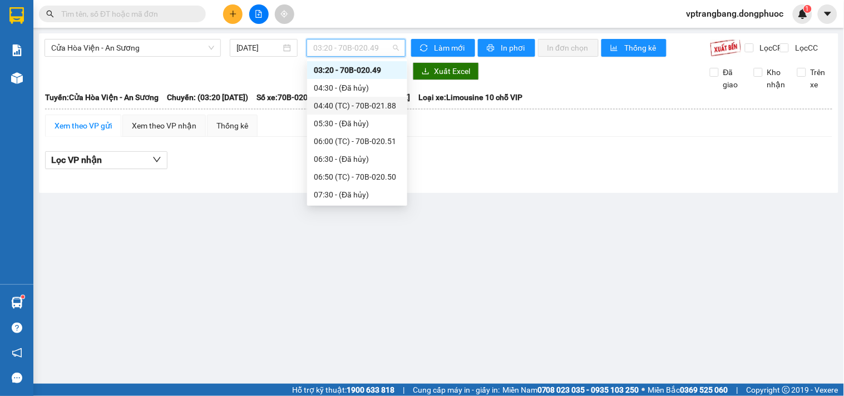
click at [351, 100] on div "04:40 (TC) - 70B-021.88" at bounding box center [357, 106] width 87 height 12
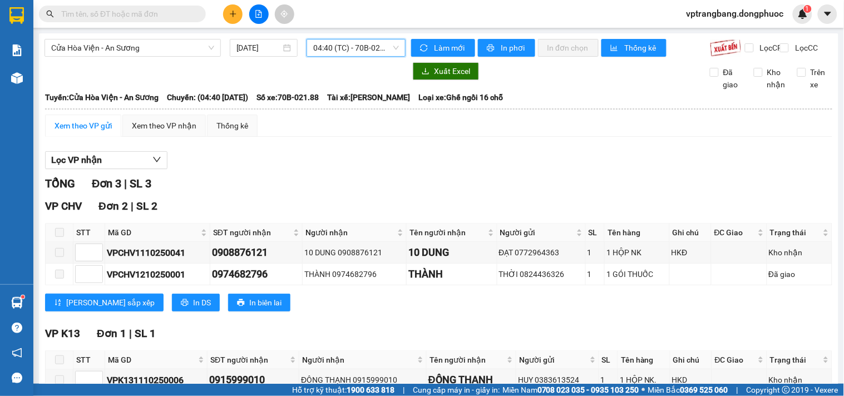
click at [324, 47] on span "04:40 (TC) - 70B-021.88" at bounding box center [356, 47] width 86 height 17
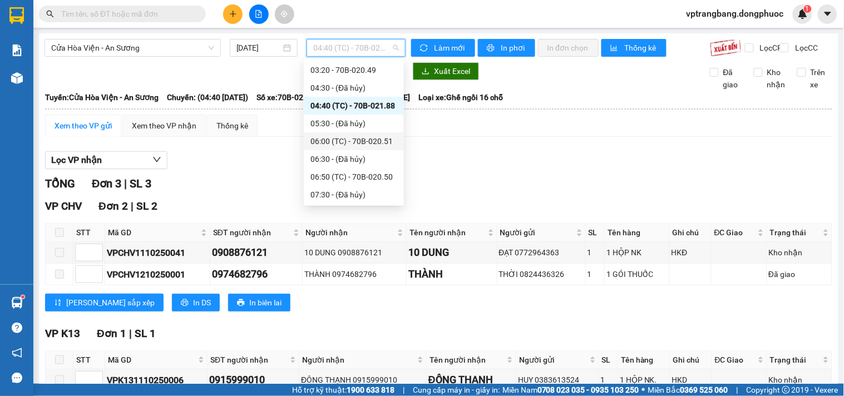
click at [362, 140] on div "06:00 (TC) - 70B-020.51" at bounding box center [353, 141] width 87 height 12
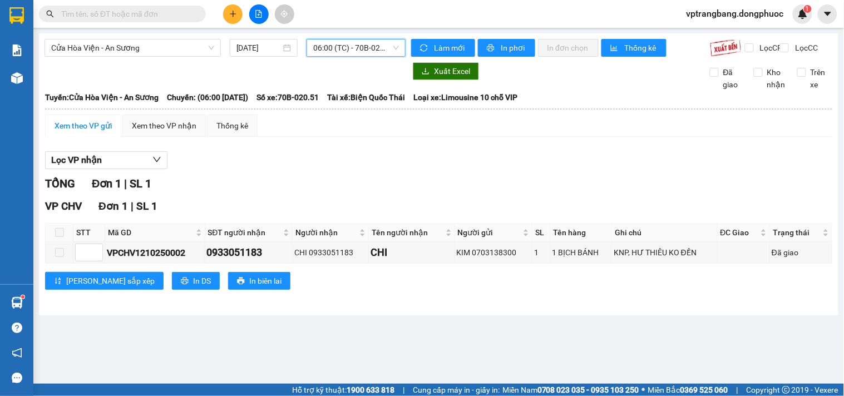
click at [349, 48] on span "06:00 (TC) - 70B-020.51" at bounding box center [356, 47] width 86 height 17
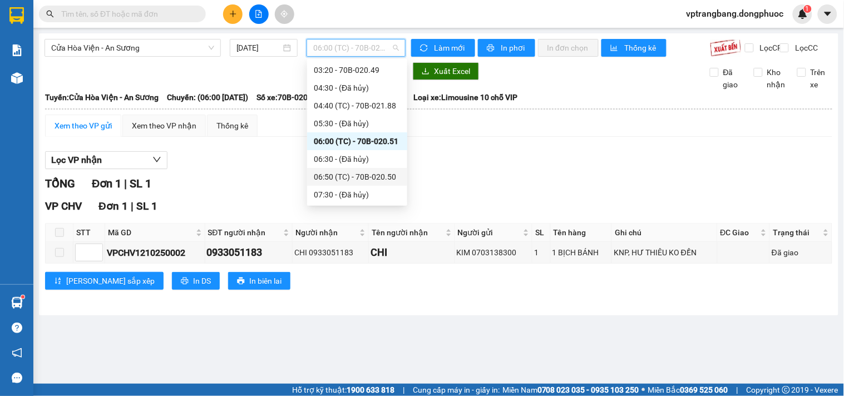
click at [350, 175] on div "06:50 (TC) - 70B-020.50" at bounding box center [357, 177] width 87 height 12
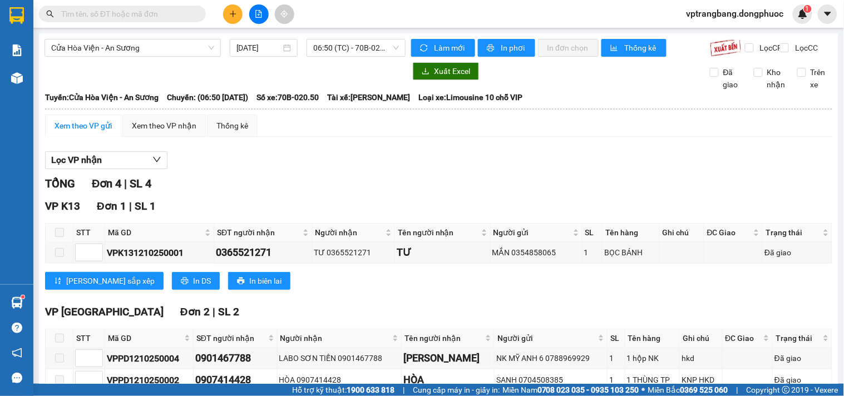
click at [325, 192] on div "TỔNG Đơn 4 | SL 4" at bounding box center [438, 183] width 787 height 17
click at [328, 48] on span "06:50 (TC) - 70B-020.50" at bounding box center [356, 47] width 86 height 17
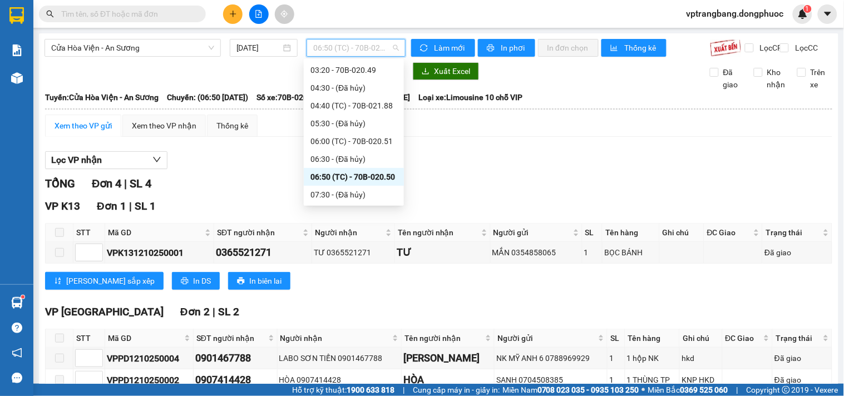
scroll to position [80, 0]
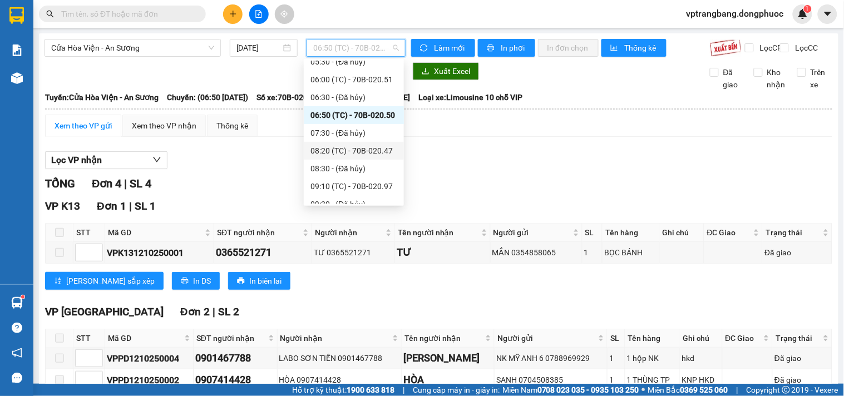
click at [358, 146] on div "08:20 (TC) - 70B-020.47" at bounding box center [353, 151] width 87 height 12
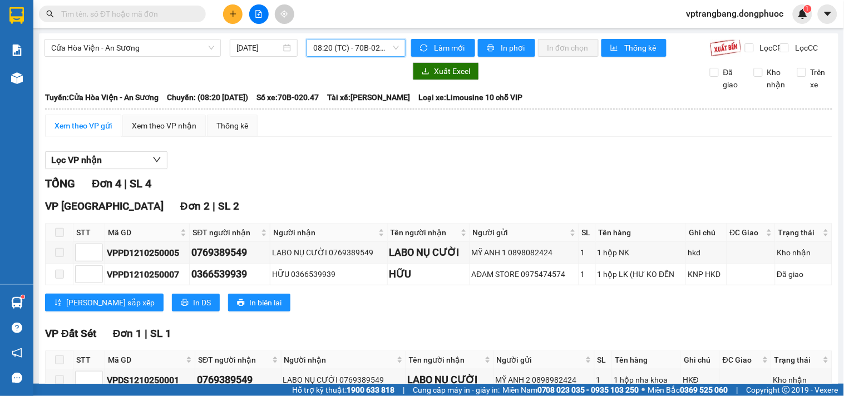
click at [335, 46] on span "08:20 (TC) - 70B-020.47" at bounding box center [356, 47] width 86 height 17
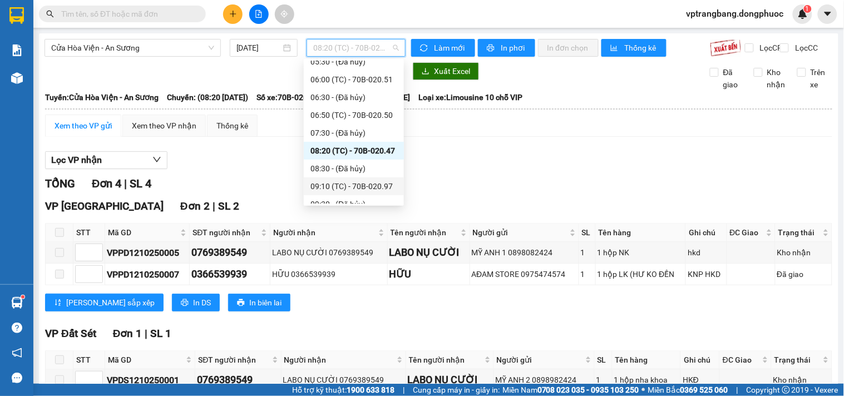
click at [352, 185] on div "09:10 (TC) - 70B-020.97" at bounding box center [353, 186] width 87 height 12
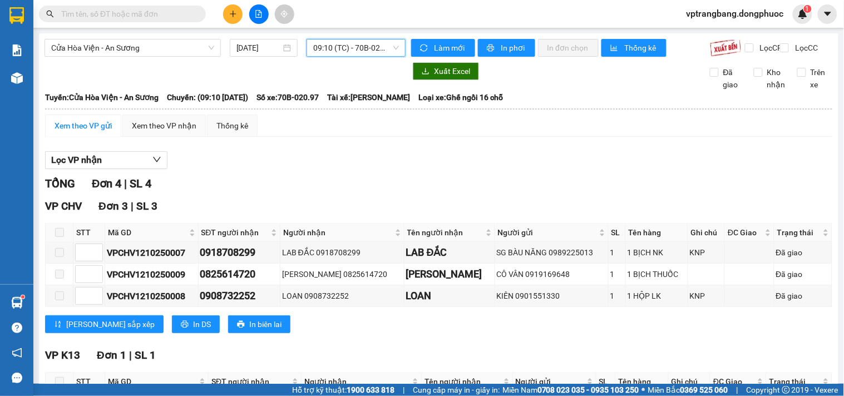
click at [331, 53] on span "09:10 (TC) - 70B-020.97" at bounding box center [356, 47] width 86 height 17
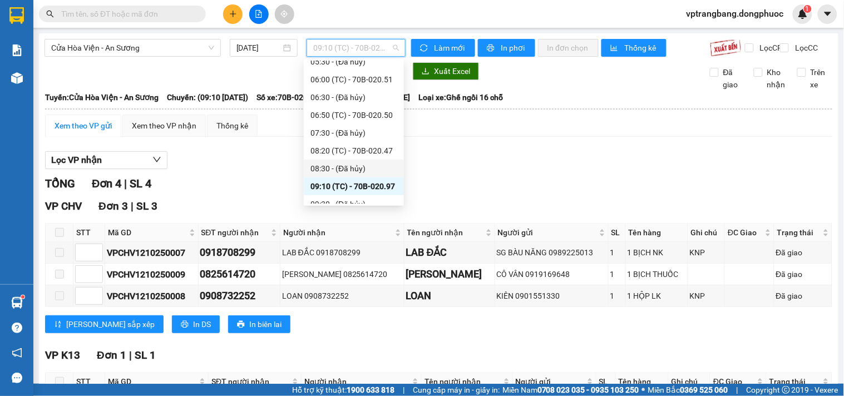
scroll to position [141, 0]
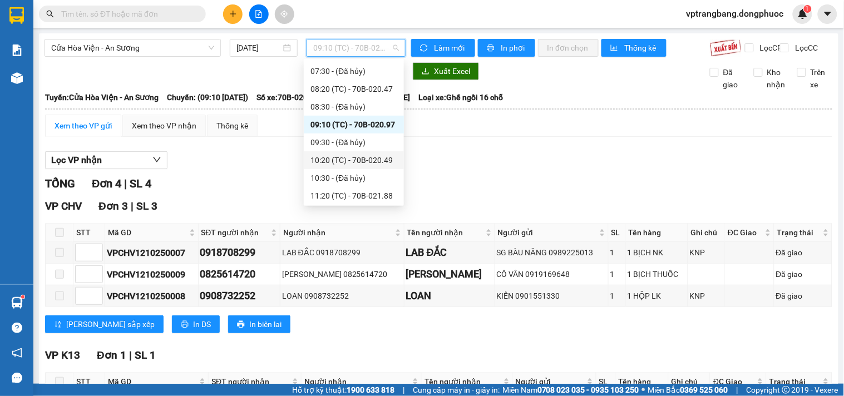
click at [360, 160] on div "10:20 (TC) - 70B-020.49" at bounding box center [353, 160] width 87 height 12
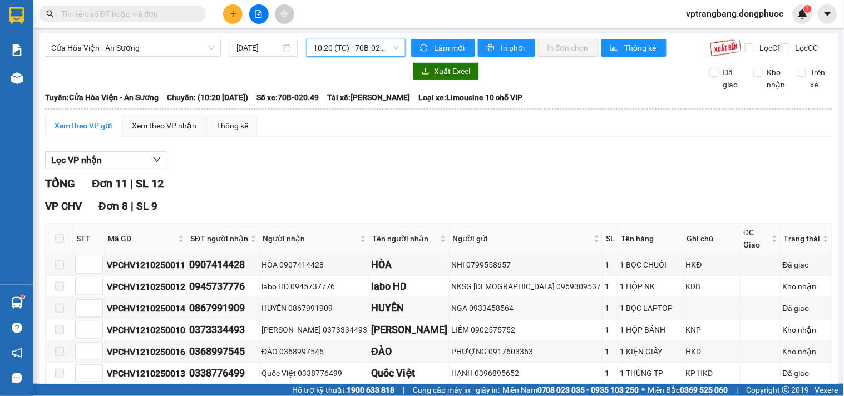
click at [328, 47] on span "10:20 (TC) - 70B-020.49" at bounding box center [356, 47] width 86 height 17
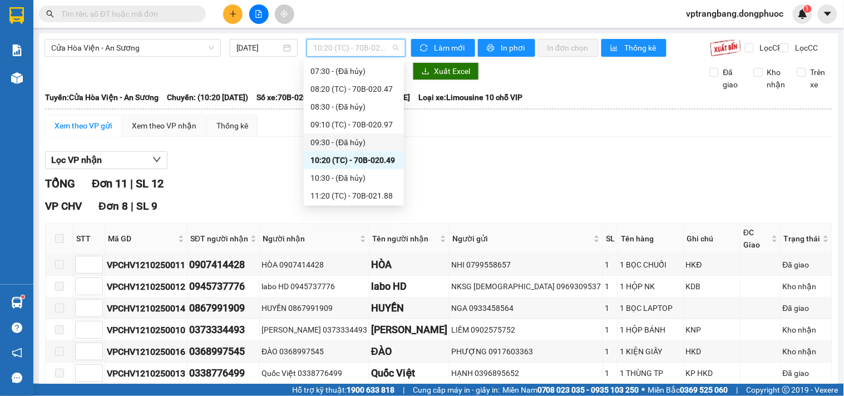
scroll to position [203, 0]
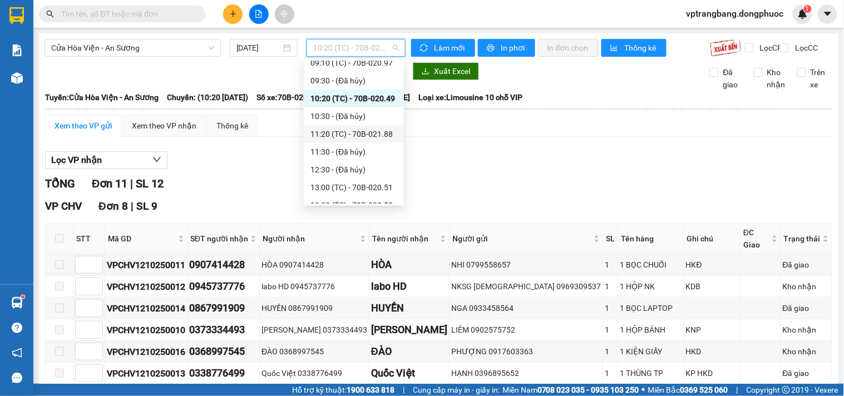
click at [349, 133] on div "11:20 (TC) - 70B-021.88" at bounding box center [353, 134] width 87 height 12
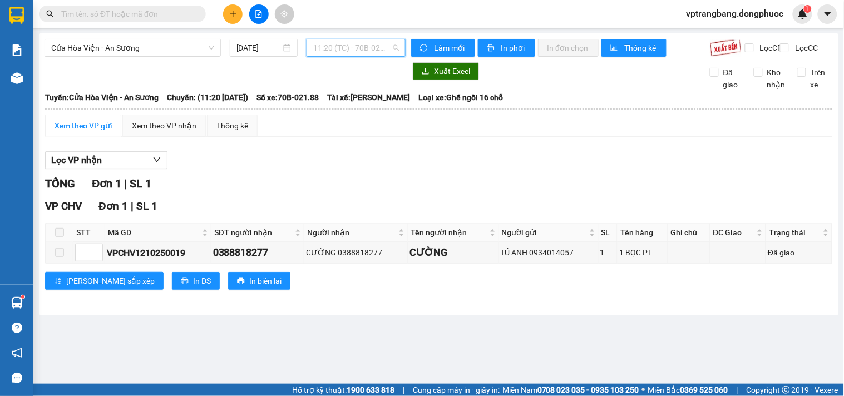
click at [333, 45] on span "11:20 (TC) - 70B-021.88" at bounding box center [356, 47] width 86 height 17
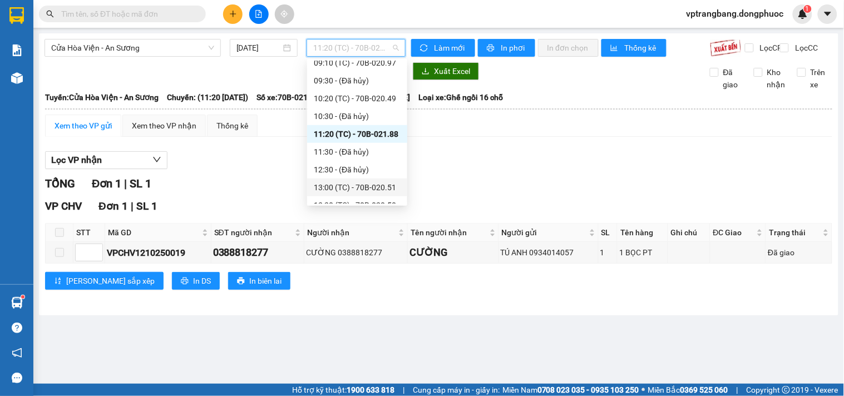
click at [344, 189] on div "13:00 (TC) - 70B-020.51" at bounding box center [357, 187] width 87 height 12
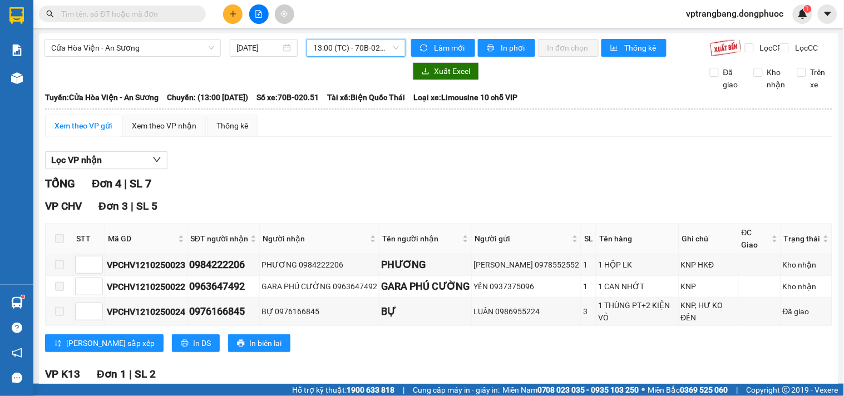
click at [326, 47] on span "13:00 (TC) - 70B-020.51" at bounding box center [356, 47] width 86 height 17
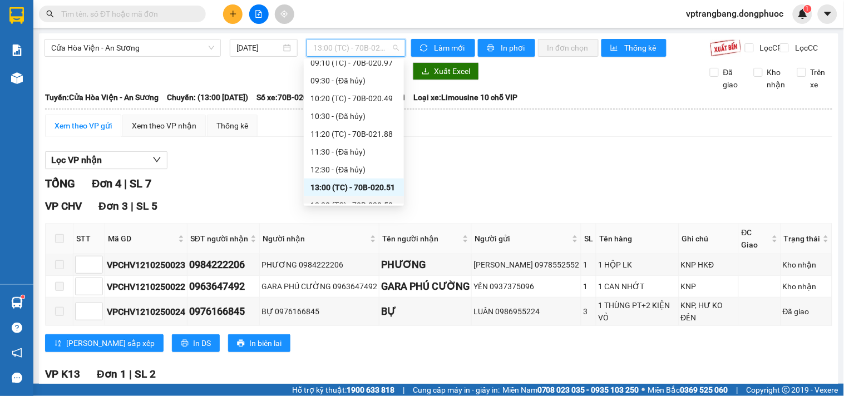
scroll to position [265, 0]
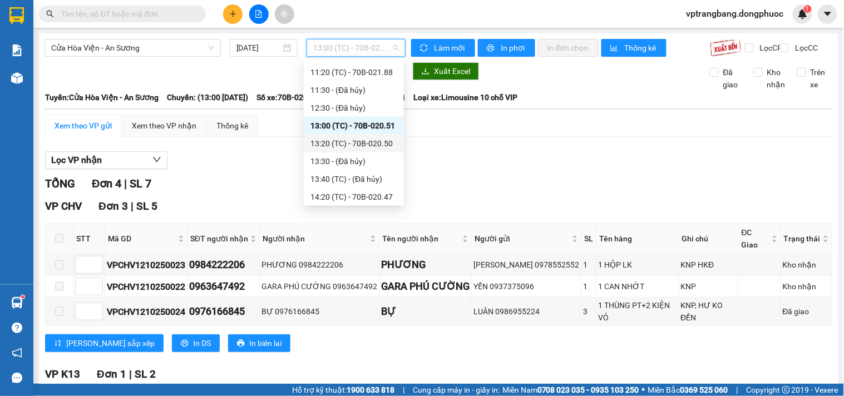
click at [352, 145] on div "13:20 (TC) - 70B-020.50" at bounding box center [353, 143] width 87 height 12
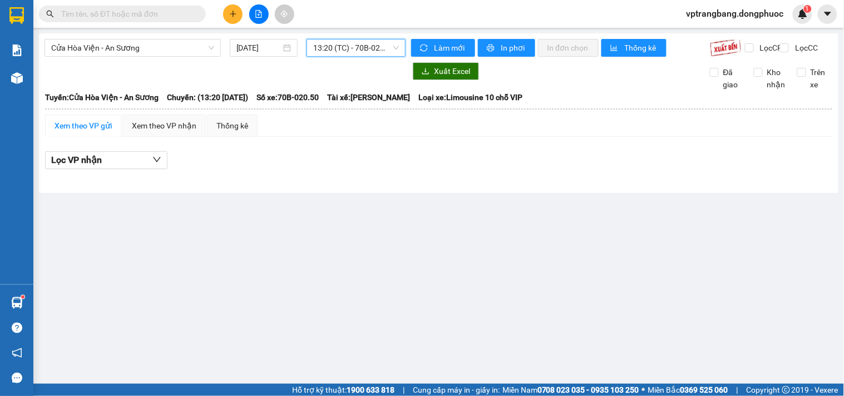
click at [334, 47] on span "13:20 (TC) - 70B-020.50" at bounding box center [356, 47] width 86 height 17
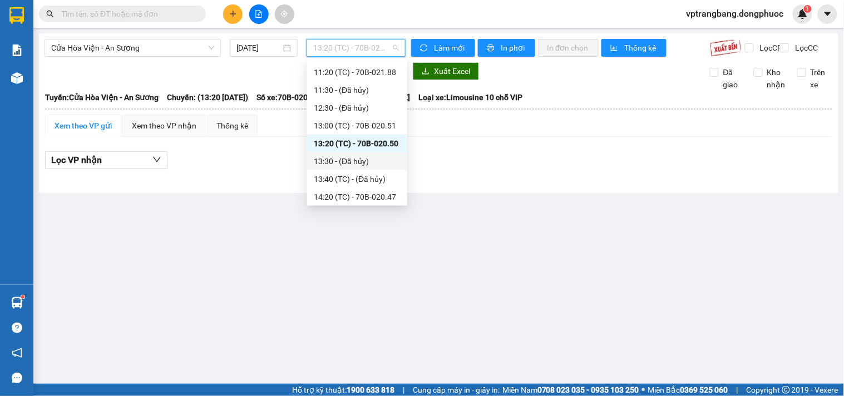
scroll to position [326, 0]
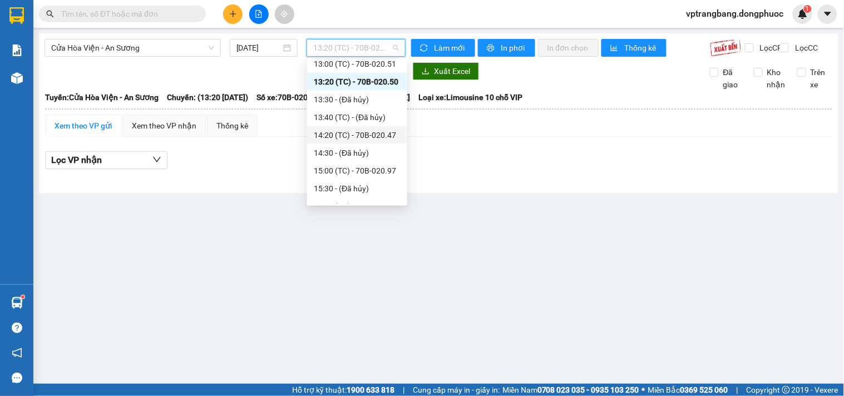
click at [359, 138] on div "14:20 (TC) - 70B-020.47" at bounding box center [357, 135] width 87 height 12
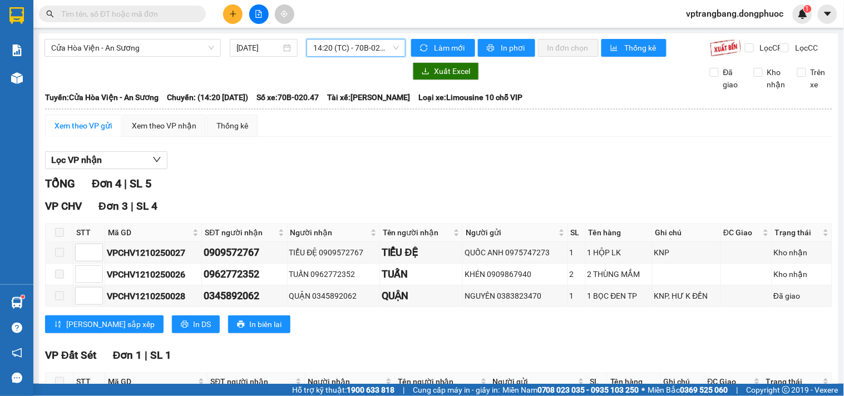
click at [345, 44] on span "14:20 (TC) - 70B-020.47" at bounding box center [356, 47] width 86 height 17
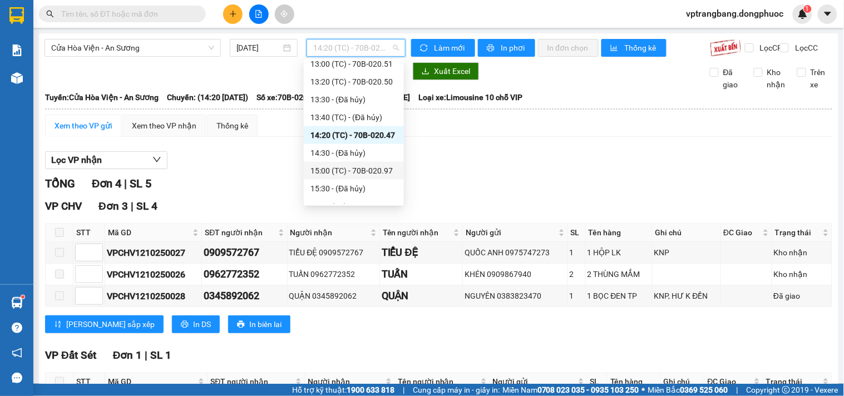
click at [365, 169] on div "15:00 (TC) - 70B-020.97" at bounding box center [353, 171] width 87 height 12
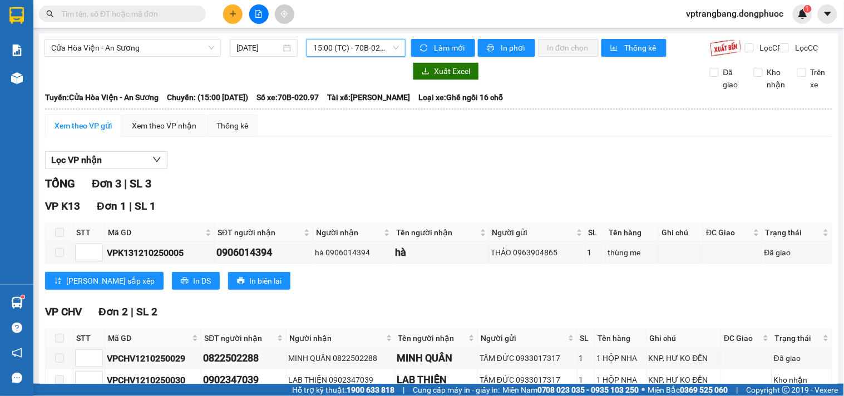
click at [320, 52] on span "15:00 (TC) - 70B-020.97" at bounding box center [356, 47] width 86 height 17
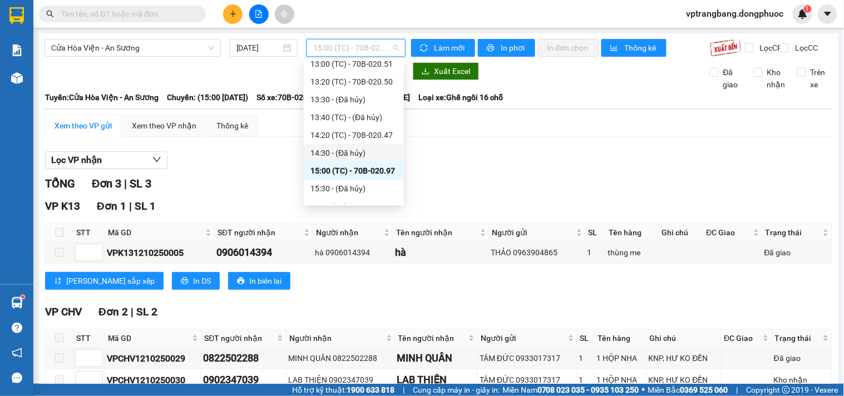
scroll to position [388, 0]
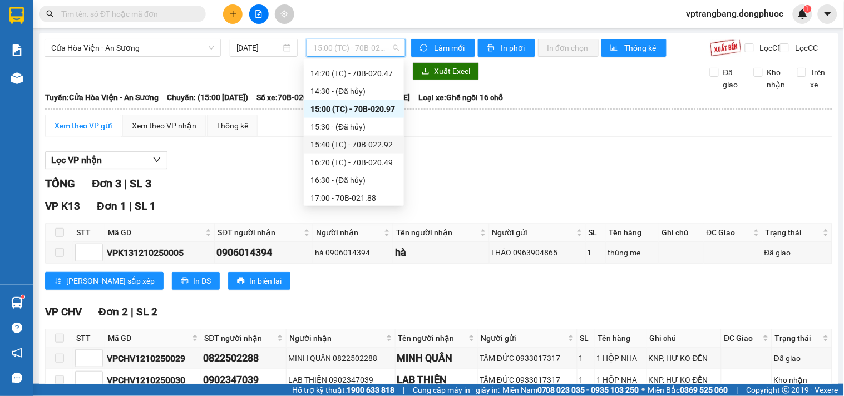
click at [352, 136] on div "15:40 (TC) - 70B-022.92" at bounding box center [354, 145] width 100 height 18
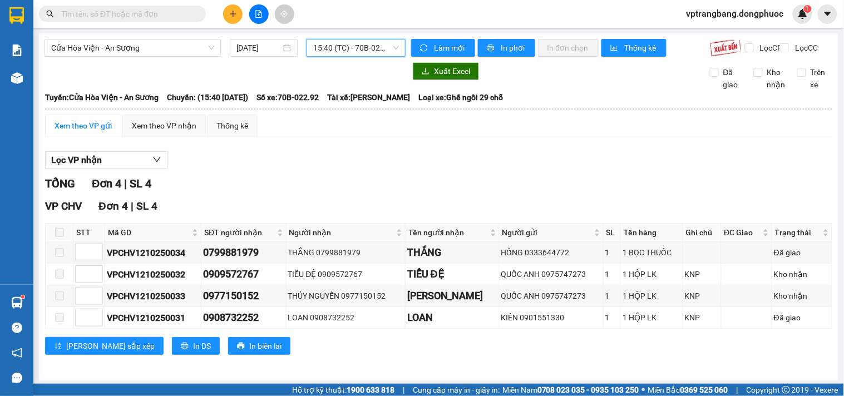
click at [334, 51] on span "15:40 (TC) - 70B-022.92" at bounding box center [356, 47] width 86 height 17
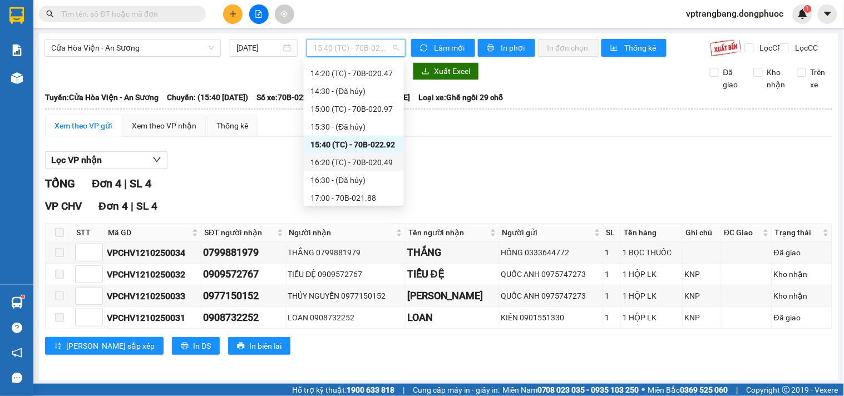
click at [341, 160] on div "16:20 (TC) - 70B-020.49" at bounding box center [353, 162] width 87 height 12
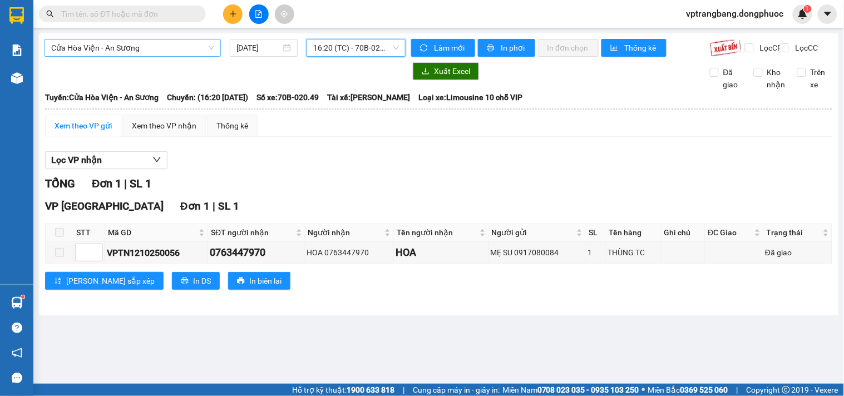
click at [157, 49] on span "Cửa Hòa Viện - An Sương" at bounding box center [132, 47] width 163 height 17
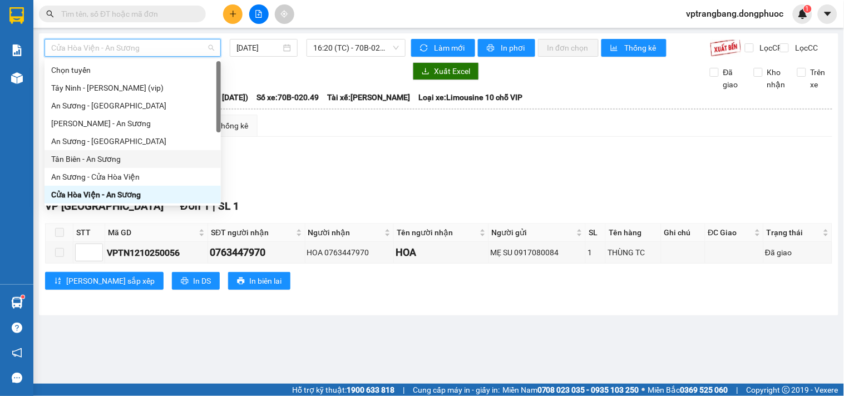
click at [101, 158] on div "Tân Biên - An Sương" at bounding box center [132, 159] width 163 height 12
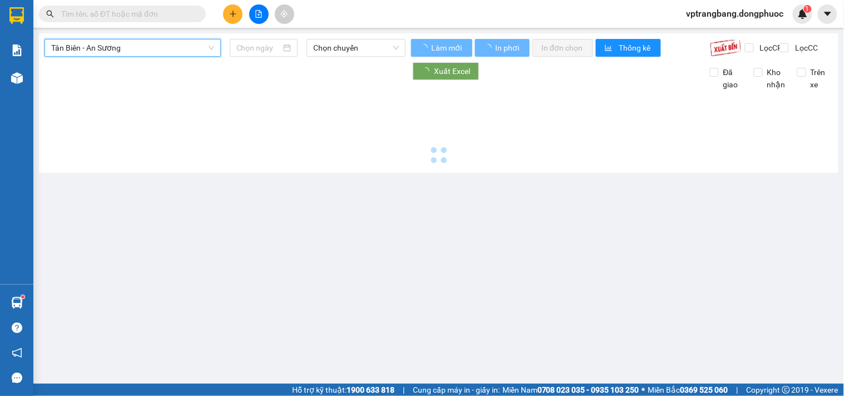
type input "[DATE]"
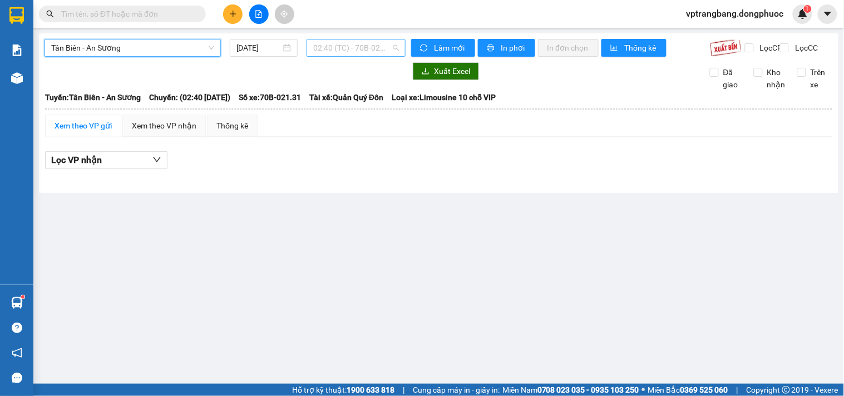
click at [345, 54] on span "02:40 (TC) - 70B-021.31" at bounding box center [356, 47] width 86 height 17
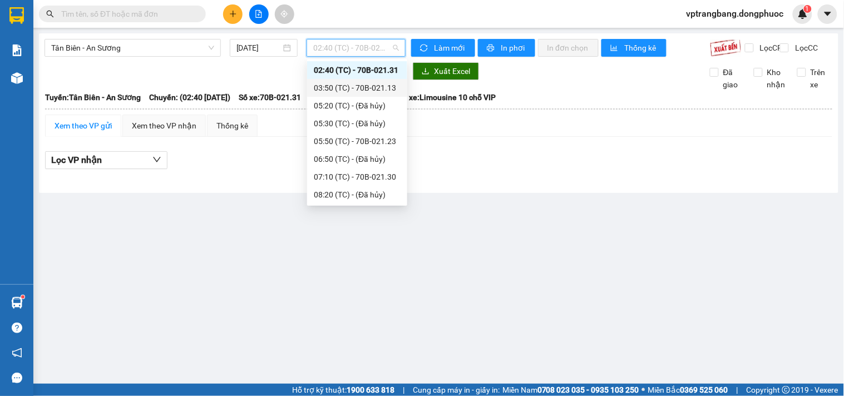
click at [353, 87] on div "03:50 (TC) - 70B-021.13" at bounding box center [357, 88] width 87 height 12
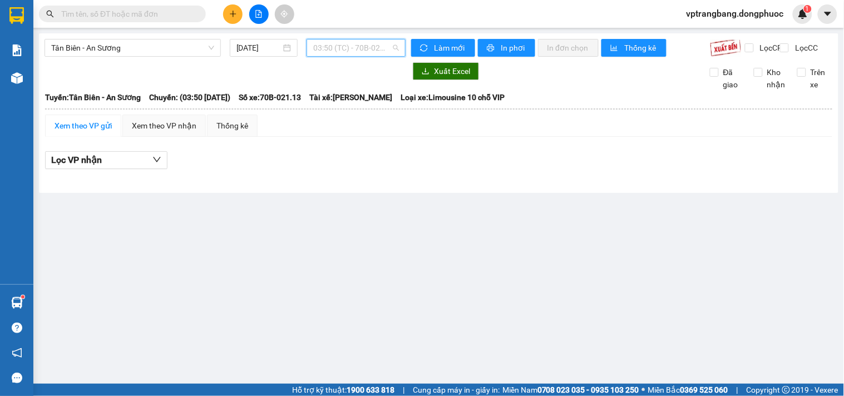
drag, startPoint x: 345, startPoint y: 46, endPoint x: 347, endPoint y: 81, distance: 35.1
click at [344, 46] on span "03:50 (TC) - 70B-021.13" at bounding box center [356, 47] width 86 height 17
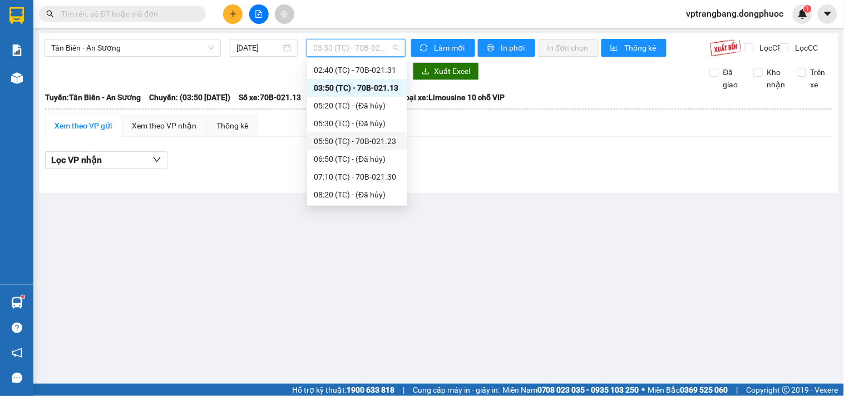
click at [351, 138] on div "05:50 (TC) - 70B-021.23" at bounding box center [357, 141] width 87 height 12
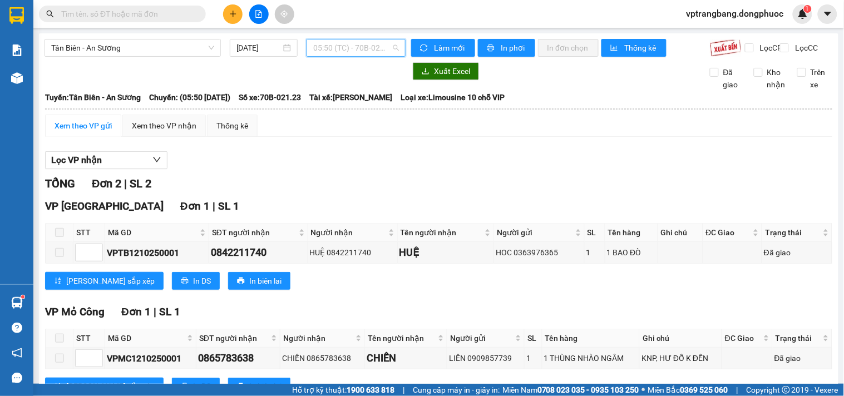
click at [340, 47] on span "05:50 (TC) - 70B-021.23" at bounding box center [356, 47] width 86 height 17
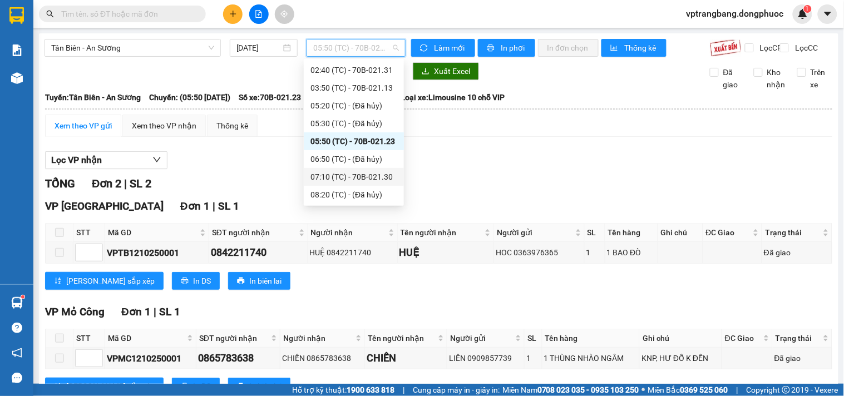
click at [359, 182] on div "07:10 (TC) - 70B-021.30" at bounding box center [354, 177] width 100 height 18
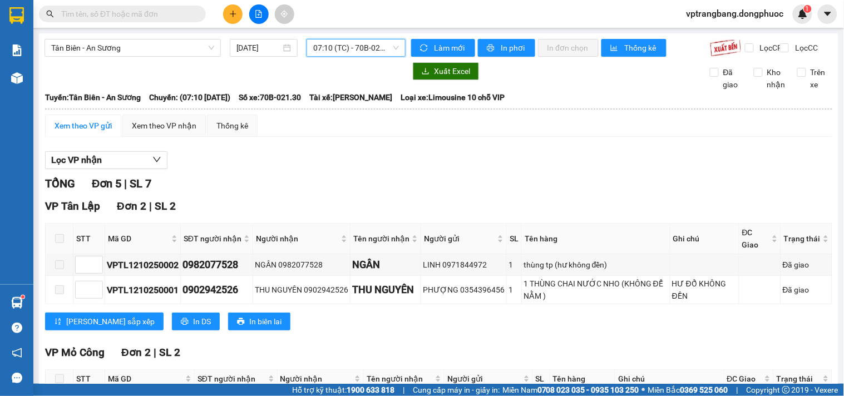
click at [325, 46] on span "07:10 (TC) - 70B-021.30" at bounding box center [356, 47] width 86 height 17
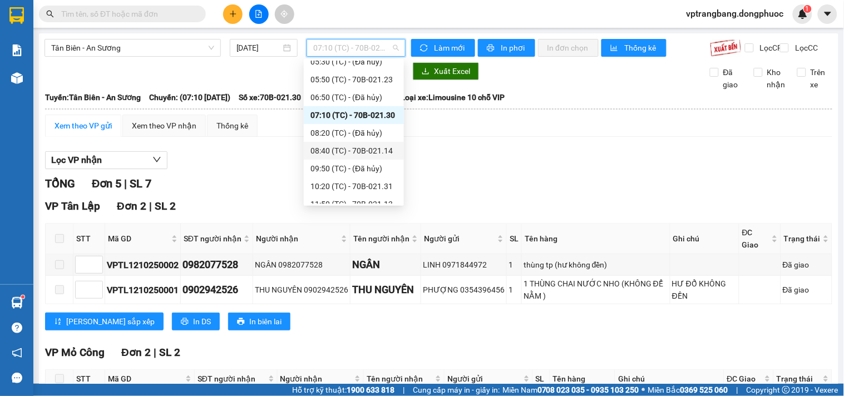
click at [364, 149] on div "08:40 (TC) - 70B-021.14" at bounding box center [353, 151] width 87 height 12
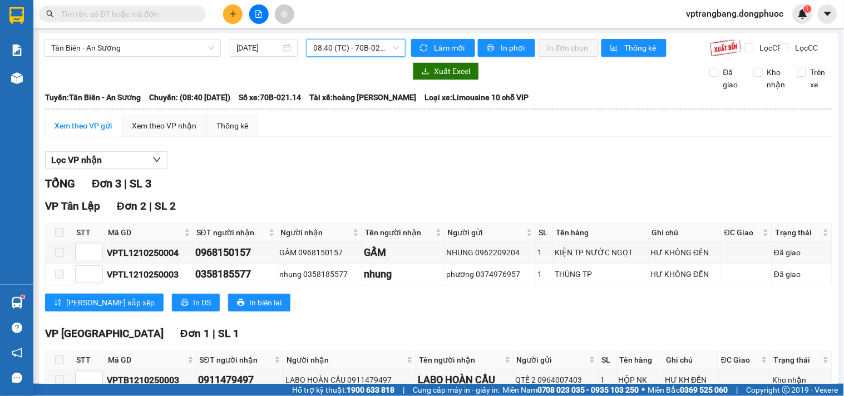
click at [325, 51] on span "08:40 (TC) - 70B-021.14" at bounding box center [356, 47] width 86 height 17
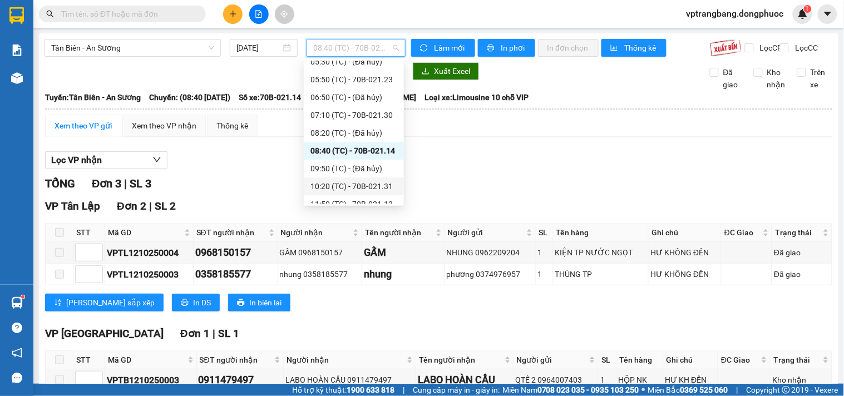
click at [349, 184] on div "10:20 (TC) - 70B-021.31" at bounding box center [353, 186] width 87 height 12
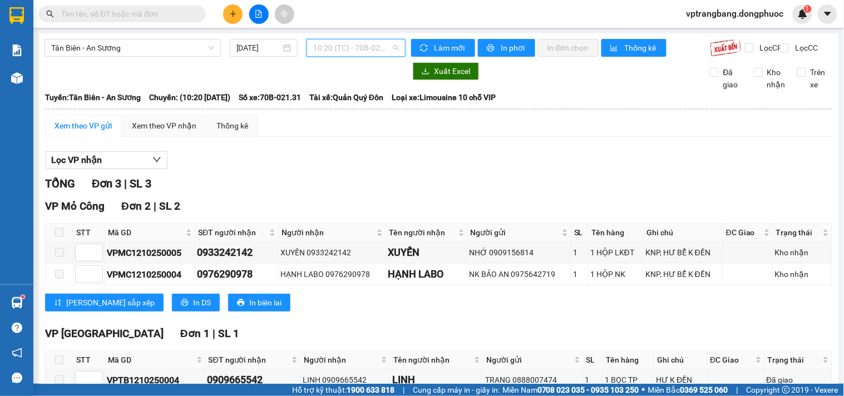
click at [340, 48] on span "10:20 (TC) - 70B-021.31" at bounding box center [356, 47] width 86 height 17
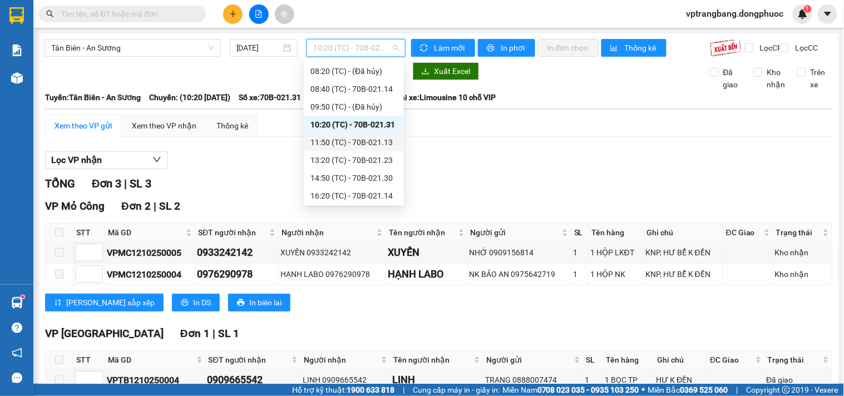
click at [360, 143] on div "11:50 (TC) - 70B-021.13" at bounding box center [353, 142] width 87 height 12
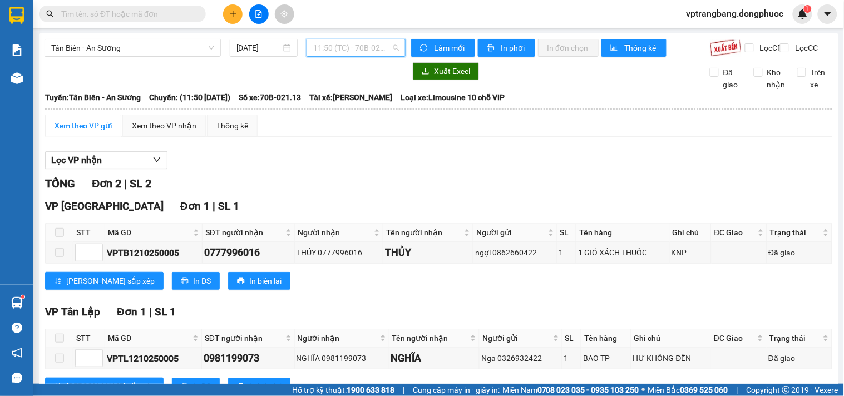
click at [360, 46] on span "11:50 (TC) - 70B-021.13" at bounding box center [356, 47] width 86 height 17
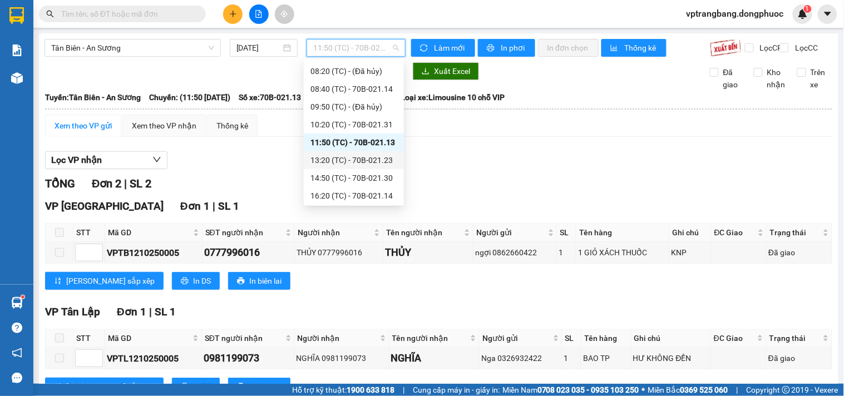
click at [363, 158] on div "13:20 (TC) - 70B-021.23" at bounding box center [353, 160] width 87 height 12
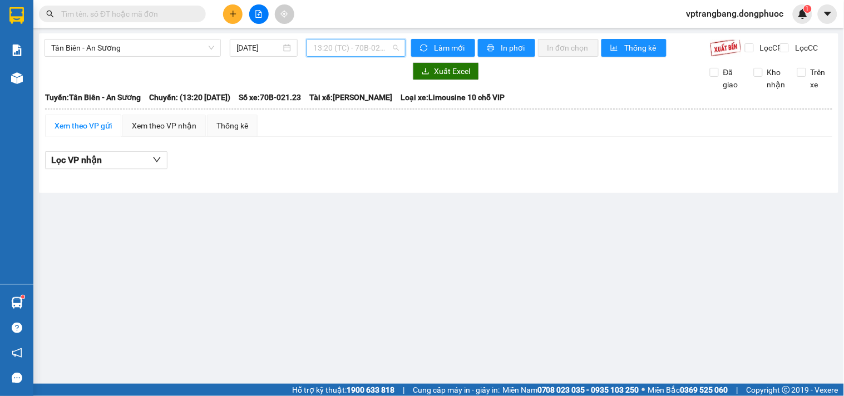
click at [324, 53] on span "13:20 (TC) - 70B-021.23" at bounding box center [356, 47] width 86 height 17
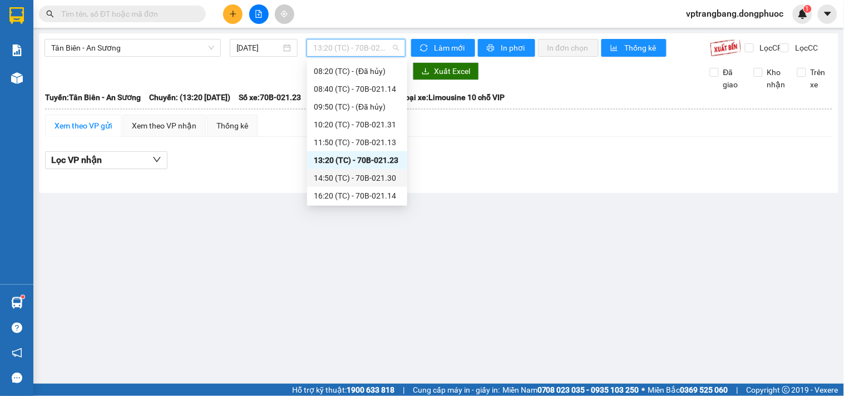
click at [348, 175] on div "14:50 (TC) - 70B-021.30" at bounding box center [357, 178] width 87 height 12
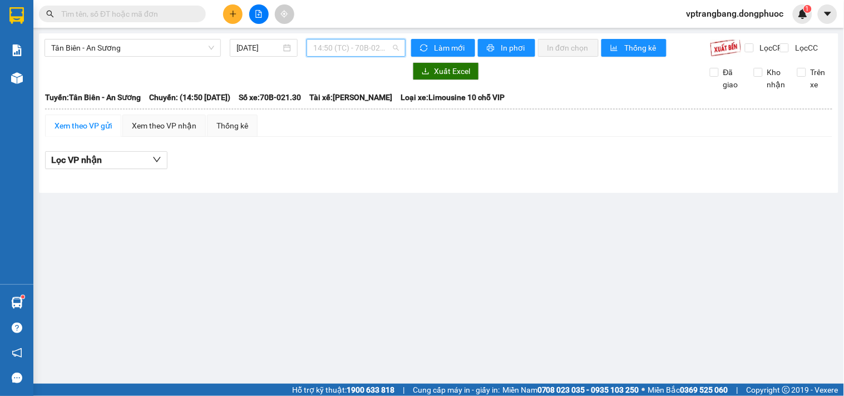
click at [348, 49] on span "14:50 (TC) - 70B-021.30" at bounding box center [356, 47] width 86 height 17
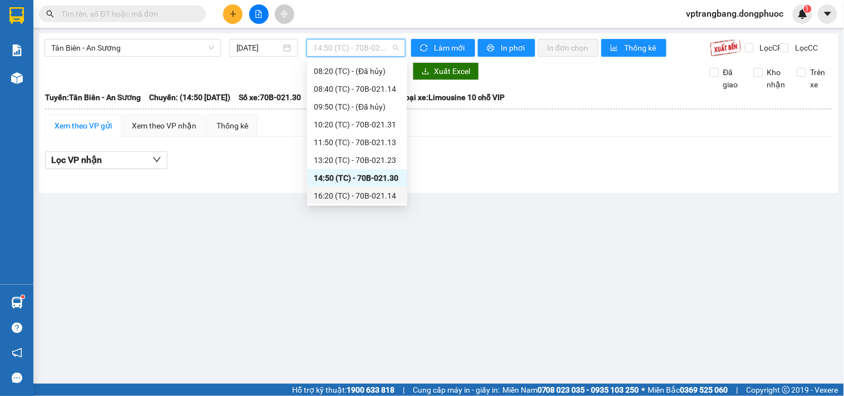
click at [366, 197] on div "16:20 (TC) - 70B-021.14" at bounding box center [357, 196] width 87 height 12
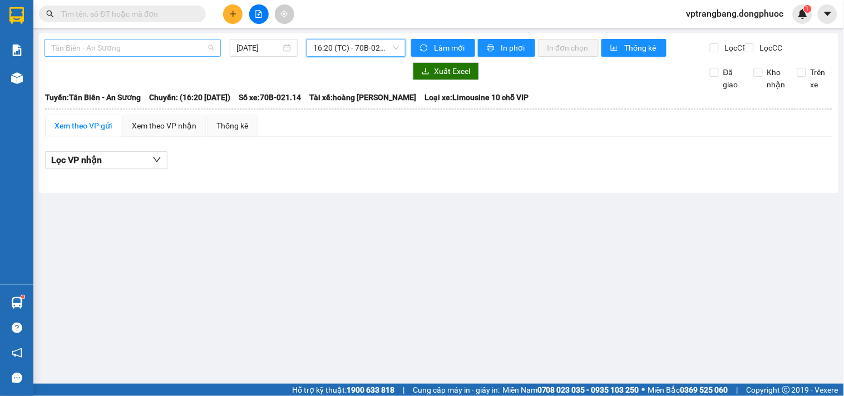
click at [175, 50] on span "Tân Biên - An Sương" at bounding box center [132, 47] width 163 height 17
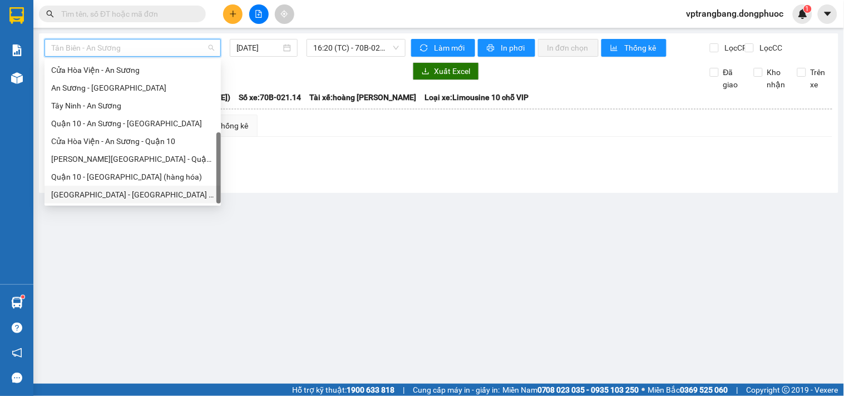
click at [125, 195] on div "Hồ Chí Minh - Tây Ninh (vip)" at bounding box center [132, 195] width 163 height 12
type input "[DATE]"
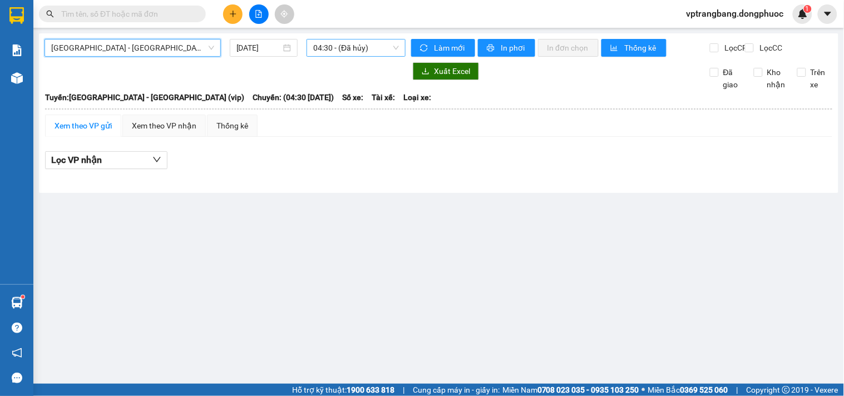
click at [344, 52] on span "04:30 - (Đã hủy)" at bounding box center [356, 47] width 86 height 17
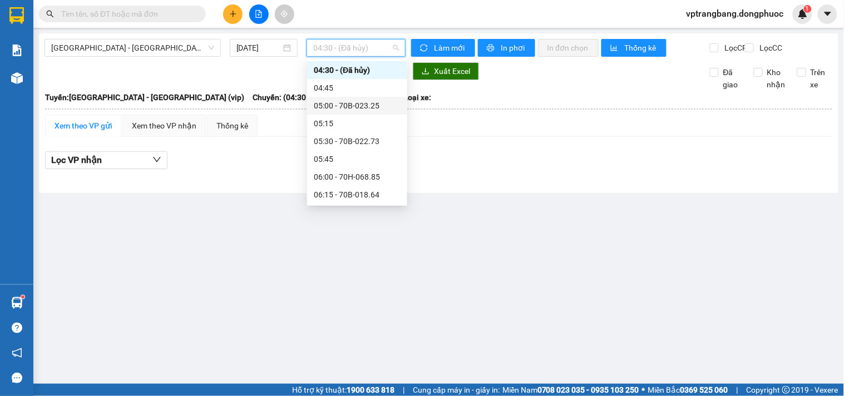
click at [362, 103] on div "05:00 - 70B-023.25" at bounding box center [357, 106] width 87 height 12
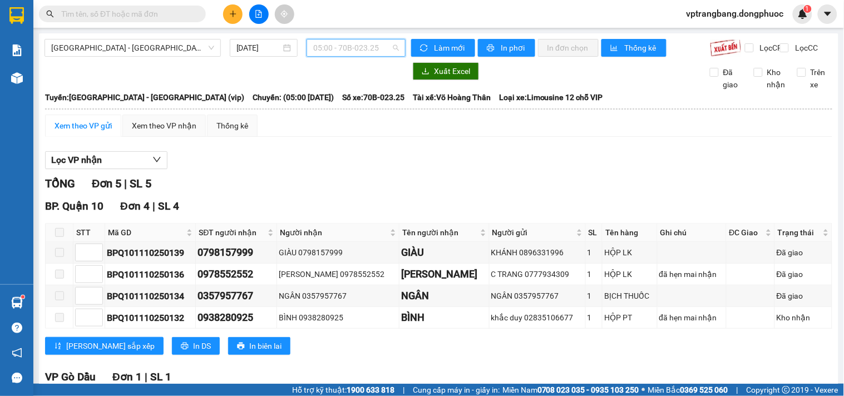
click at [336, 53] on span "05:00 - 70B-023.25" at bounding box center [356, 47] width 86 height 17
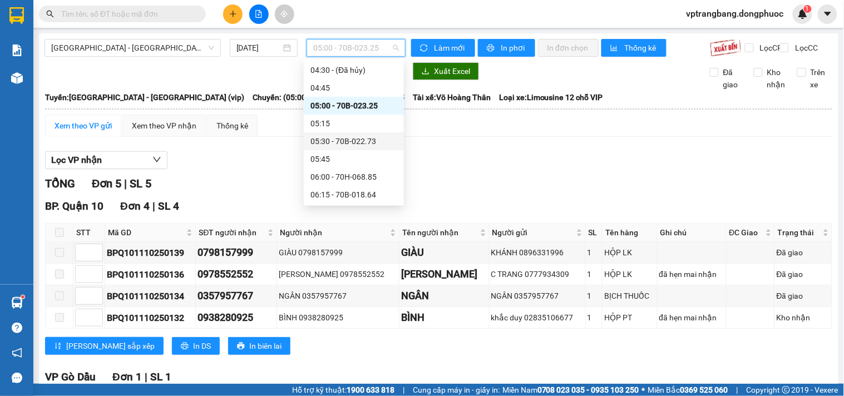
click at [335, 136] on div "05:30 - 70B-022.73" at bounding box center [353, 141] width 87 height 12
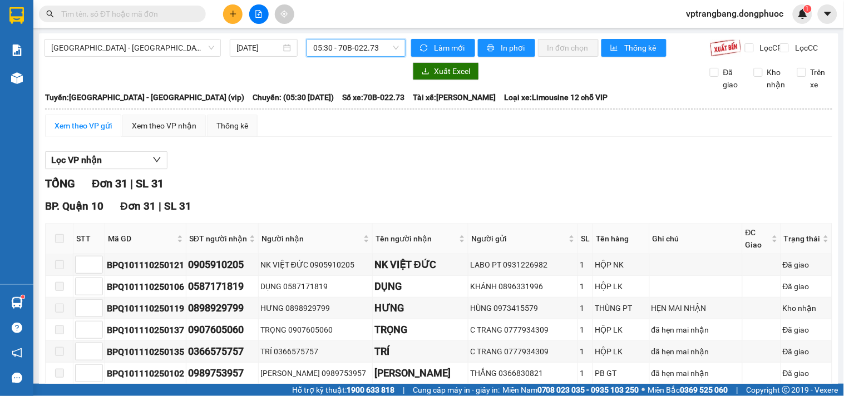
click at [367, 44] on span "05:30 - 70B-022.73" at bounding box center [356, 47] width 86 height 17
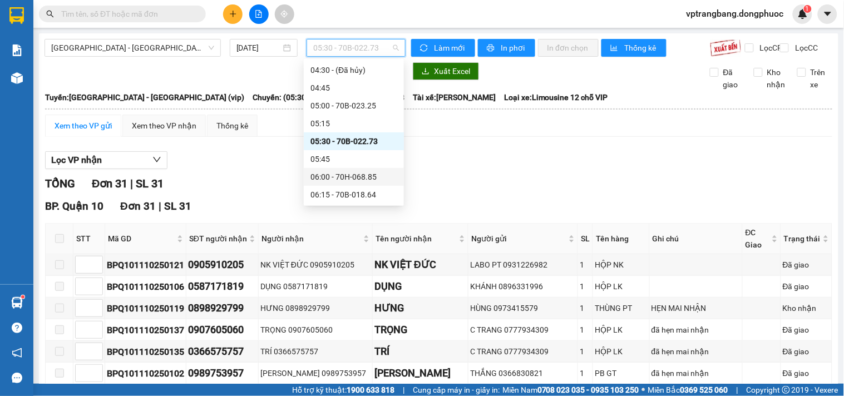
click at [354, 175] on div "06:00 - 70H-068.85" at bounding box center [353, 177] width 87 height 12
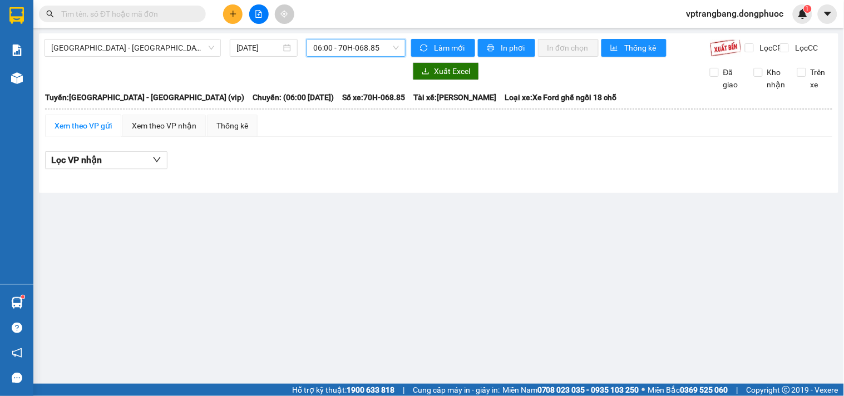
click at [349, 51] on span "06:00 - 70H-068.85" at bounding box center [356, 47] width 86 height 17
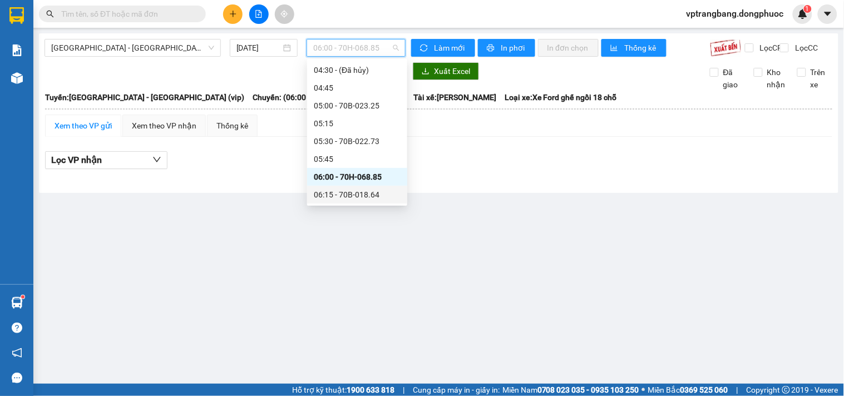
click at [354, 197] on div "06:15 - 70B-018.64" at bounding box center [357, 195] width 87 height 12
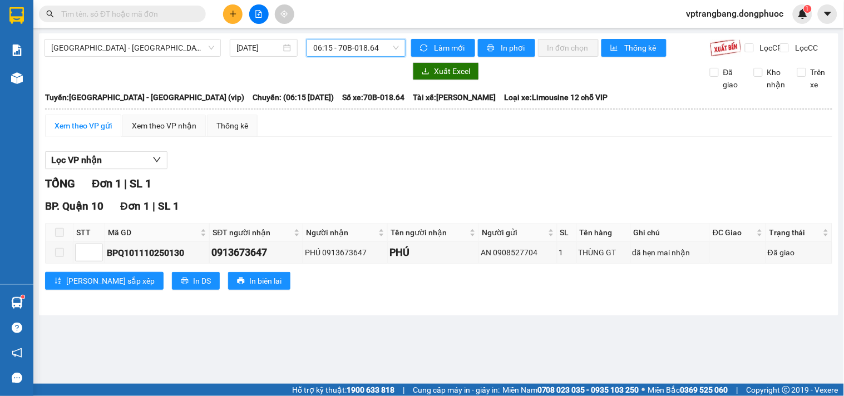
click at [333, 45] on span "06:15 - 70B-018.64" at bounding box center [356, 47] width 86 height 17
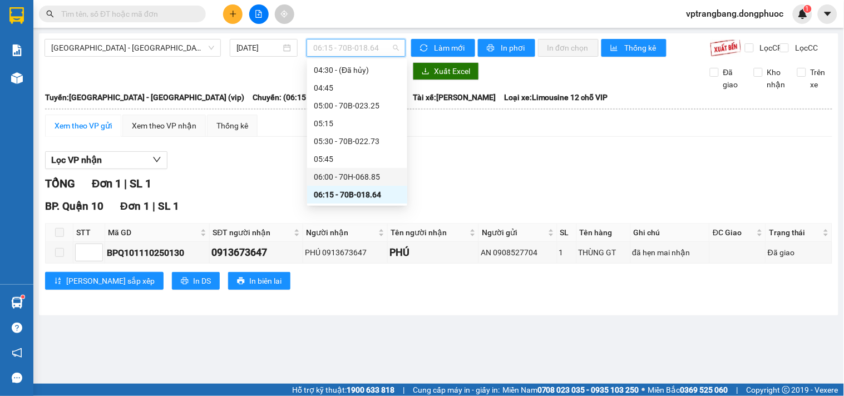
scroll to position [80, 0]
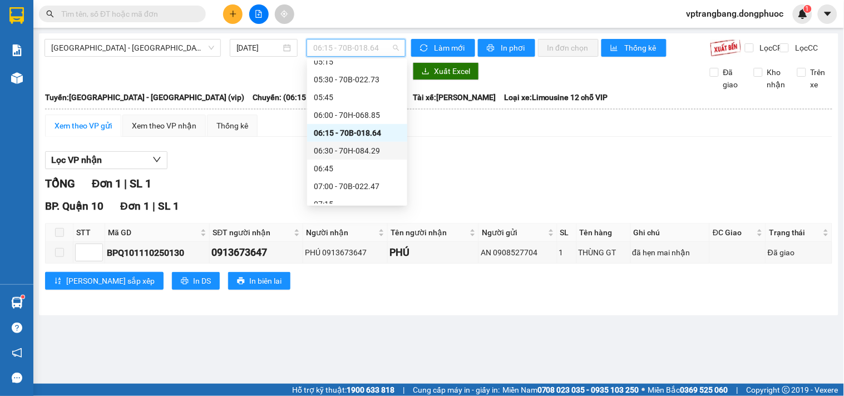
click at [356, 149] on div "06:30 - 70H-084.29" at bounding box center [357, 151] width 87 height 12
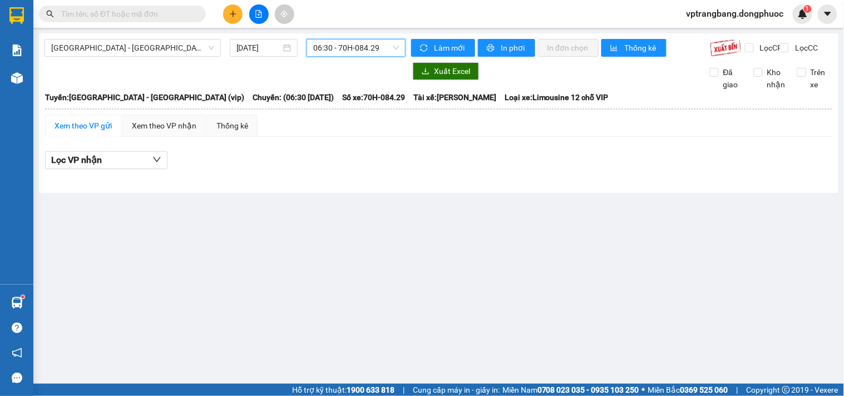
click at [355, 53] on span "06:30 - 70H-084.29" at bounding box center [356, 47] width 86 height 17
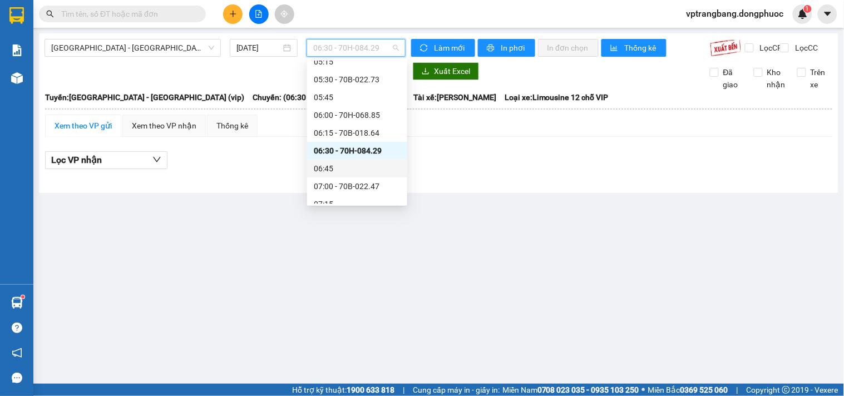
scroll to position [141, 0]
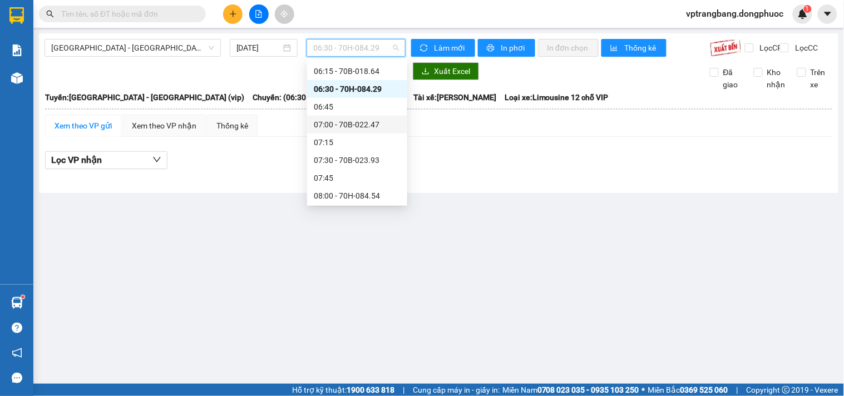
click at [354, 129] on div "07:00 - 70B-022.47" at bounding box center [357, 124] width 87 height 12
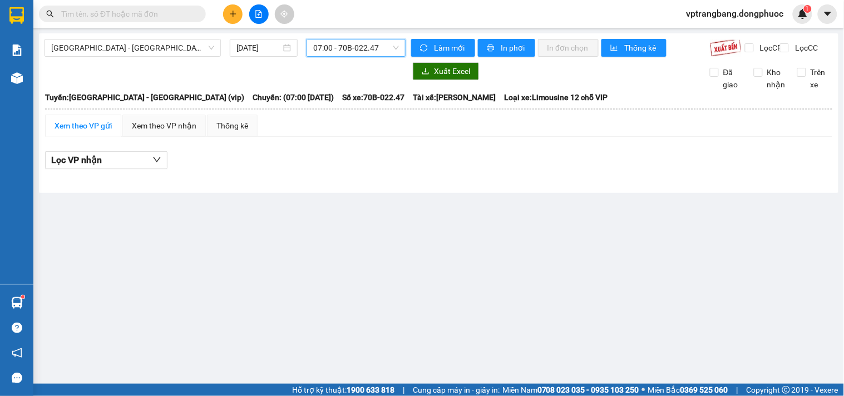
click at [335, 52] on span "07:00 - 70B-022.47" at bounding box center [356, 47] width 86 height 17
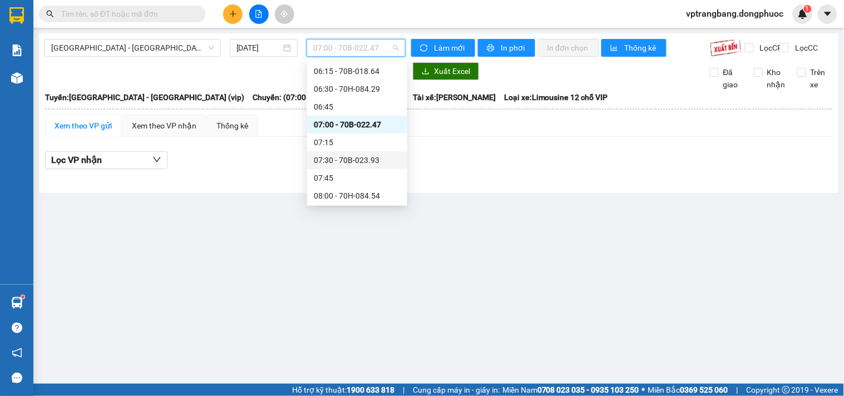
click at [348, 162] on div "07:30 - 70B-023.93" at bounding box center [357, 160] width 87 height 12
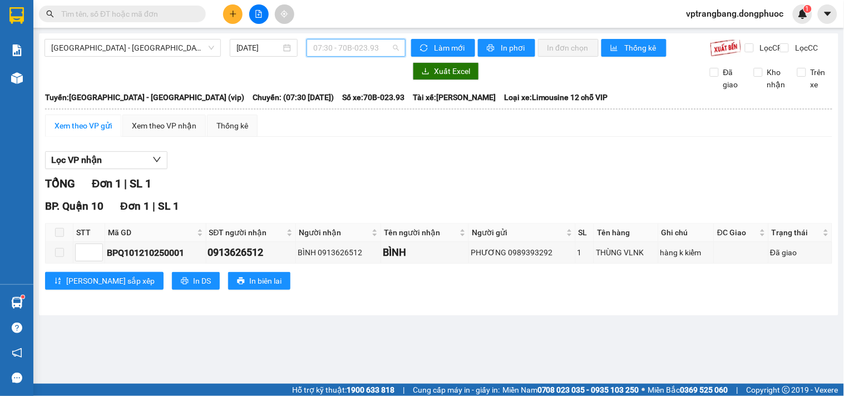
click at [342, 51] on span "07:30 - 70B-023.93" at bounding box center [356, 47] width 86 height 17
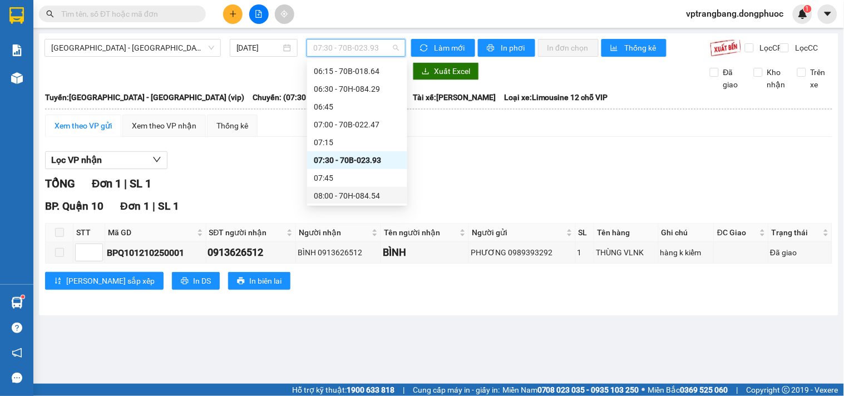
click at [359, 196] on div "08:00 - 70H-084.54" at bounding box center [357, 196] width 87 height 12
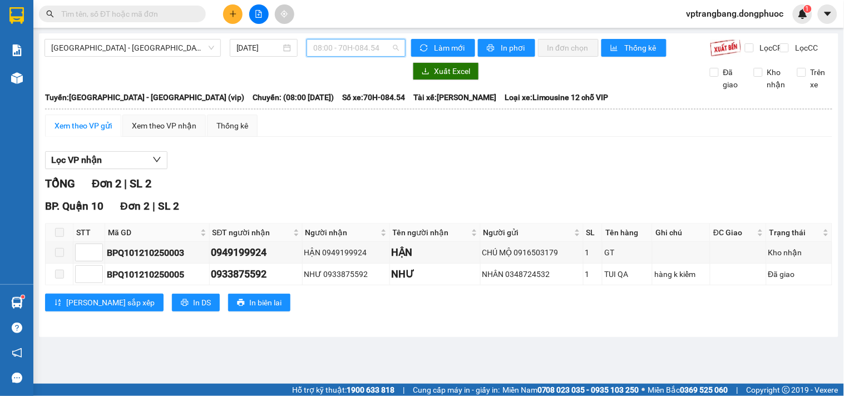
click at [357, 55] on span "08:00 - 70H-084.54" at bounding box center [356, 47] width 86 height 17
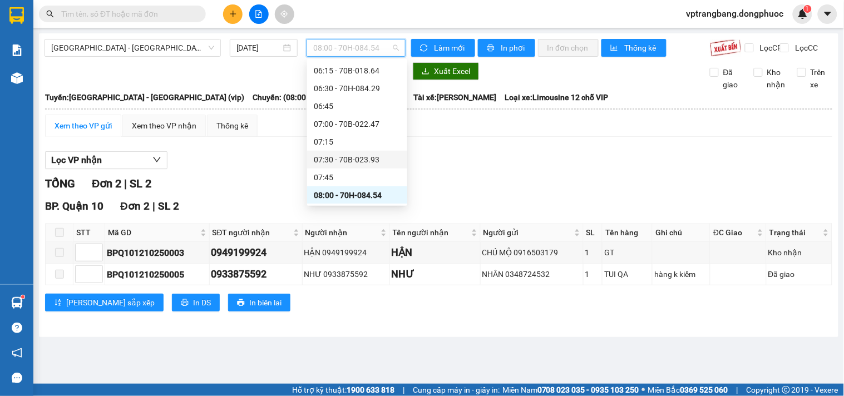
scroll to position [204, 0]
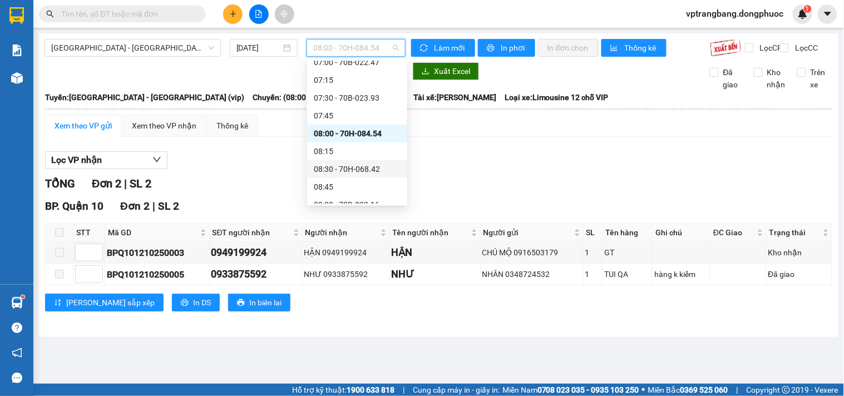
click at [357, 167] on div "08:30 - 70H-068.42" at bounding box center [357, 169] width 87 height 12
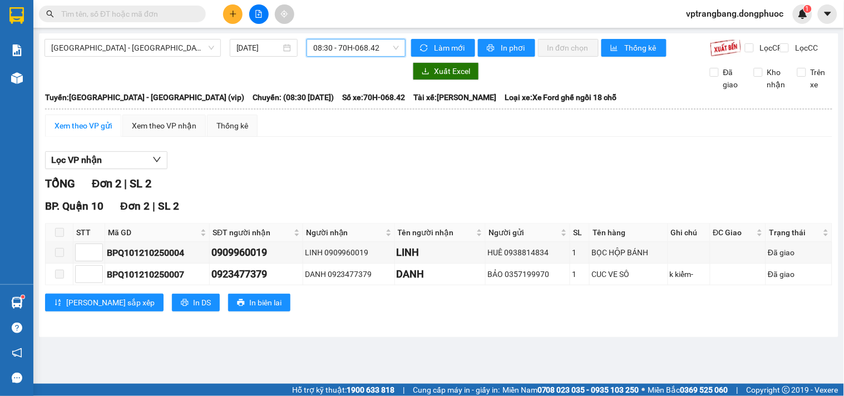
click at [352, 54] on span "08:30 - 70H-068.42" at bounding box center [356, 47] width 86 height 17
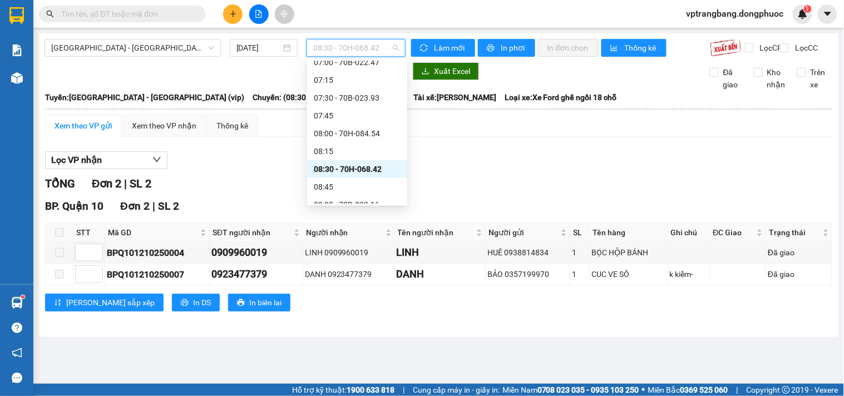
scroll to position [265, 0]
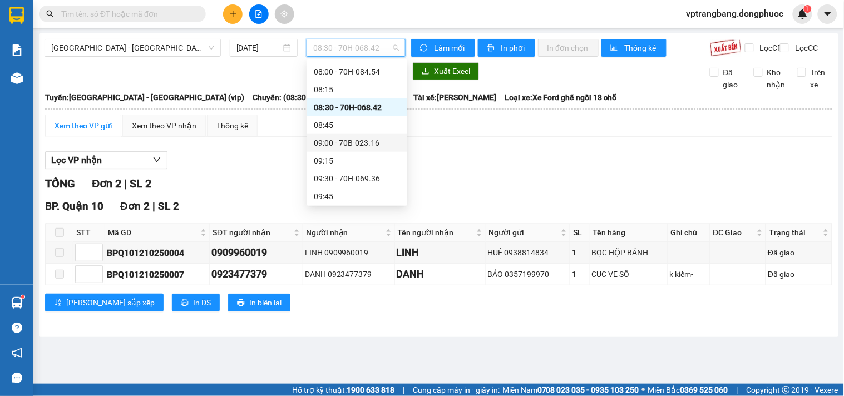
click at [350, 141] on div "09:00 - 70B-023.16" at bounding box center [357, 143] width 87 height 12
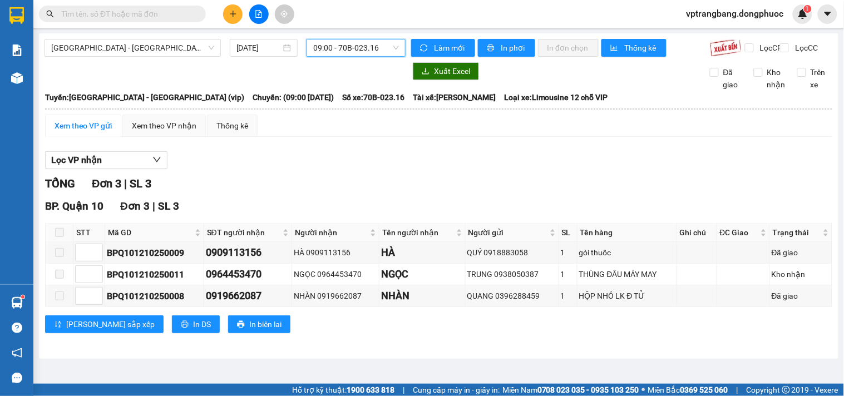
click at [348, 43] on span "09:00 - 70B-023.16" at bounding box center [356, 47] width 86 height 17
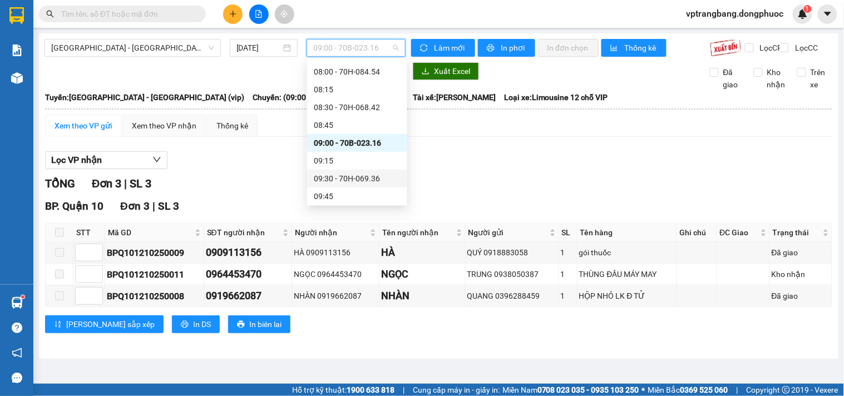
click at [336, 179] on div "09:30 - 70H-069.36" at bounding box center [357, 178] width 87 height 12
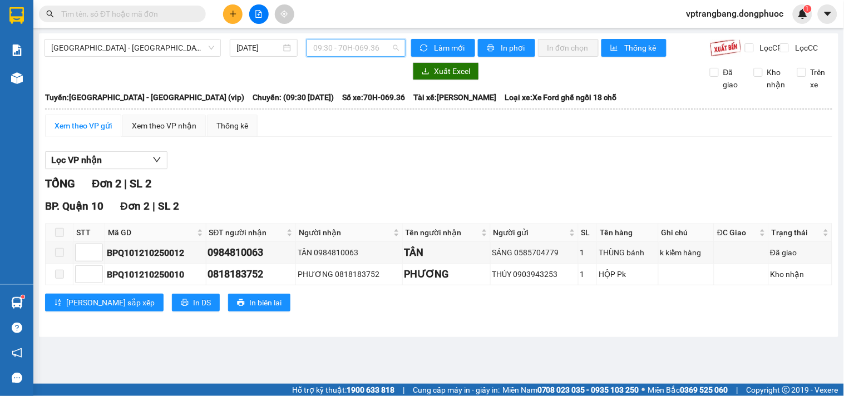
click at [350, 53] on span "09:30 - 70H-069.36" at bounding box center [356, 47] width 86 height 17
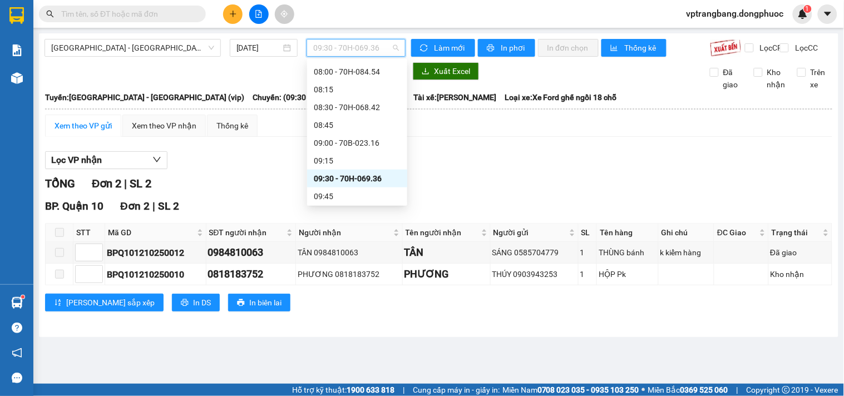
scroll to position [327, 0]
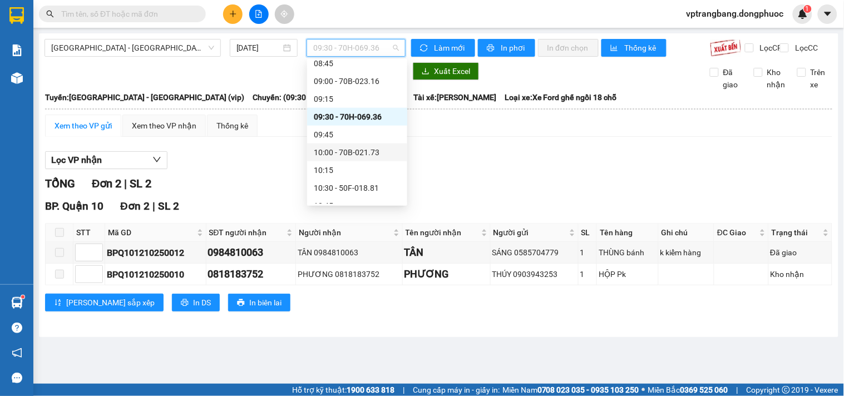
click at [354, 151] on div "10:00 - 70B-021.73" at bounding box center [357, 152] width 87 height 12
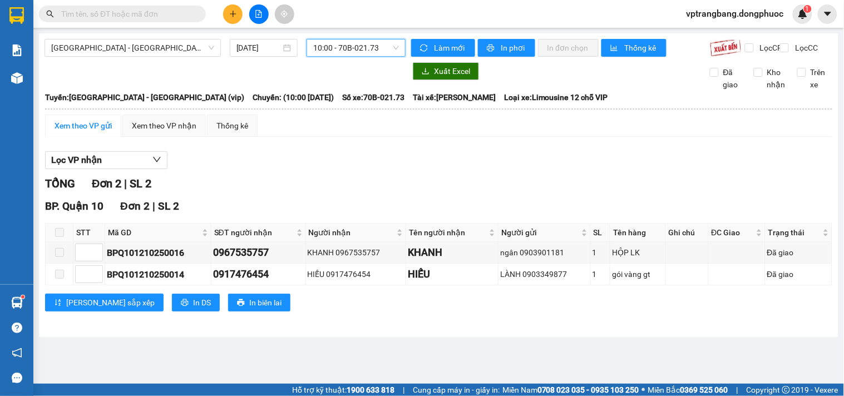
click at [347, 46] on span "10:00 - 70B-021.73" at bounding box center [356, 47] width 86 height 17
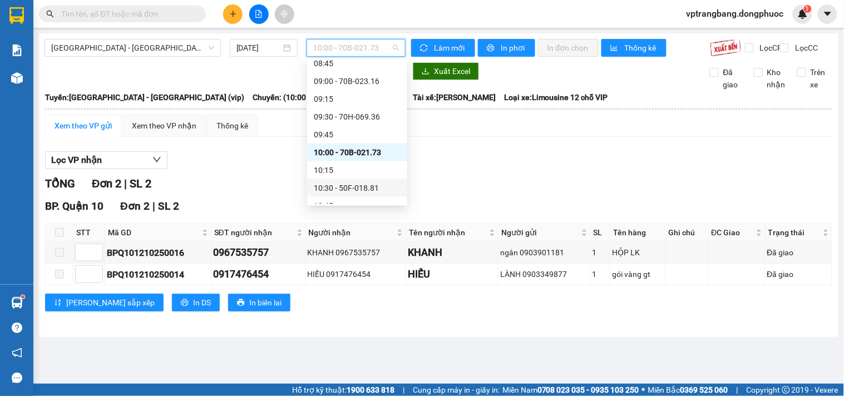
click at [362, 191] on div "10:30 - 50F-018.81" at bounding box center [357, 188] width 87 height 12
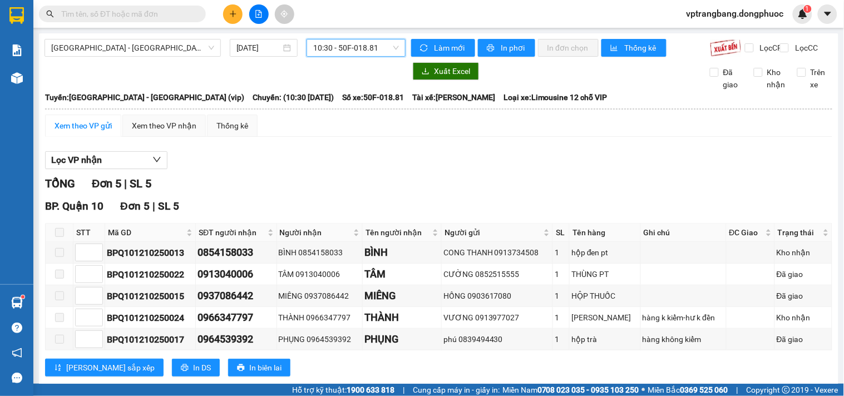
click at [354, 44] on span "10:30 - 50F-018.81" at bounding box center [356, 47] width 86 height 17
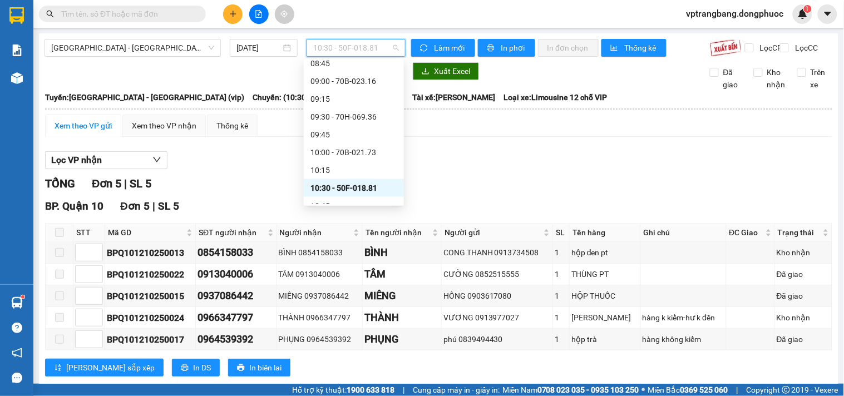
scroll to position [389, 0]
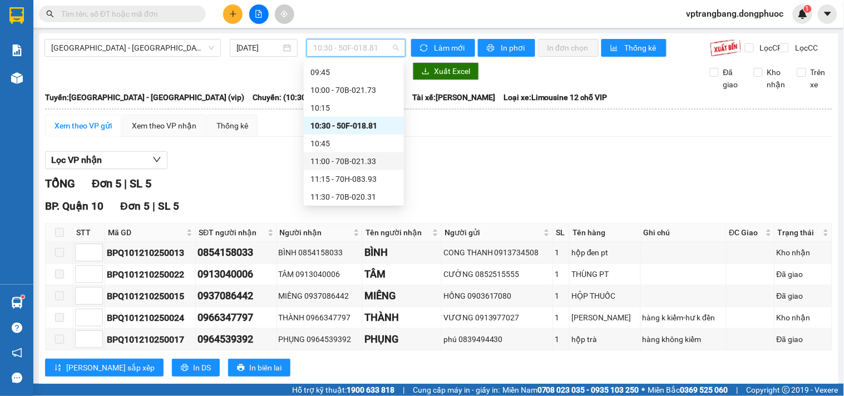
click at [353, 162] on div "11:00 - 70B-021.33" at bounding box center [353, 161] width 87 height 12
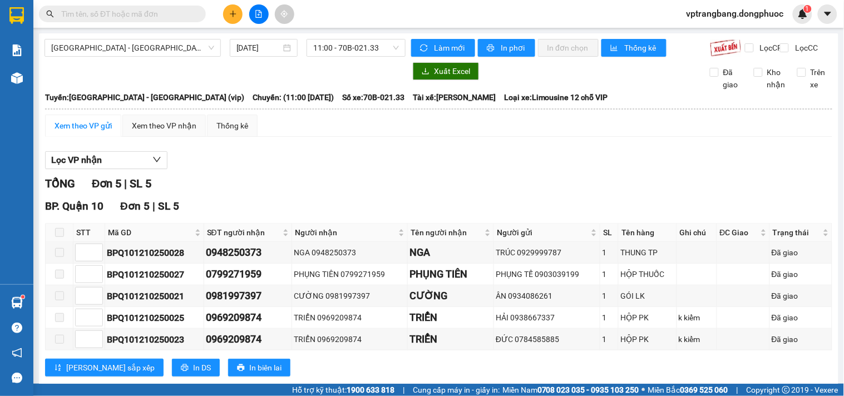
click at [329, 57] on div "Hồ Chí Minh - Tây Ninh (vip) 12/10/2025 11:00 - 70B-021.33" at bounding box center [224, 48] width 361 height 18
drag, startPoint x: 328, startPoint y: 51, endPoint x: 329, endPoint y: 59, distance: 7.9
click at [329, 58] on body "Kết quả tìm kiếm ( 0 ) Bộ lọc No Data vptrangbang.dongphuoc 1 Báo cáo Mẫu 1: Bá…" at bounding box center [422, 198] width 844 height 396
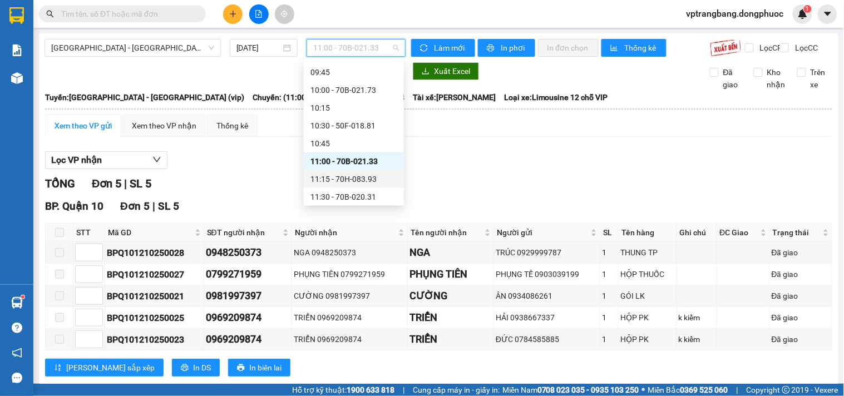
click at [341, 177] on div "11:15 - 70H-083.93" at bounding box center [353, 179] width 87 height 12
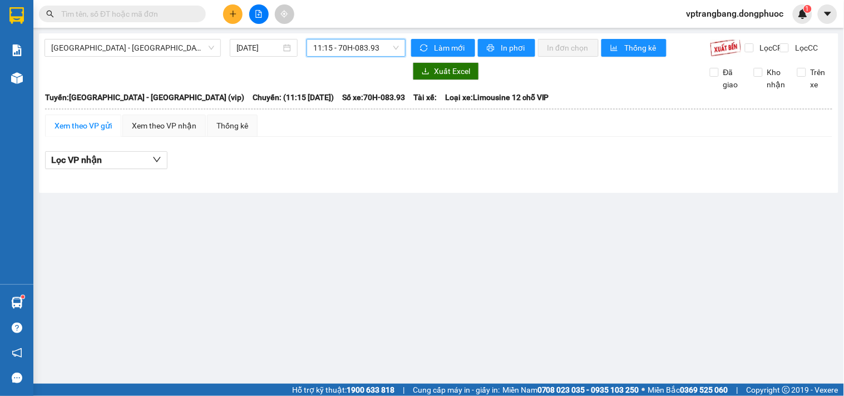
drag, startPoint x: 344, startPoint y: 57, endPoint x: 347, endPoint y: 69, distance: 12.0
click at [343, 57] on div "Hồ Chí Minh - Tây Ninh (vip) 12/10/2025 11:15 11:15 - 70H-083.93" at bounding box center [224, 48] width 361 height 18
click at [345, 47] on span "11:15 - 70H-083.93" at bounding box center [356, 47] width 86 height 17
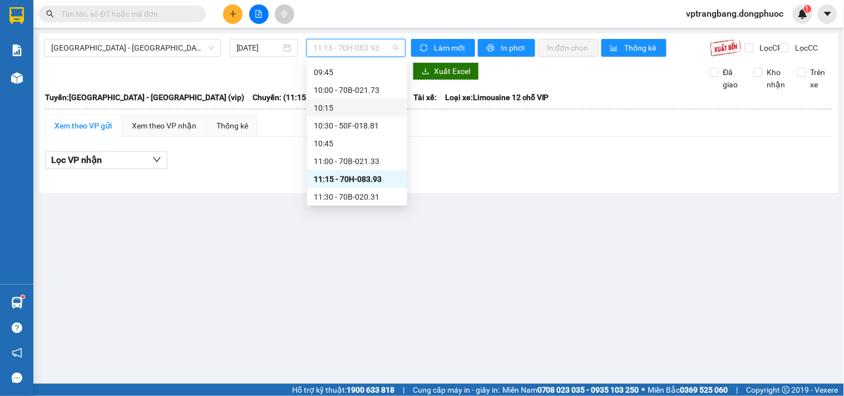
scroll to position [451, 0]
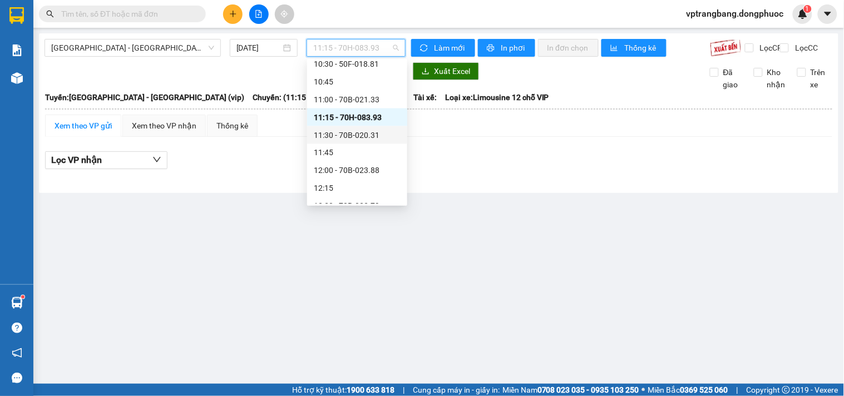
click at [358, 134] on div "11:30 - 70B-020.31" at bounding box center [357, 135] width 87 height 12
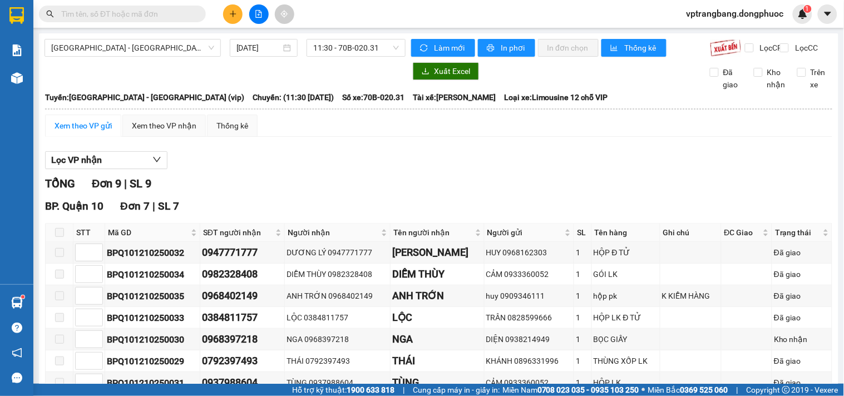
click at [290, 180] on div "Lọc VP nhận TỔNG Đơn 9 | SL 9 BP. Quận 10 Đơn 7 | SL 7 STT Mã GD SĐT người nhận…" at bounding box center [438, 353] width 787 height 415
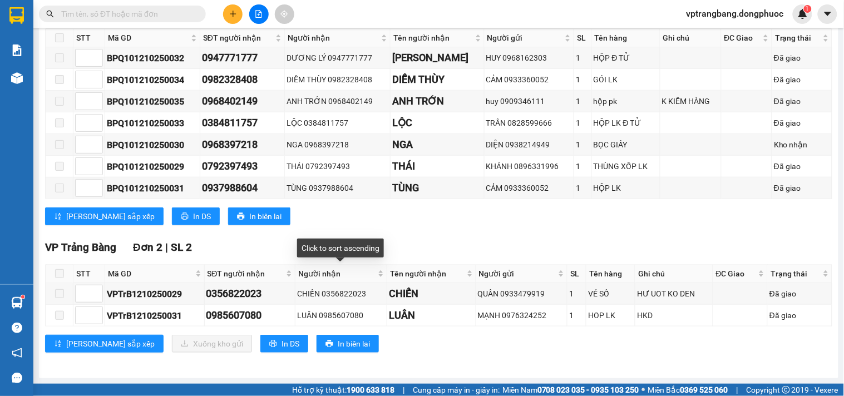
scroll to position [20, 0]
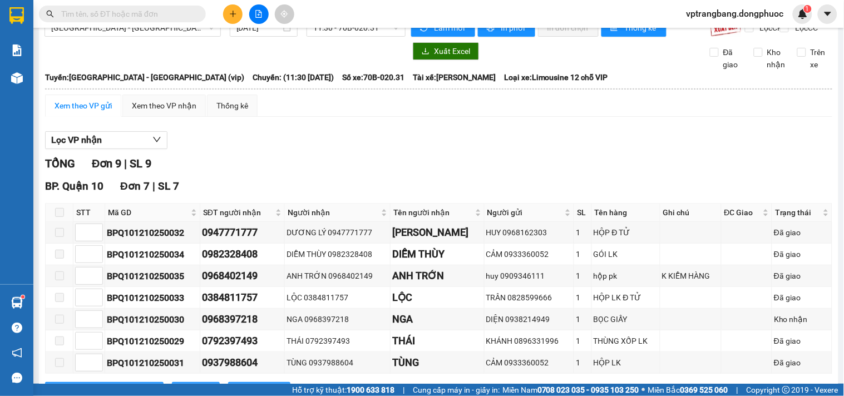
click at [331, 160] on div "Lọc VP nhận TỔNG Đơn 9 | SL 9 BP. Quận 10 Đơn 7 | SL 7 STT Mã GD SĐT người nhận…" at bounding box center [438, 333] width 787 height 415
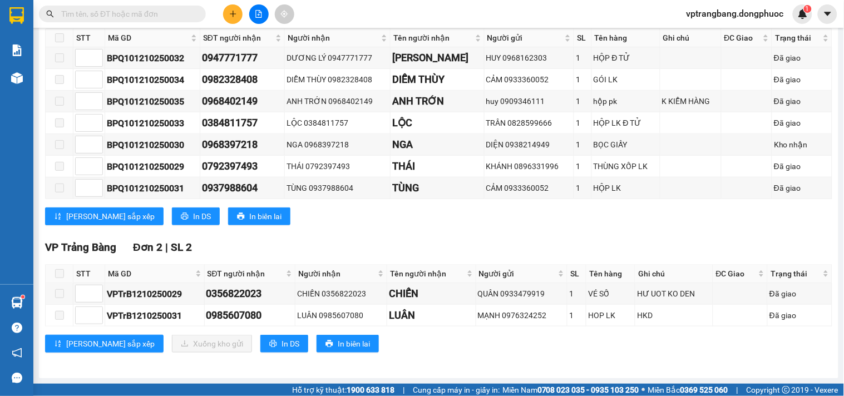
scroll to position [0, 0]
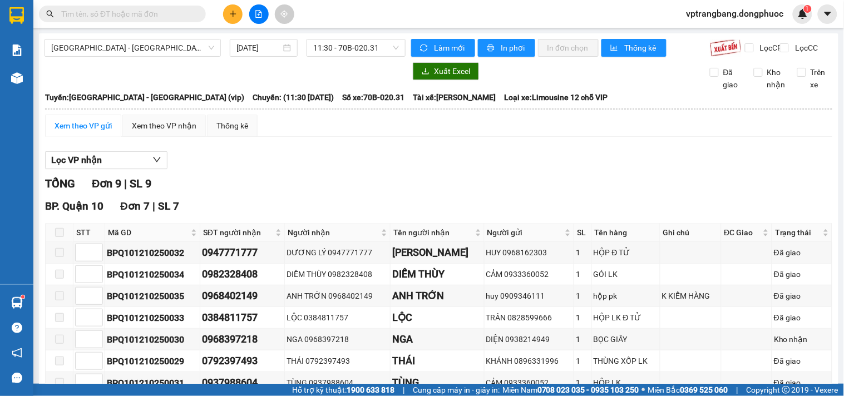
drag, startPoint x: 321, startPoint y: 200, endPoint x: 364, endPoint y: 138, distance: 75.6
click at [321, 192] on div "TỔNG Đơn 9 | SL 9" at bounding box center [438, 183] width 787 height 17
click at [344, 56] on span "11:30 - 70B-020.31" at bounding box center [356, 47] width 86 height 17
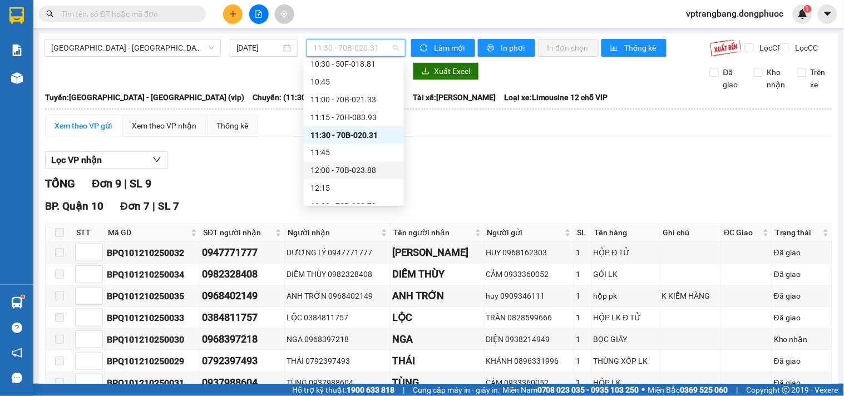
click at [358, 167] on div "12:00 - 70B-023.88" at bounding box center [353, 171] width 87 height 12
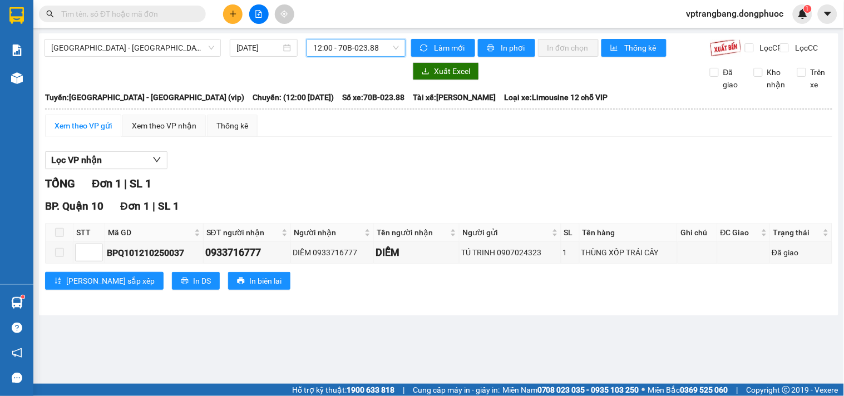
click at [342, 46] on span "12:00 - 70B-023.88" at bounding box center [356, 47] width 86 height 17
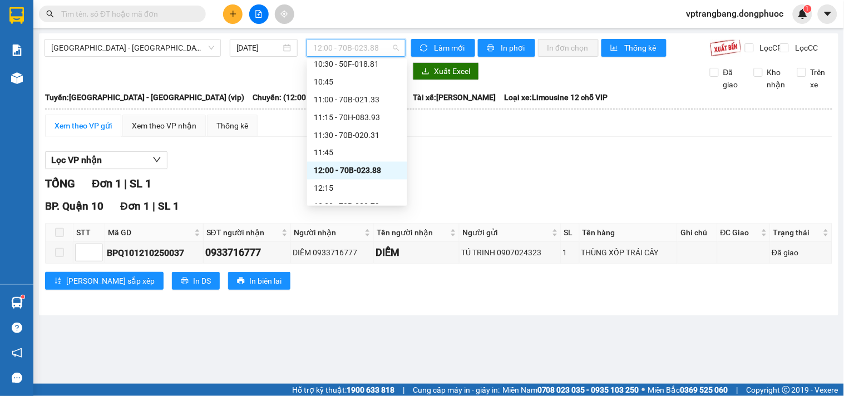
scroll to position [513, 0]
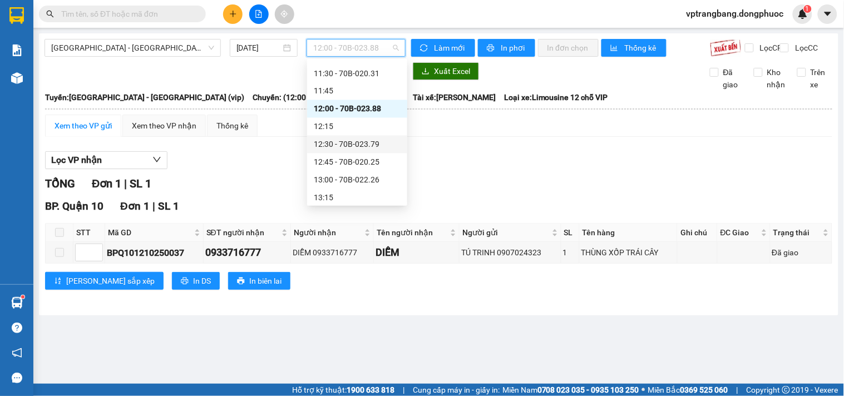
click at [348, 147] on div "12:30 - 70B-023.79" at bounding box center [357, 144] width 87 height 12
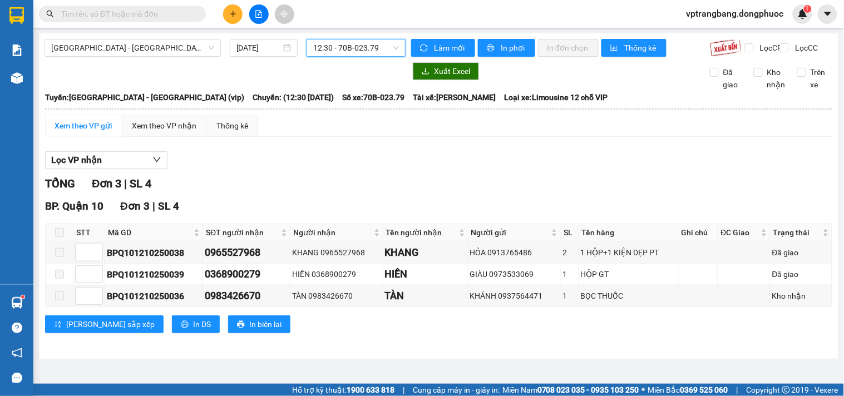
click at [334, 44] on span "12:30 - 70B-023.79" at bounding box center [356, 47] width 86 height 17
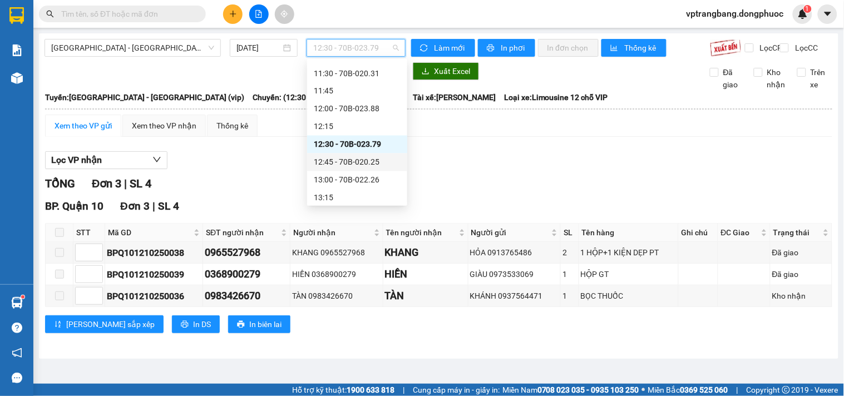
click at [341, 160] on div "12:45 - 70B-020.25" at bounding box center [357, 162] width 87 height 12
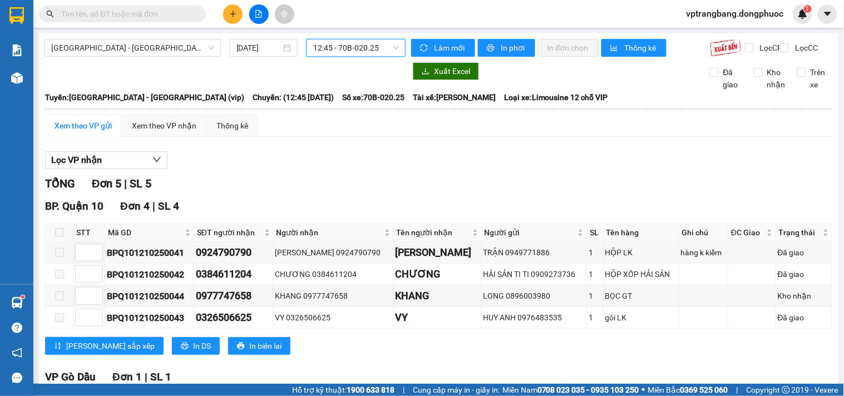
click at [357, 47] on span "12:45 - 70B-020.25" at bounding box center [356, 47] width 86 height 17
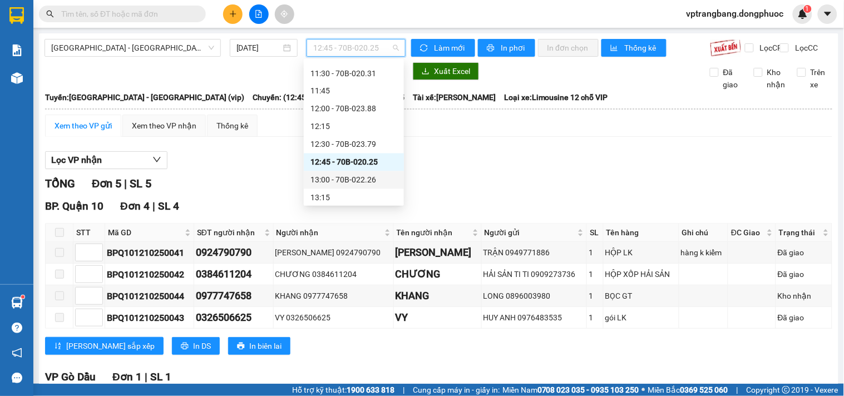
click at [348, 181] on div "13:00 - 70B-022.26" at bounding box center [353, 180] width 87 height 12
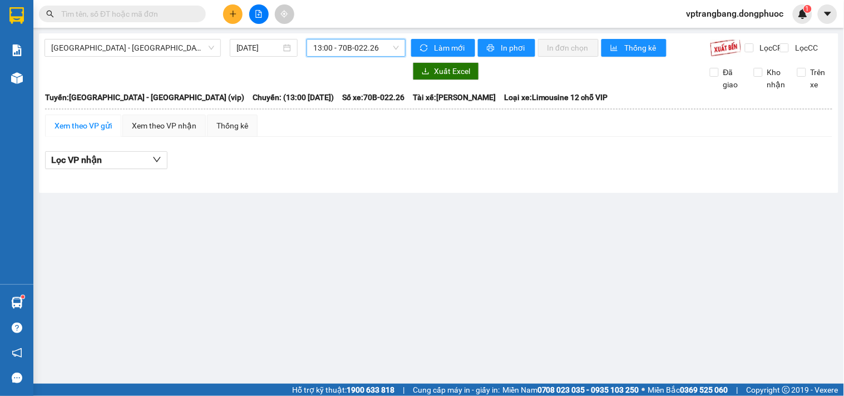
click at [354, 44] on span "13:00 - 70B-022.26" at bounding box center [356, 47] width 86 height 17
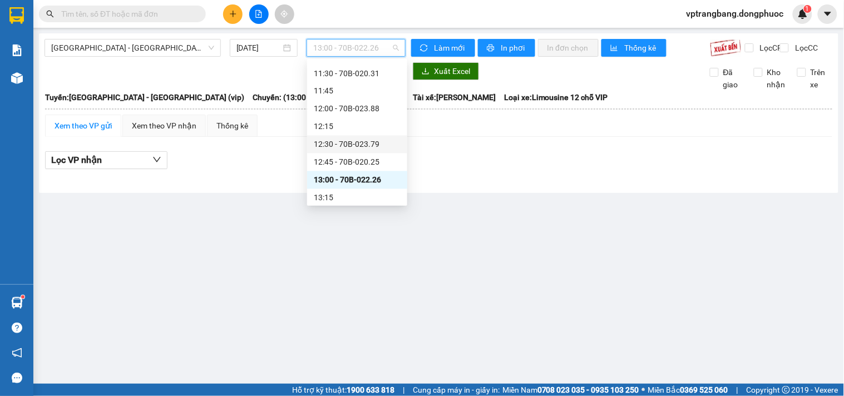
scroll to position [575, 0]
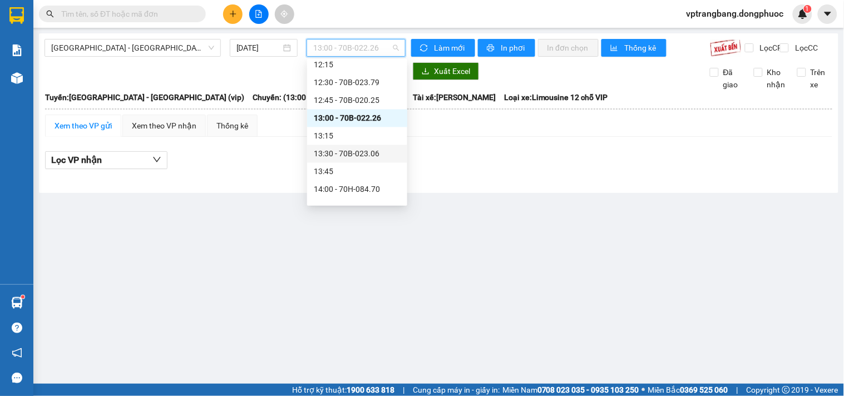
click at [343, 155] on div "13:30 - 70B-023.06" at bounding box center [357, 154] width 87 height 12
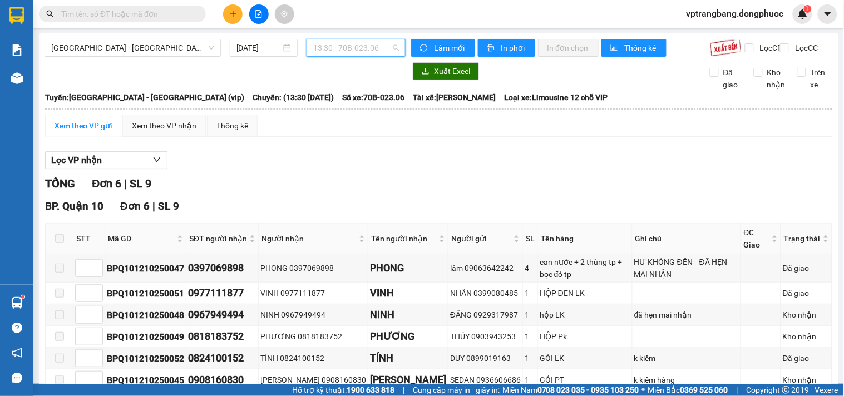
click at [353, 52] on span "13:30 - 70B-023.06" at bounding box center [356, 47] width 86 height 17
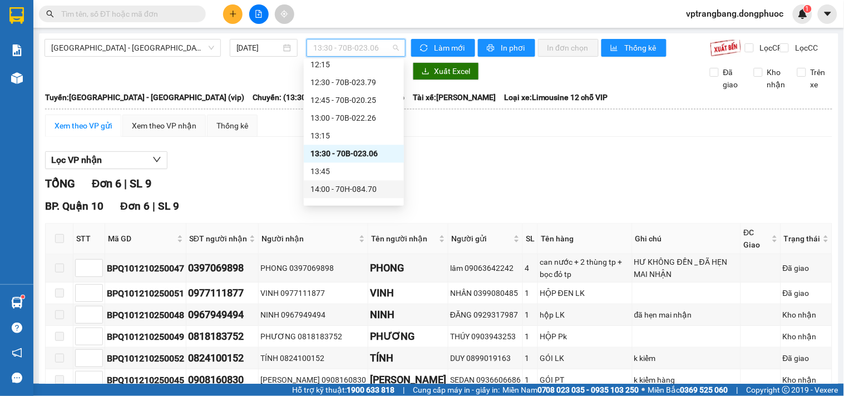
click at [335, 189] on div "14:00 - 70H-084.70" at bounding box center [353, 190] width 87 height 12
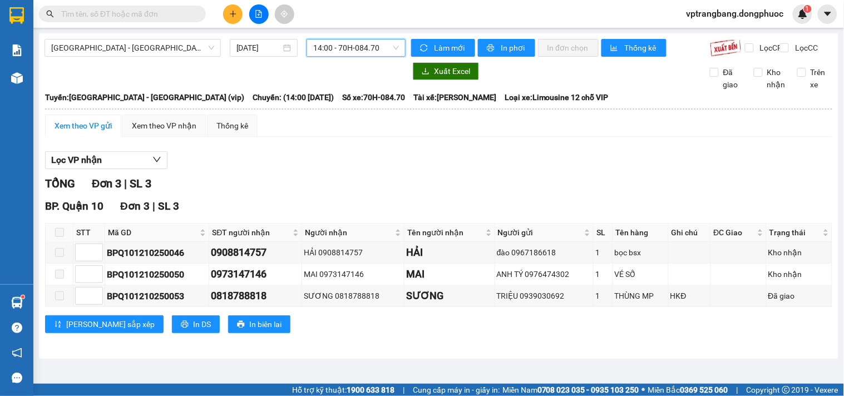
click at [330, 43] on span "14:00 - 70H-084.70" at bounding box center [356, 47] width 86 height 17
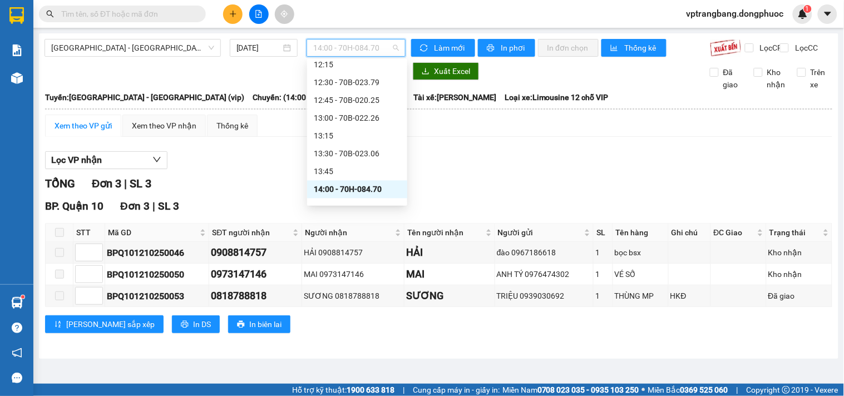
scroll to position [636, 0]
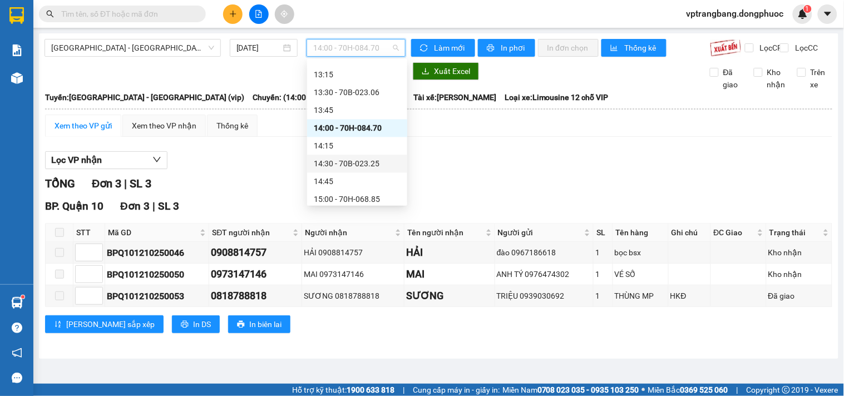
click at [357, 161] on div "14:30 - 70B-023.25" at bounding box center [357, 163] width 87 height 12
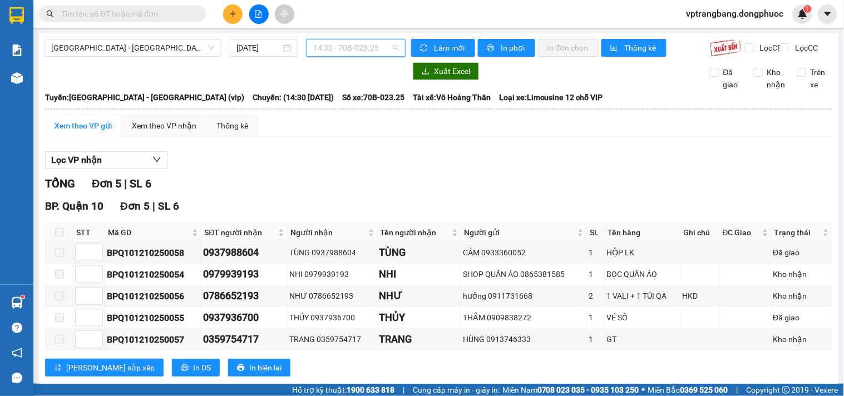
click at [340, 52] on span "14:30 - 70B-023.25" at bounding box center [356, 47] width 86 height 17
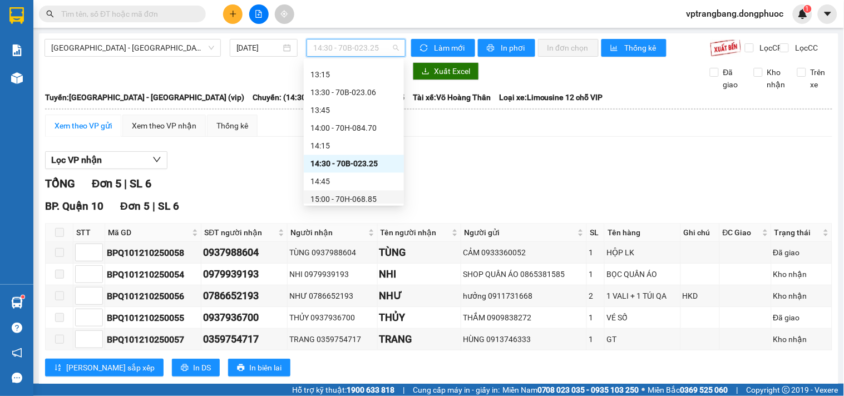
click at [356, 199] on div "15:00 - 70H-068.85" at bounding box center [353, 199] width 87 height 12
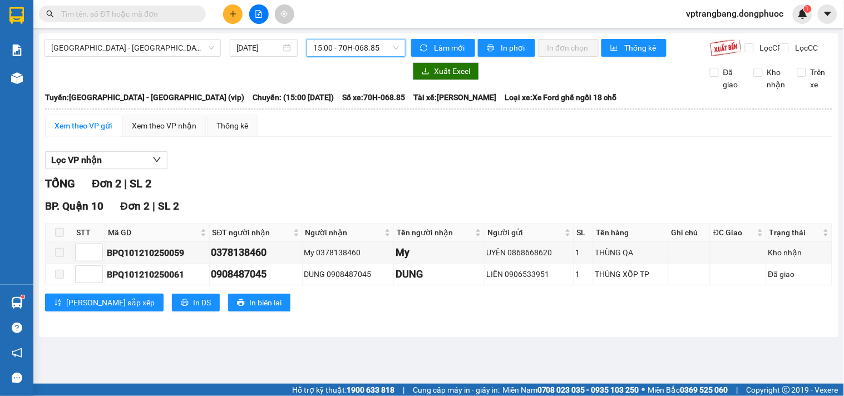
click at [355, 51] on span "15:00 - 70H-068.85" at bounding box center [356, 47] width 86 height 17
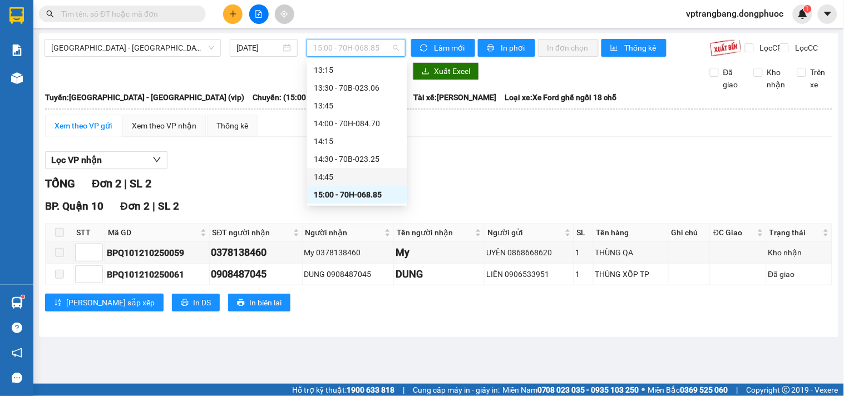
scroll to position [702, 0]
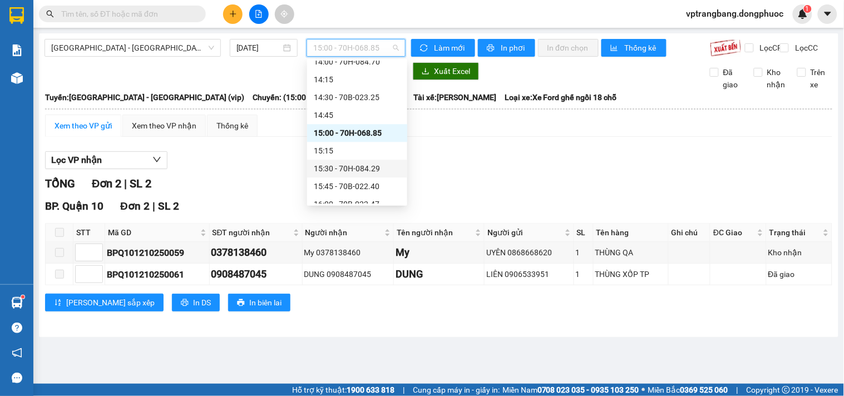
click at [347, 169] on div "15:30 - 70H-084.29" at bounding box center [357, 168] width 87 height 12
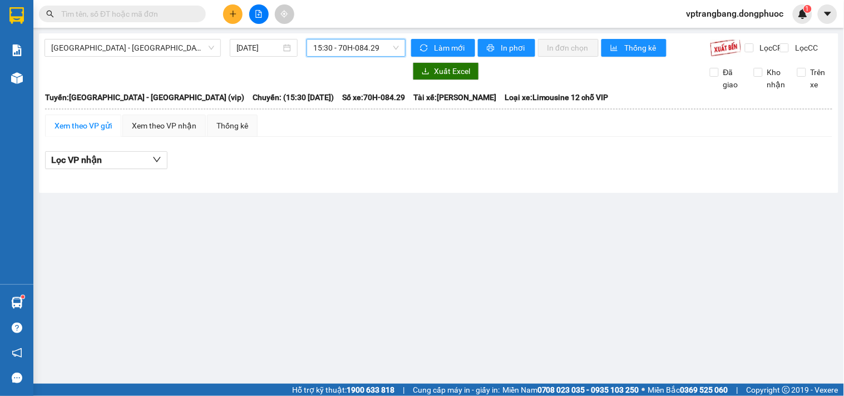
click at [330, 51] on span "15:30 - 70H-084.29" at bounding box center [356, 47] width 86 height 17
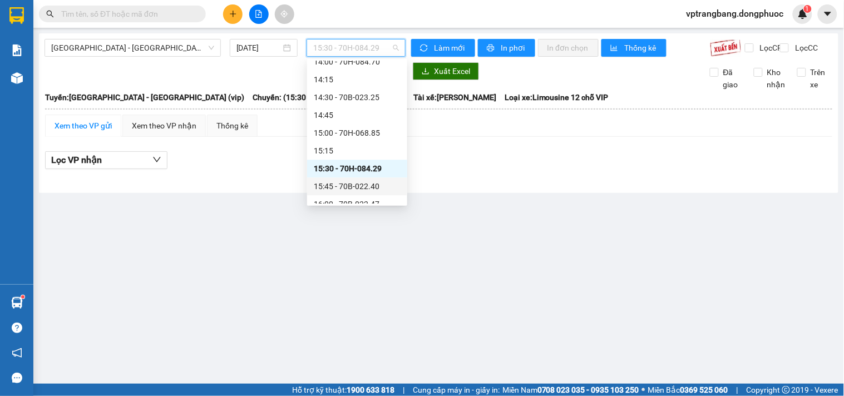
click at [354, 190] on div "15:45 - 70B-022.40" at bounding box center [357, 186] width 87 height 12
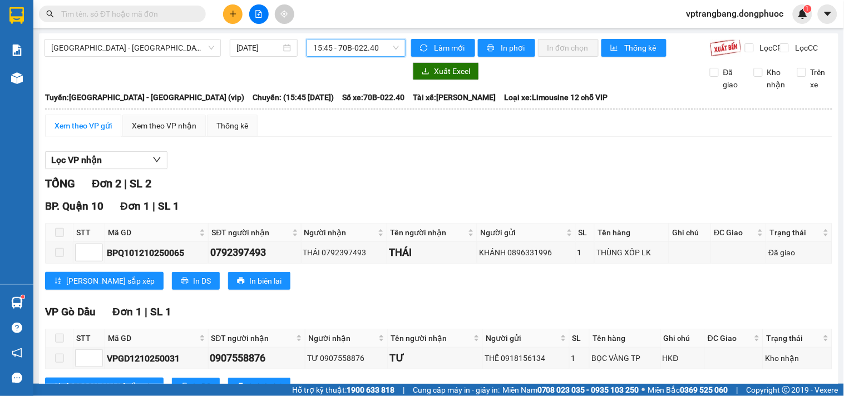
click at [323, 55] on span "15:45 - 70B-022.40" at bounding box center [356, 47] width 86 height 17
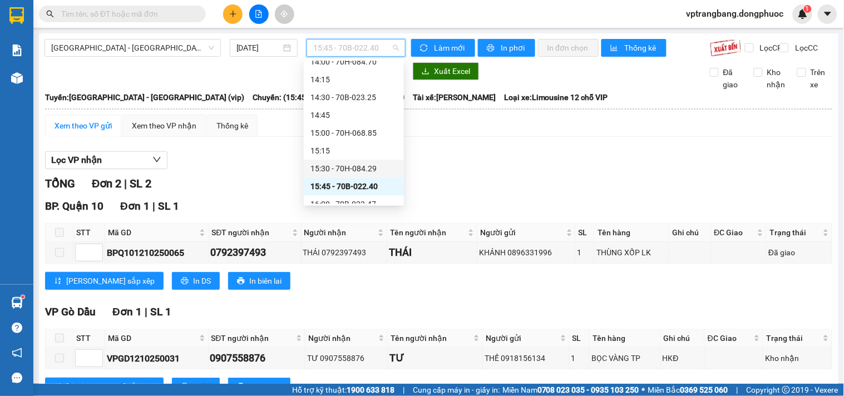
scroll to position [764, 0]
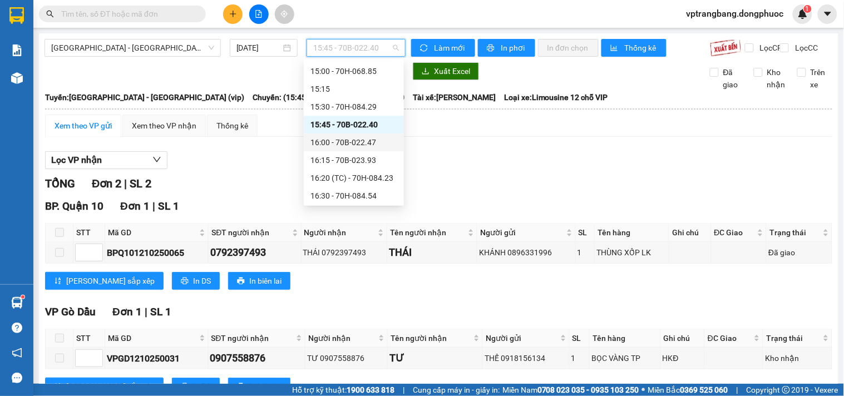
click at [348, 143] on div "16:00 - 70B-022.47" at bounding box center [353, 142] width 87 height 12
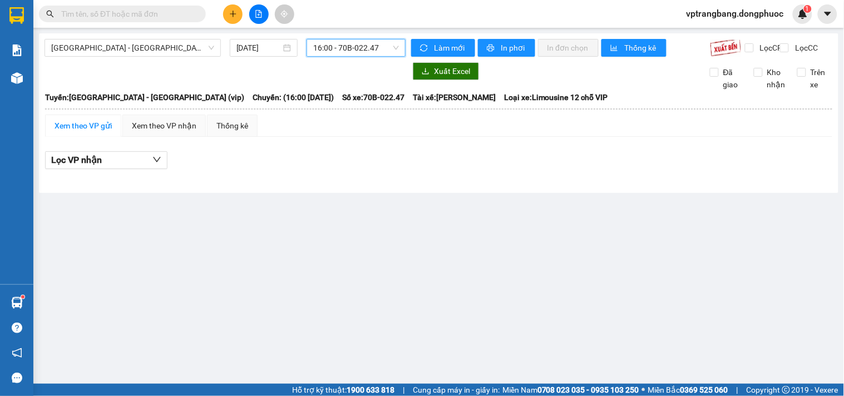
click at [326, 47] on span "16:00 - 70B-022.47" at bounding box center [356, 47] width 86 height 17
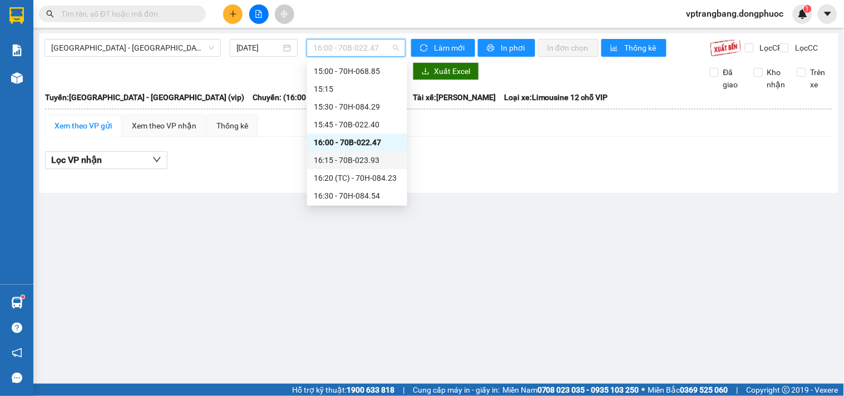
click at [359, 154] on div "16:15 - 70B-023.93" at bounding box center [357, 160] width 87 height 12
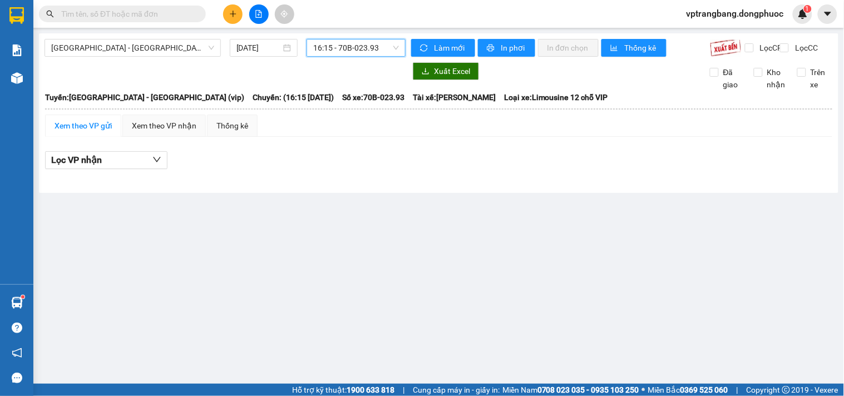
click at [338, 47] on span "16:15 - 70B-023.93" at bounding box center [356, 47] width 86 height 17
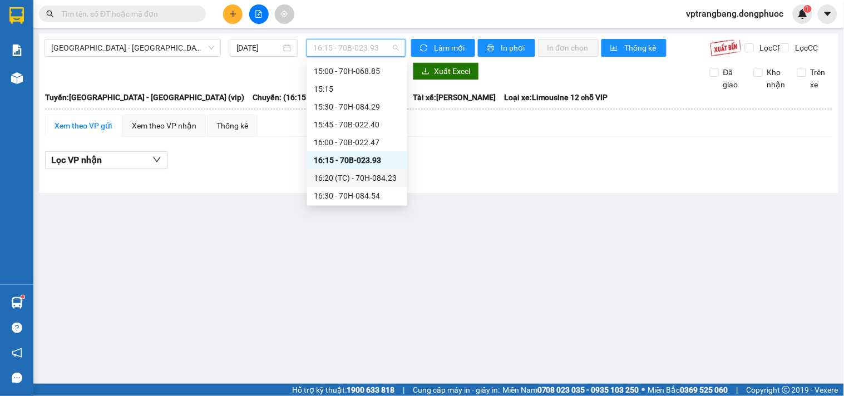
click at [347, 180] on div "16:20 (TC) - 70H-084.23" at bounding box center [357, 178] width 87 height 12
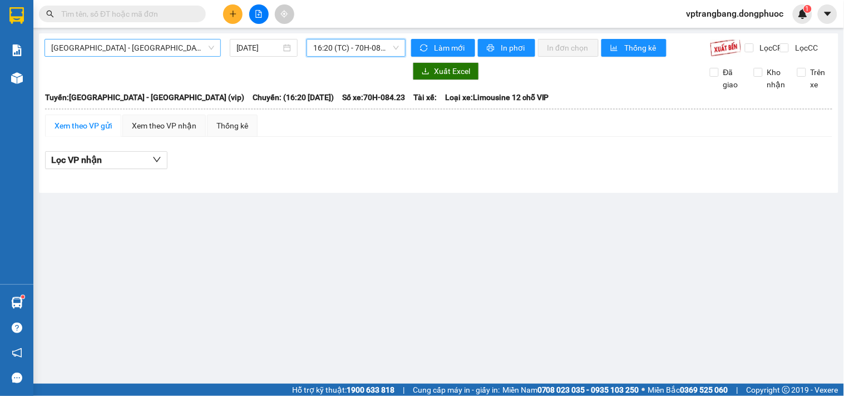
click at [149, 47] on span "Hồ Chí Minh - Tây Ninh (vip)" at bounding box center [132, 47] width 163 height 17
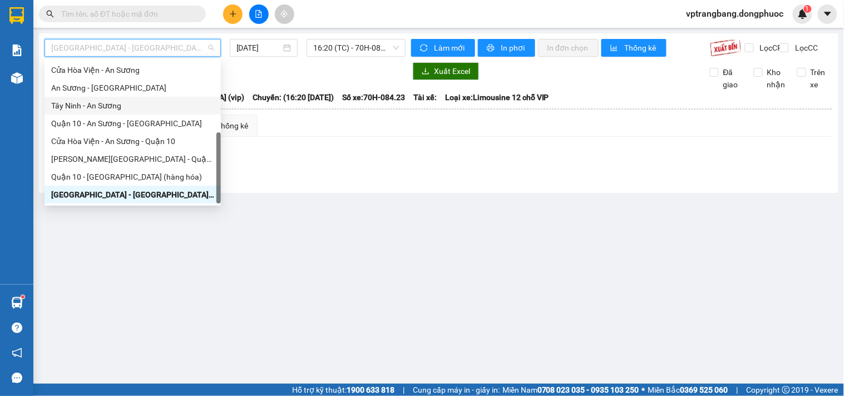
click at [106, 107] on div "Tây Ninh - An Sương" at bounding box center [132, 106] width 163 height 12
type input "[DATE]"
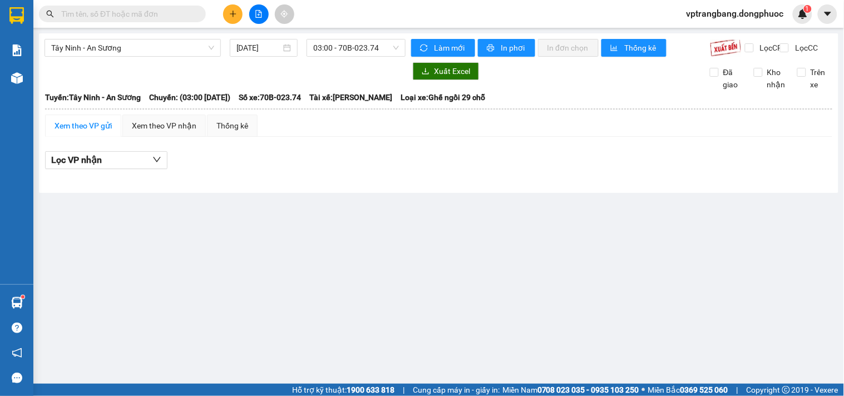
drag, startPoint x: 219, startPoint y: 258, endPoint x: 224, endPoint y: 247, distance: 12.2
click at [218, 256] on main "Tây Ninh - An Sương 12/10/2025 03:00 - 70B-023.74 Làm mới In phơi In đơn chọn T…" at bounding box center [422, 192] width 844 height 384
click at [150, 50] on span "Tây Ninh - An Sương" at bounding box center [132, 47] width 163 height 17
click at [330, 53] on span "03:00 - 70B-023.74" at bounding box center [356, 47] width 86 height 17
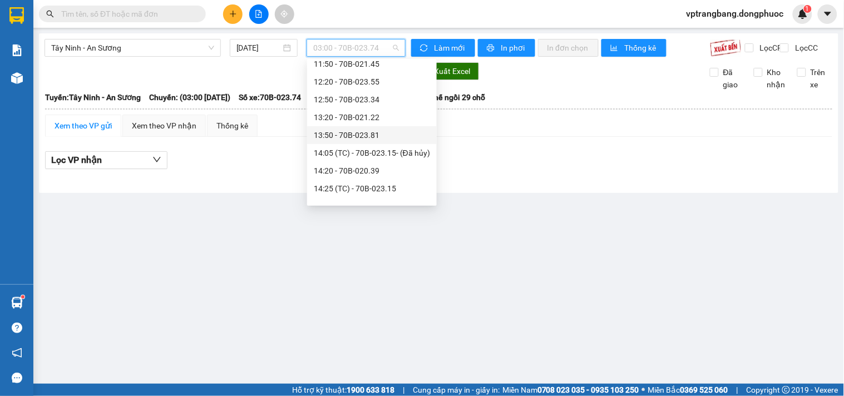
scroll to position [388, 0]
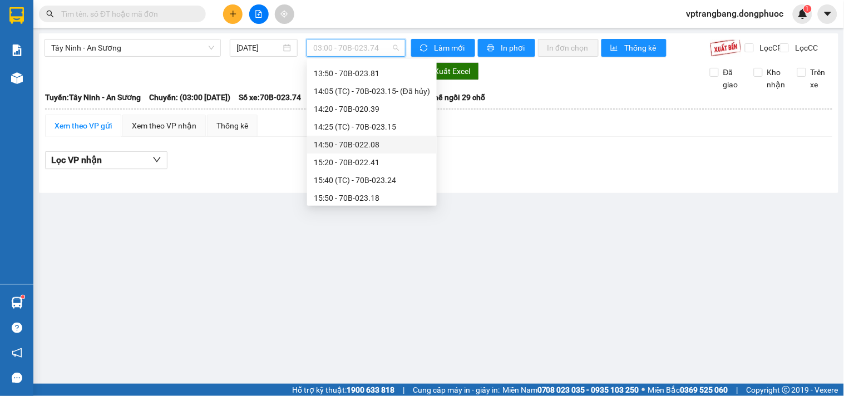
click at [353, 141] on div "14:50 - 70B-022.08" at bounding box center [372, 144] width 116 height 12
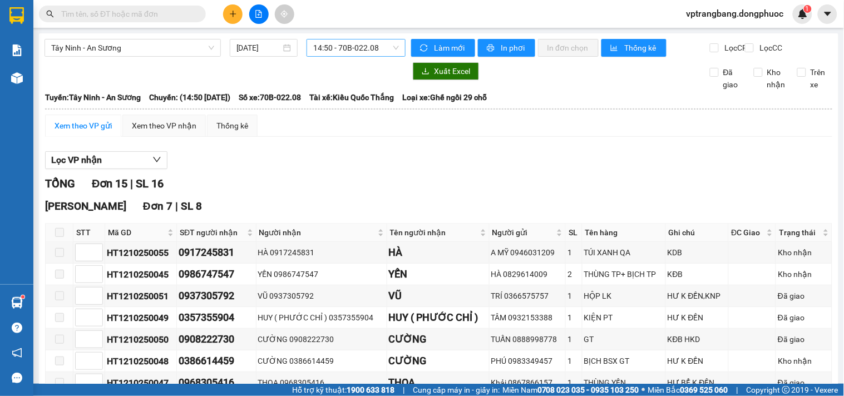
click at [335, 49] on span "14:50 - 70B-022.08" at bounding box center [356, 47] width 86 height 17
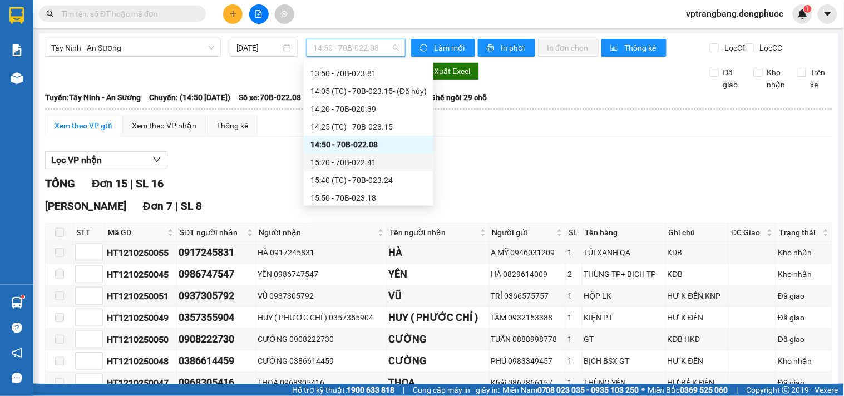
click at [349, 159] on div "15:20 - 70B-022.41" at bounding box center [368, 162] width 116 height 12
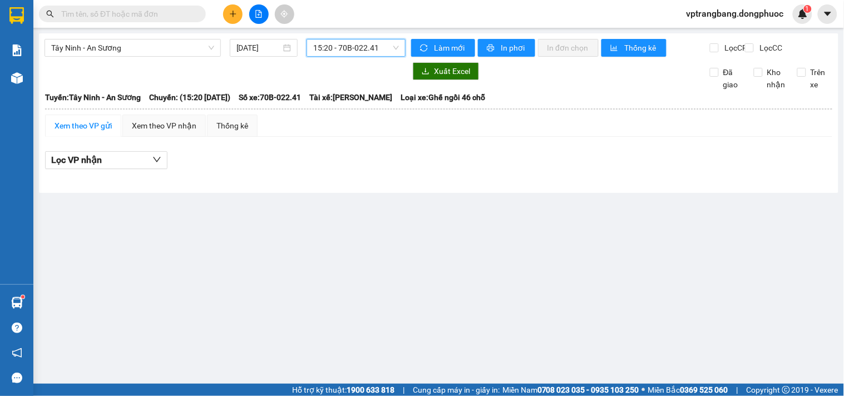
click at [323, 55] on span "15:20 - 70B-022.41" at bounding box center [356, 47] width 86 height 17
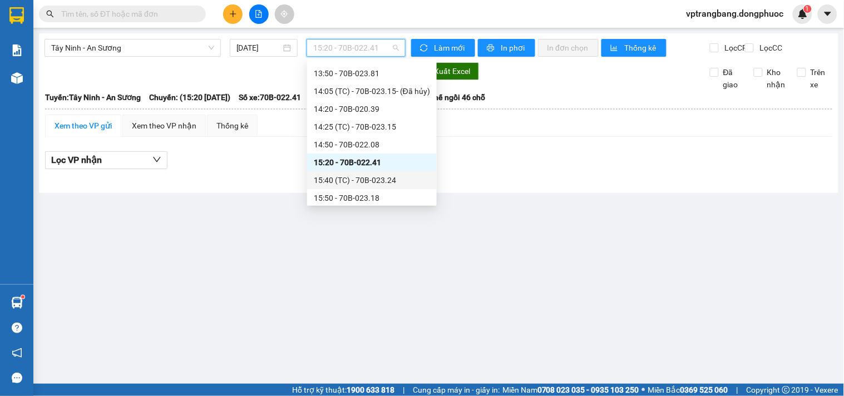
click at [344, 179] on div "15:40 (TC) - 70B-023.24" at bounding box center [372, 180] width 116 height 12
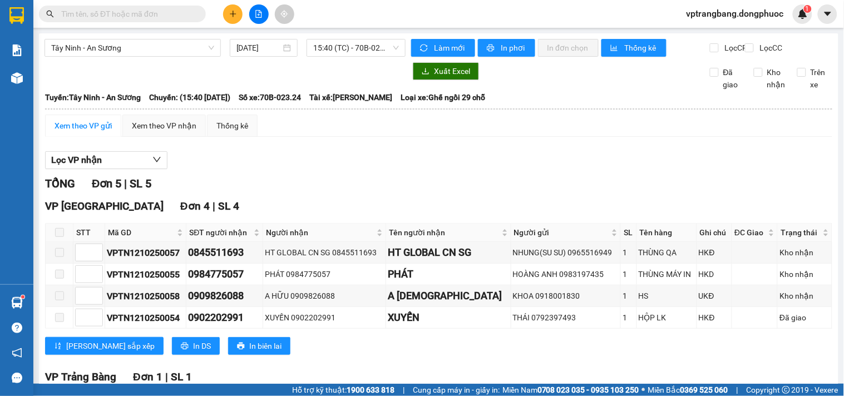
click at [296, 187] on div "TỔNG Đơn 5 | SL 5" at bounding box center [438, 183] width 787 height 17
click at [334, 55] on span "15:40 (TC) - 70B-023.24" at bounding box center [356, 47] width 86 height 17
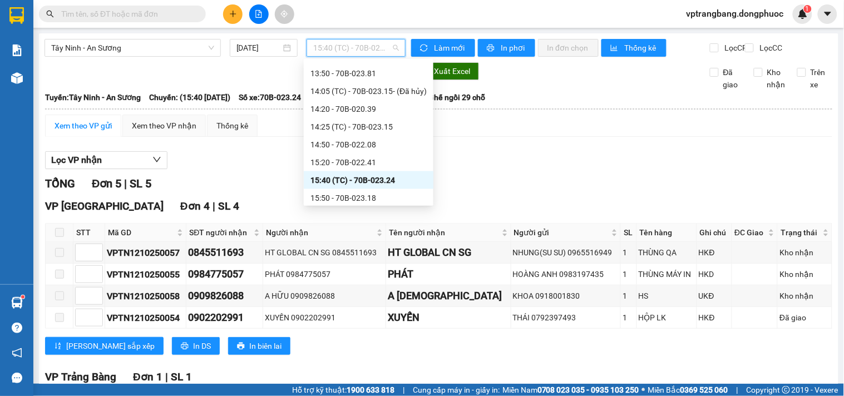
scroll to position [451, 0]
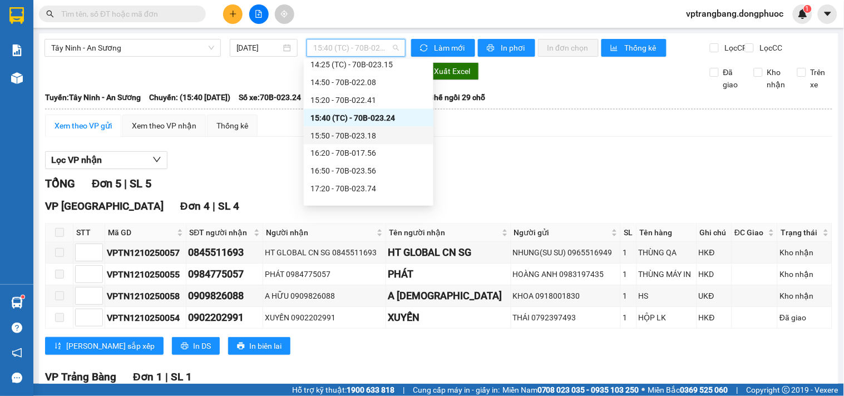
click at [360, 135] on div "15:50 - 70B-023.18" at bounding box center [368, 136] width 116 height 12
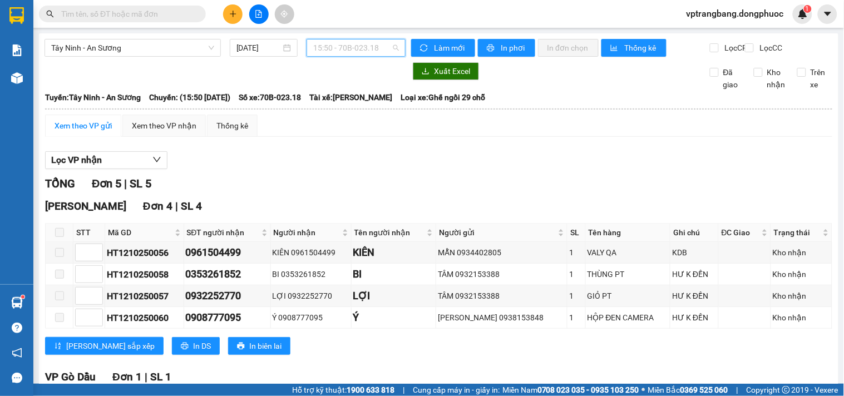
click at [355, 45] on span "15:50 - 70B-023.18" at bounding box center [356, 47] width 86 height 17
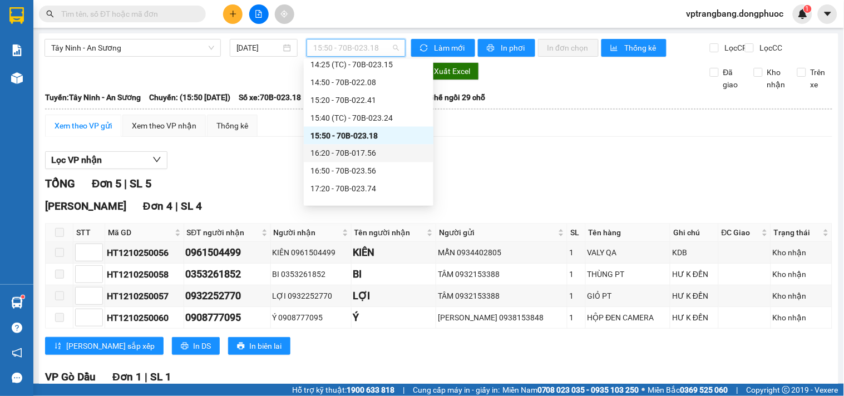
click at [357, 150] on div "16:20 - 70B-017.56" at bounding box center [368, 153] width 116 height 12
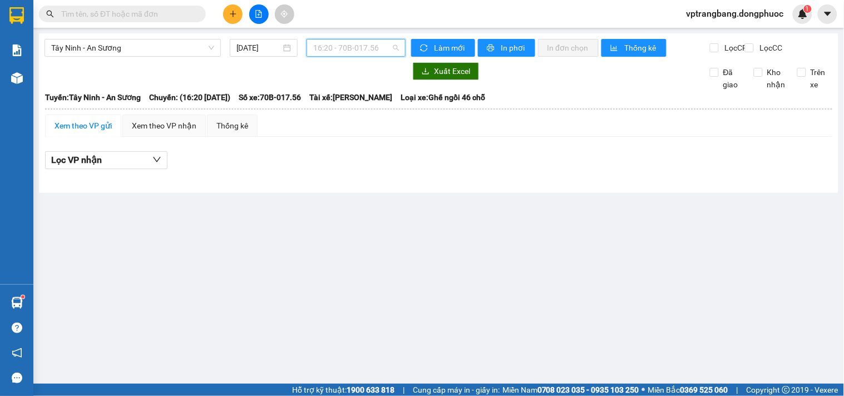
click at [346, 51] on span "16:20 - 70B-017.56" at bounding box center [356, 47] width 86 height 17
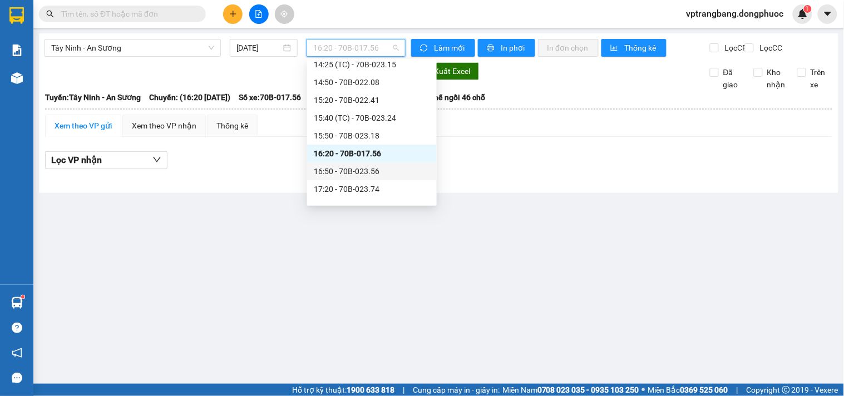
click at [342, 171] on div "16:50 - 70B-023.56" at bounding box center [372, 171] width 116 height 12
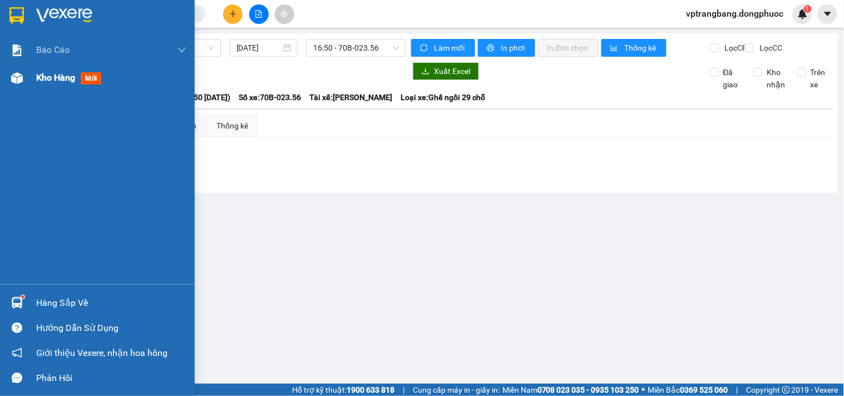
click at [56, 77] on span "Kho hàng" at bounding box center [55, 77] width 39 height 11
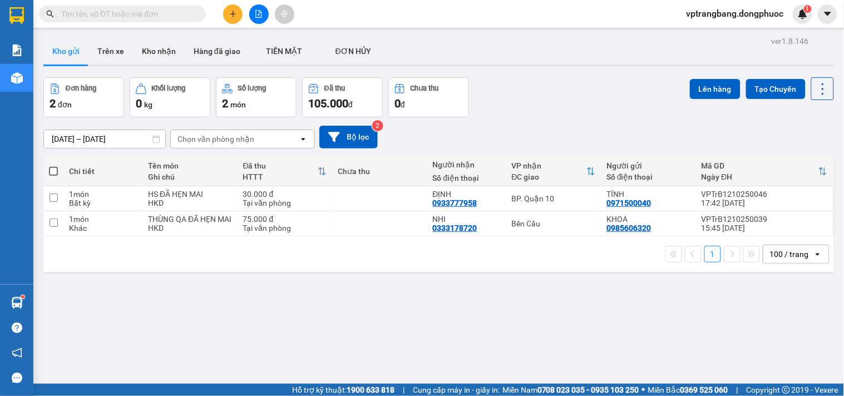
click at [209, 304] on div "ver 1.8.146 Kho gửi Trên xe Kho nhận Hàng đã giao TIỀN MẶT ĐƠN HỦY Đơn hàng 2…" at bounding box center [438, 231] width 799 height 396
click at [128, 14] on input "text" at bounding box center [126, 14] width 131 height 12
paste input "VPTrB1210250043"
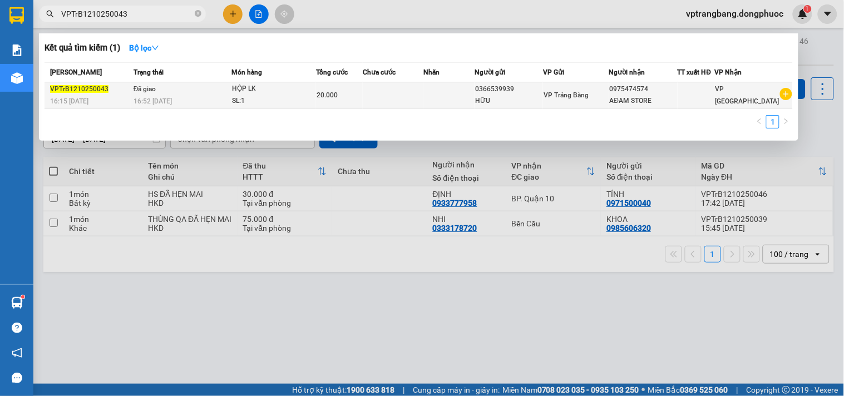
type input "VPTrB1210250043"
click at [397, 91] on td at bounding box center [393, 95] width 61 height 26
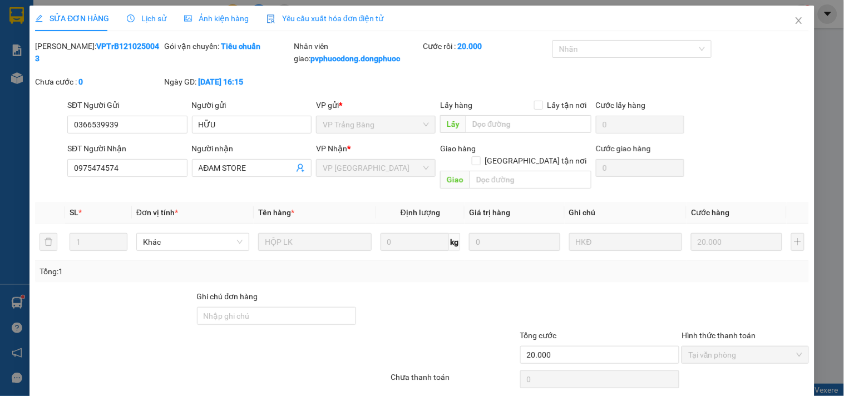
type input "0366539939"
type input "HỮU"
type input "0975474574"
type input "AĐAM STORE"
type input "20.000"
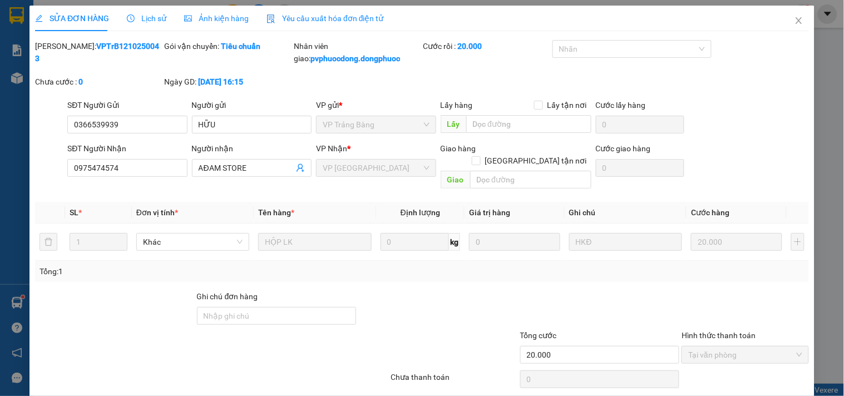
click at [146, 19] on span "Lịch sử" at bounding box center [146, 18] width 39 height 9
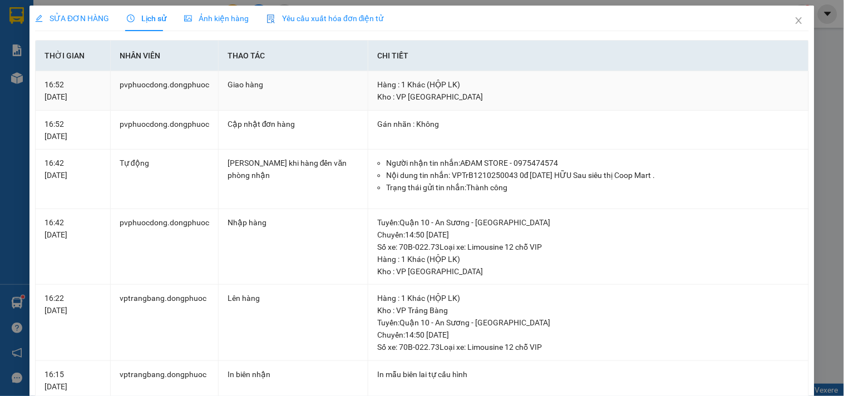
click at [341, 72] on td "Giao hàng" at bounding box center [294, 90] width 150 height 39
click at [794, 18] on icon "close" at bounding box center [798, 20] width 9 height 9
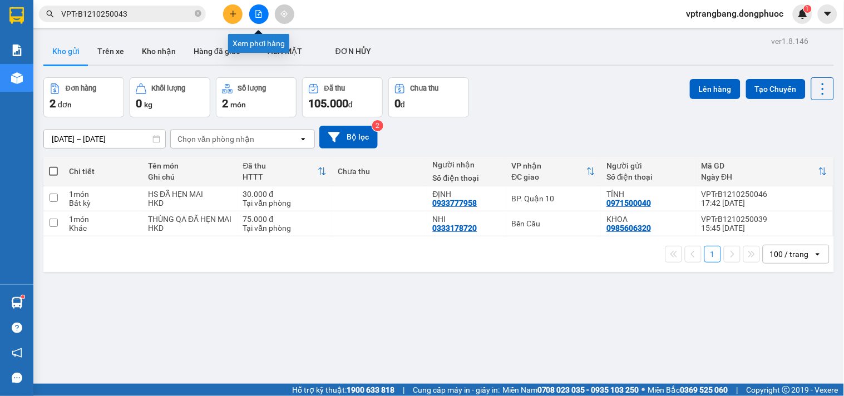
click at [254, 14] on button at bounding box center [258, 13] width 19 height 19
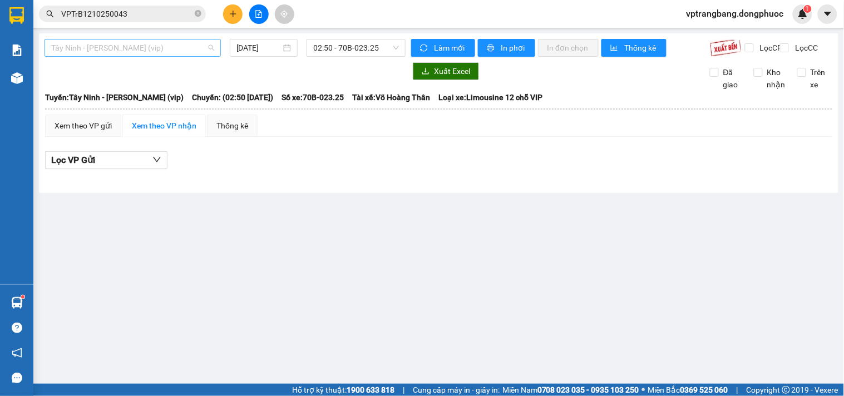
click at [131, 48] on span "Tây Ninh - Hồ Chí Minh (vip)" at bounding box center [132, 47] width 163 height 17
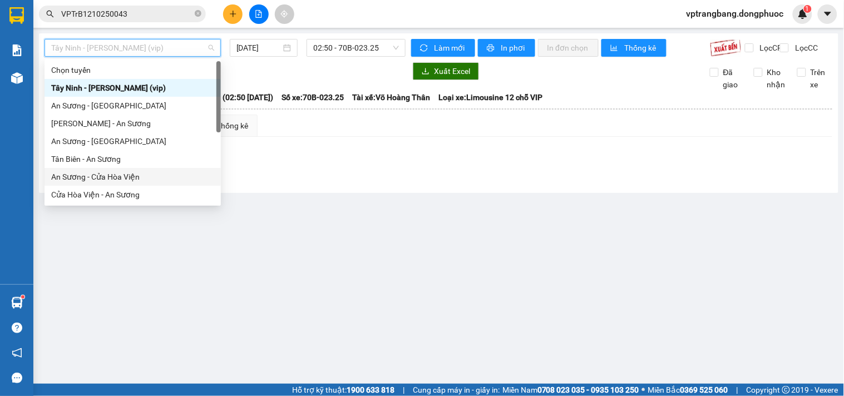
click at [129, 178] on div "An Sương - Cửa Hòa Viện" at bounding box center [132, 177] width 163 height 12
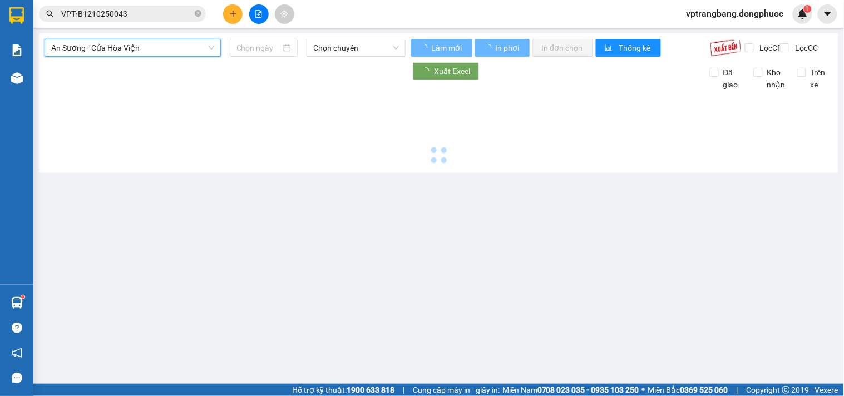
type input "[DATE]"
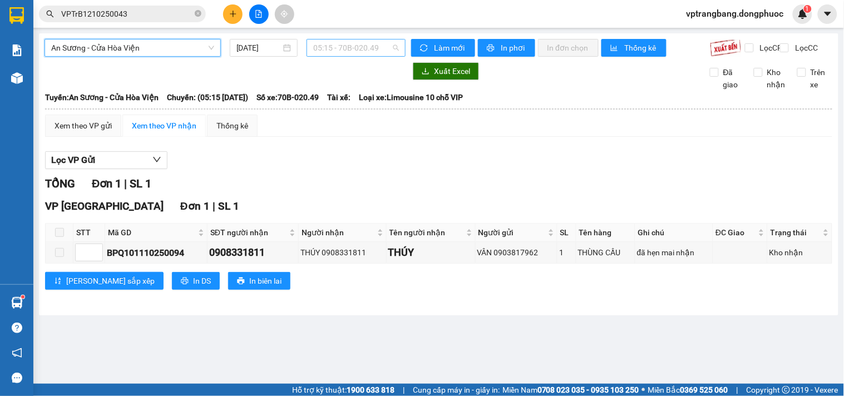
click at [336, 51] on span "05:15 - 70B-020.49" at bounding box center [356, 47] width 86 height 17
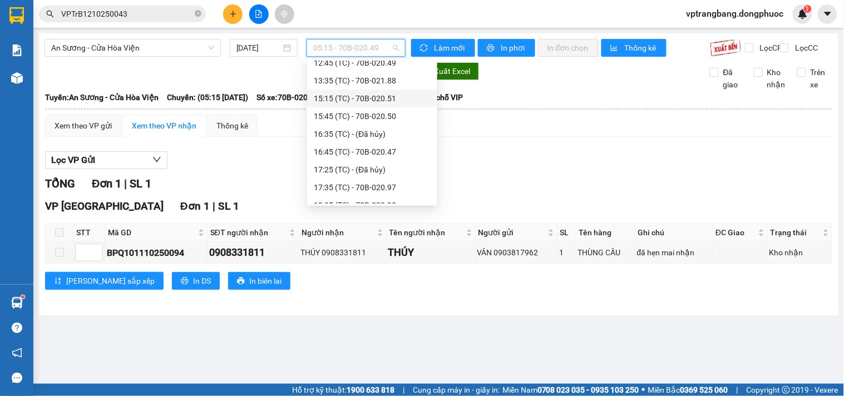
scroll to position [123, 0]
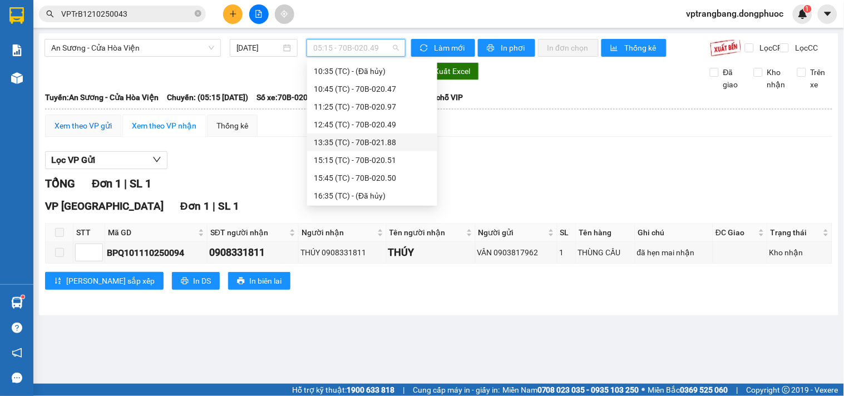
click at [81, 132] on div "Xem theo VP gửi" at bounding box center [83, 126] width 57 height 12
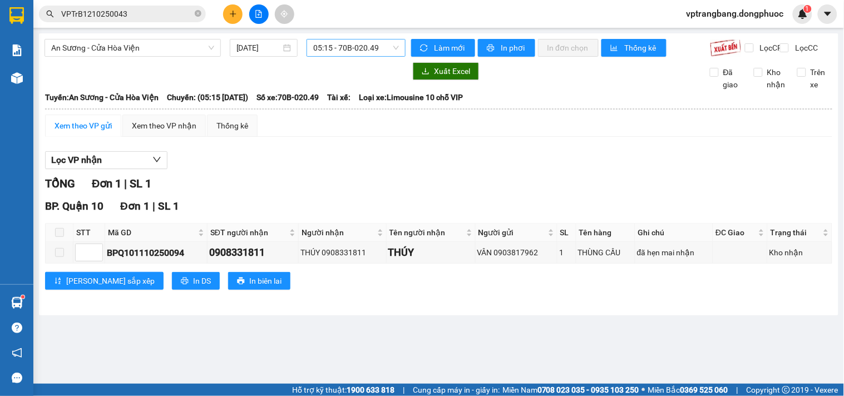
drag, startPoint x: 337, startPoint y: 51, endPoint x: 347, endPoint y: 56, distance: 11.0
click at [338, 50] on span "05:15 - 70B-020.49" at bounding box center [356, 47] width 86 height 17
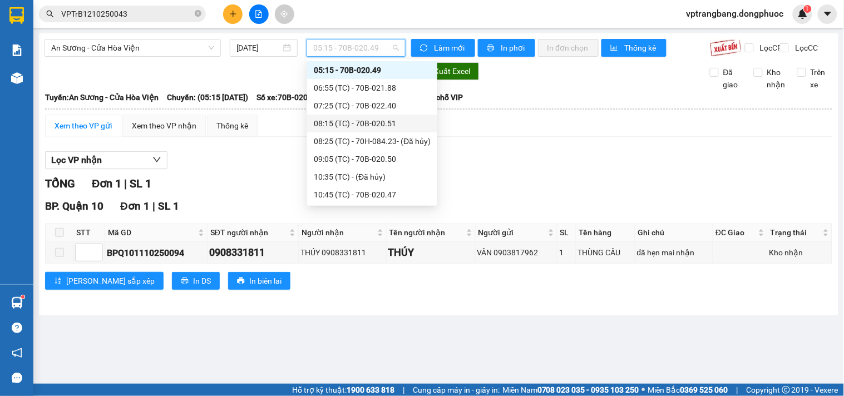
scroll to position [141, 0]
click at [349, 143] on div "15:15 (TC) - 70B-020.51" at bounding box center [372, 142] width 117 height 12
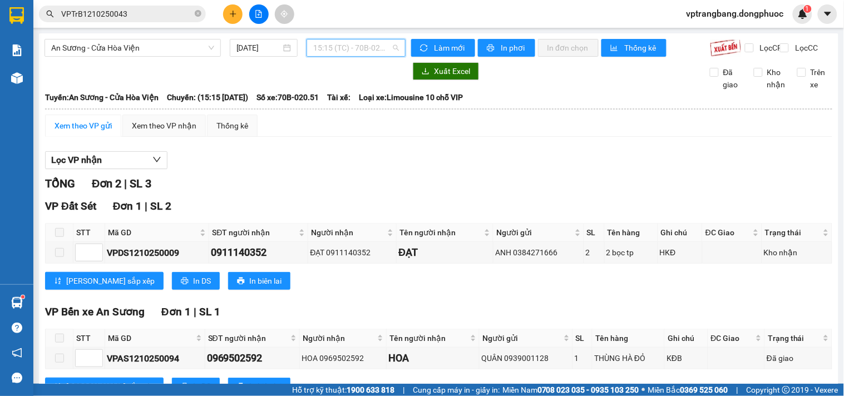
click at [339, 52] on span "15:15 (TC) - 70B-020.51" at bounding box center [356, 47] width 86 height 17
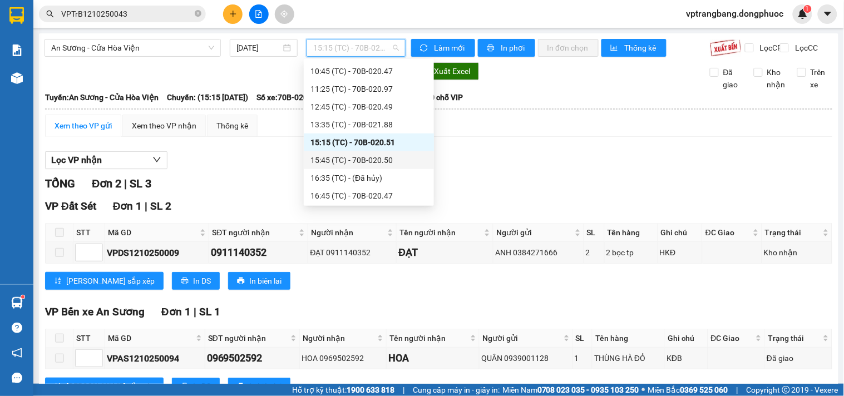
click at [354, 164] on div "15:45 (TC) - 70B-020.50" at bounding box center [368, 160] width 117 height 12
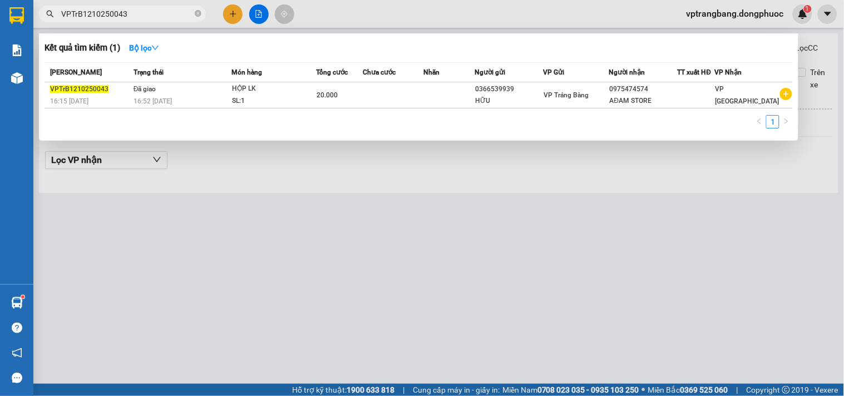
click at [123, 17] on input "VPTrB1210250043" at bounding box center [126, 14] width 131 height 12
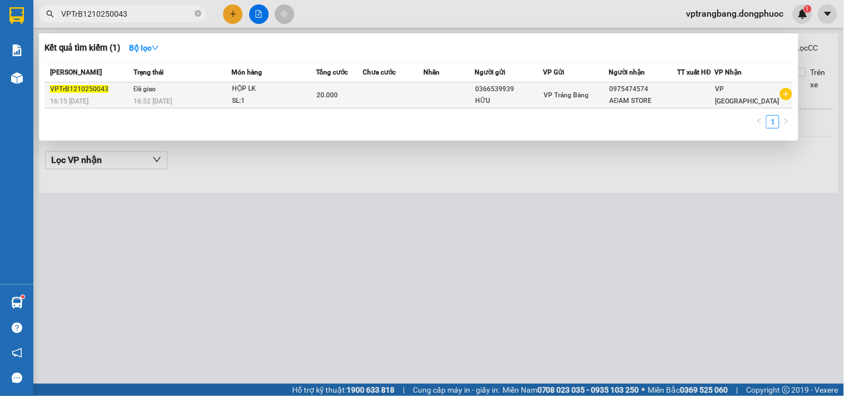
click at [362, 92] on div "20.000" at bounding box center [339, 95] width 46 height 12
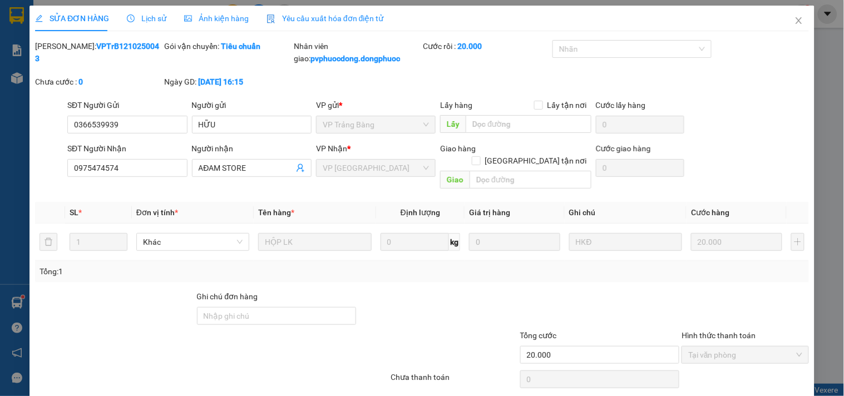
type input "0366539939"
type input "HỮU"
type input "0975474574"
type input "AĐAM STORE"
type input "20.000"
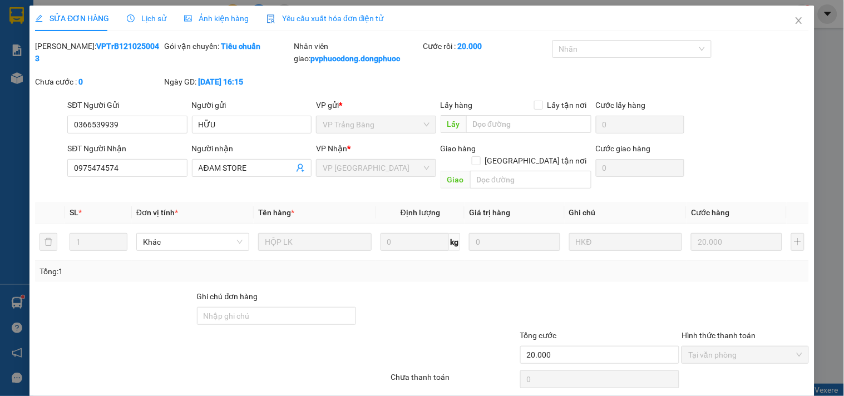
click at [156, 17] on span "Lịch sử" at bounding box center [146, 18] width 39 height 9
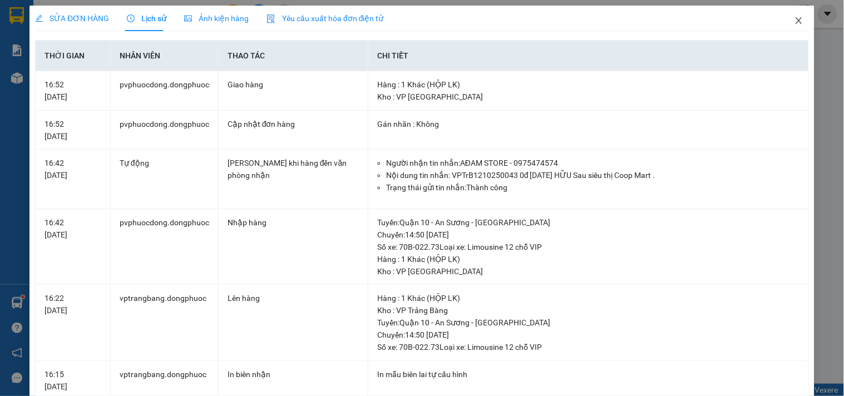
click at [794, 24] on icon "close" at bounding box center [798, 20] width 9 height 9
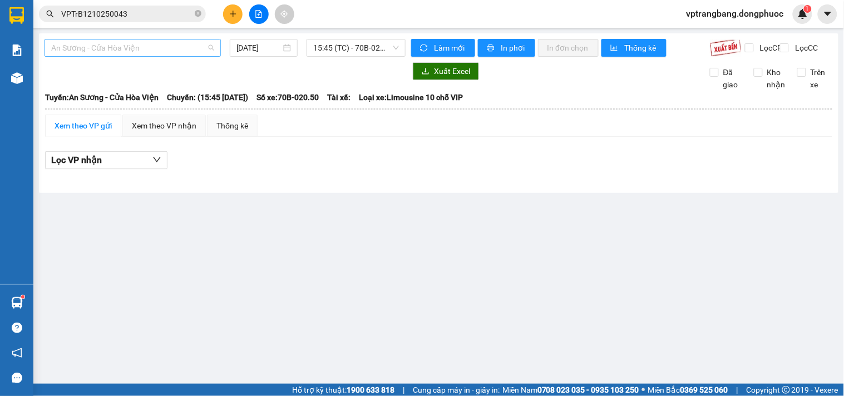
click at [137, 47] on span "An Sương - Cửa Hòa Viện" at bounding box center [132, 47] width 163 height 17
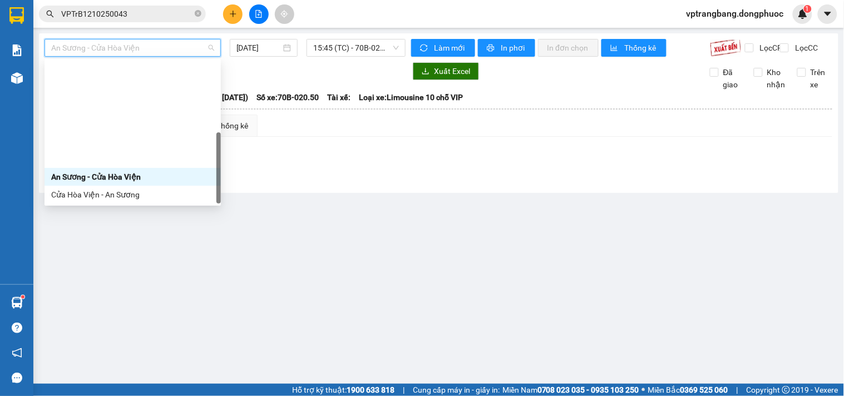
scroll to position [125, 0]
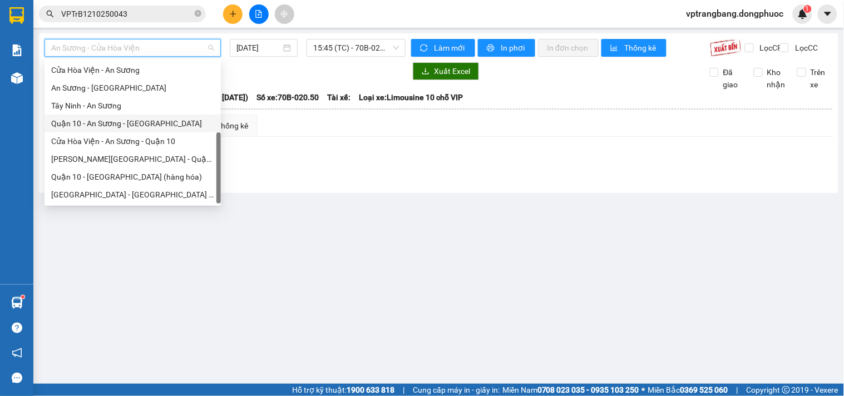
click at [140, 121] on div "Quận 10 - An Sương - Cửa Hòa Viện" at bounding box center [132, 123] width 163 height 12
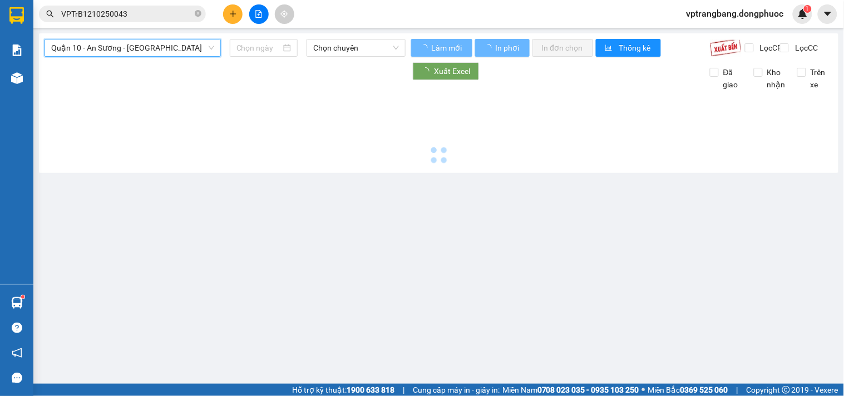
type input "[DATE]"
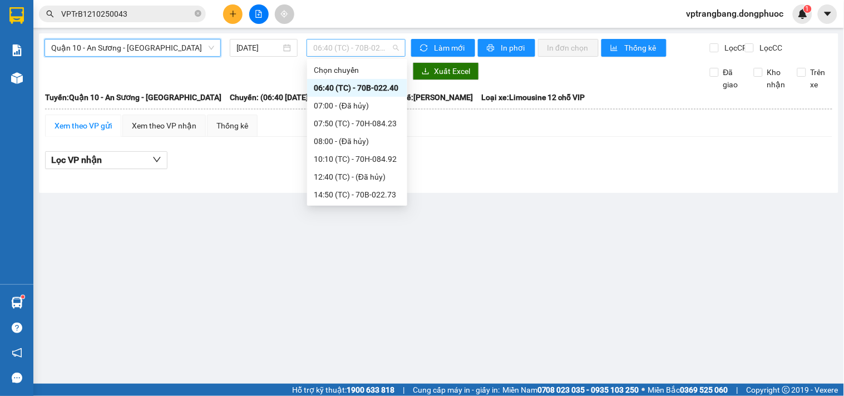
click at [345, 49] on span "06:40 (TC) - 70B-022.40" at bounding box center [356, 47] width 86 height 17
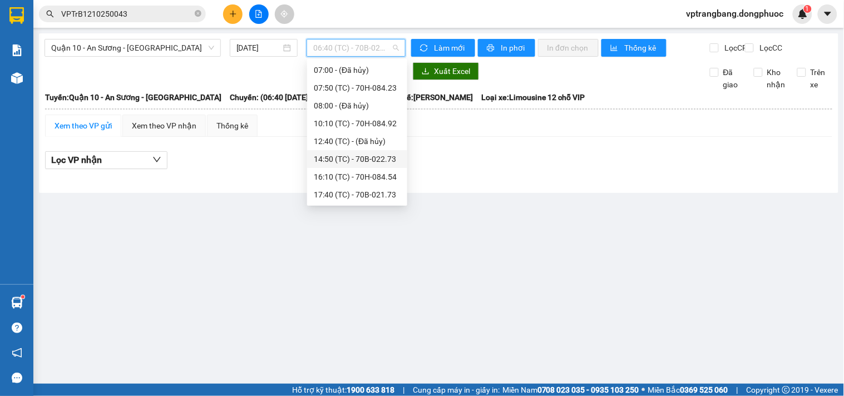
click at [352, 158] on div "14:50 (TC) - 70B-022.73" at bounding box center [357, 159] width 87 height 12
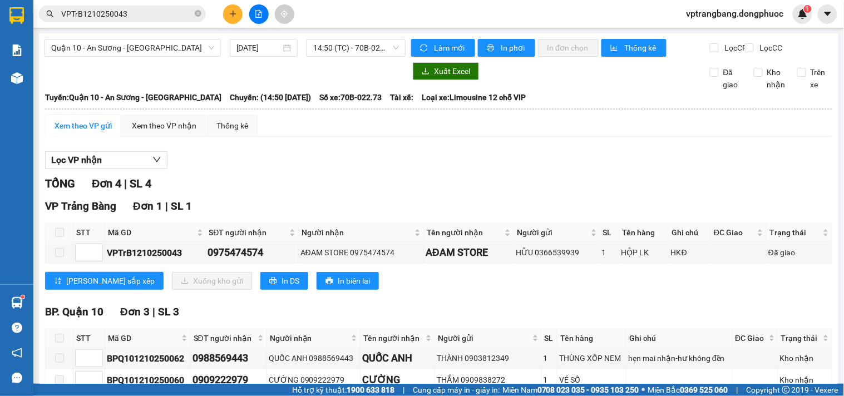
click at [347, 170] on div "Lọc VP nhận" at bounding box center [438, 160] width 787 height 18
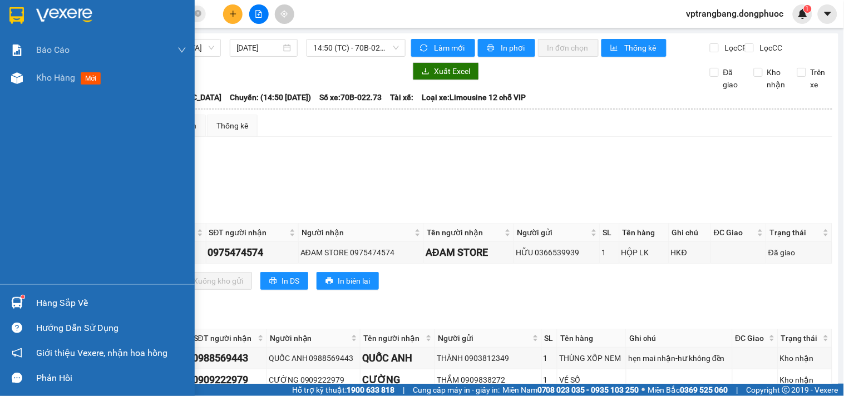
click at [50, 299] on div "Hàng sắp về" at bounding box center [111, 303] width 150 height 17
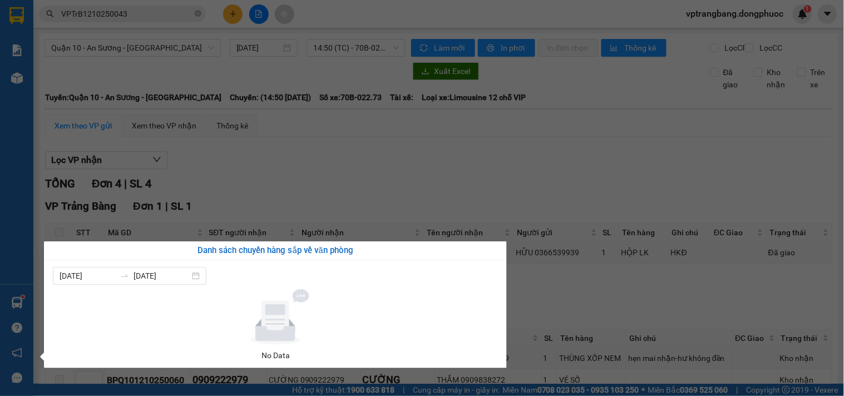
drag, startPoint x: 504, startPoint y: 181, endPoint x: 443, endPoint y: 148, distance: 69.4
click at [503, 181] on section "Kết quả tìm kiếm ( 1 ) Bộ lọc Mã ĐH Trạng thái Món hàng Tổng cước Chưa cước Nhã…" at bounding box center [422, 198] width 844 height 396
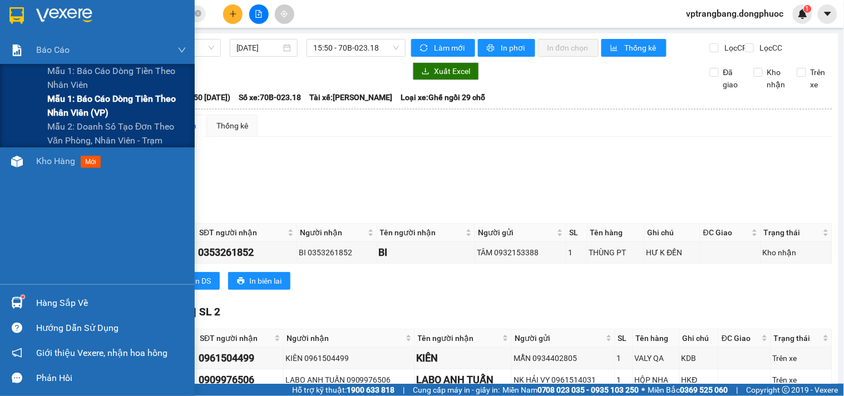
scroll to position [202, 0]
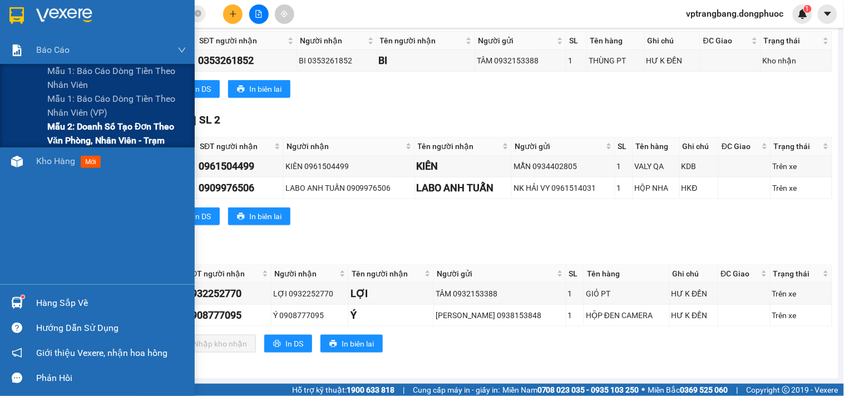
click at [57, 132] on span "Mẫu 2: Doanh số tạo đơn theo Văn phòng, nhân viên - Trạm" at bounding box center [116, 134] width 139 height 28
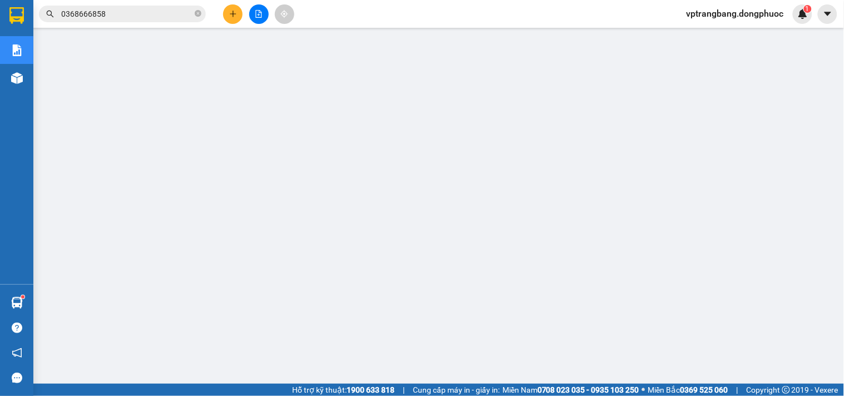
scroll to position [156, 0]
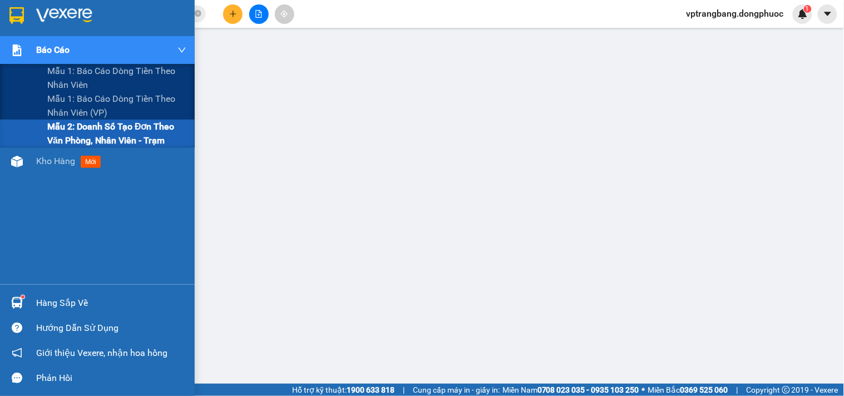
click at [66, 136] on span "Mẫu 2: Doanh số tạo đơn theo Văn phòng, nhân viên - Trạm" at bounding box center [116, 134] width 139 height 28
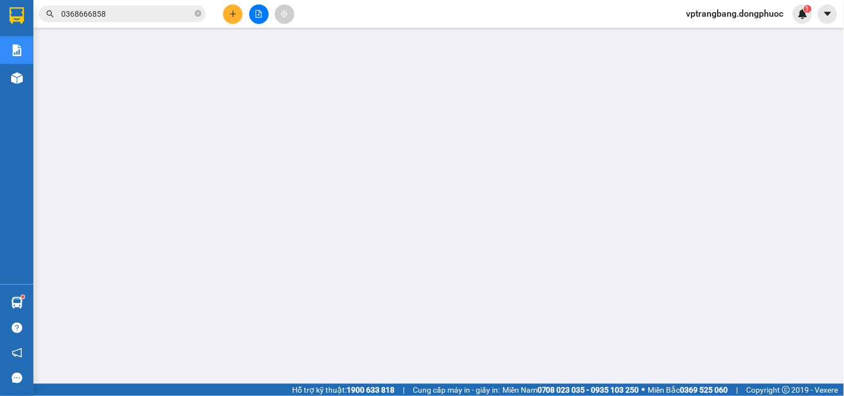
scroll to position [0, 0]
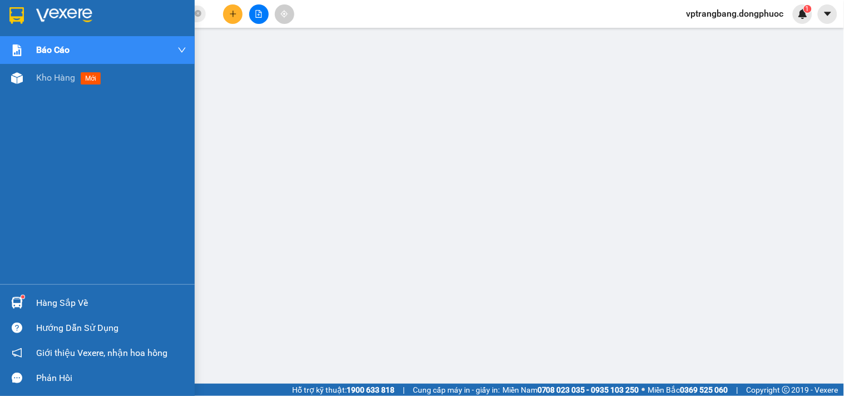
drag, startPoint x: 0, startPoint y: 236, endPoint x: 27, endPoint y: 235, distance: 26.7
click at [0, 236] on div "Báo cáo Mẫu 1: Báo cáo dòng tiền theo nhân viên Mẫu 1: Báo cáo dòng tiền theo n…" at bounding box center [97, 160] width 195 height 248
drag, startPoint x: 12, startPoint y: 196, endPoint x: 31, endPoint y: 186, distance: 21.4
click at [17, 192] on div "Báo cáo Mẫu 1: Báo cáo dòng tiền theo nhân viên Mẫu 1: Báo cáo dòng tiền theo n…" at bounding box center [97, 160] width 195 height 248
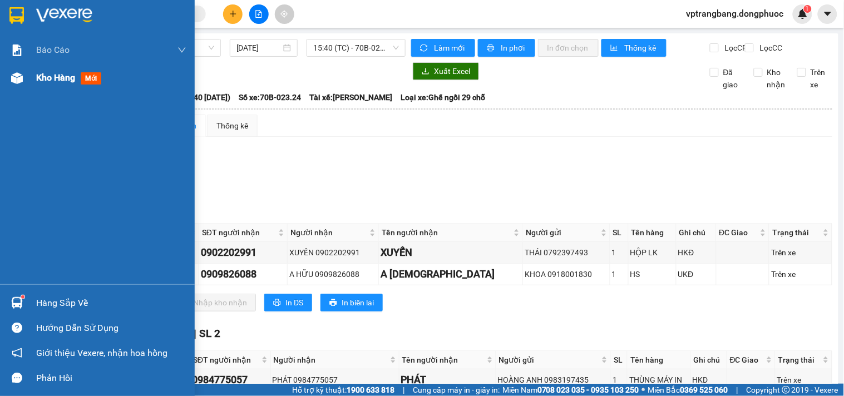
scroll to position [75, 0]
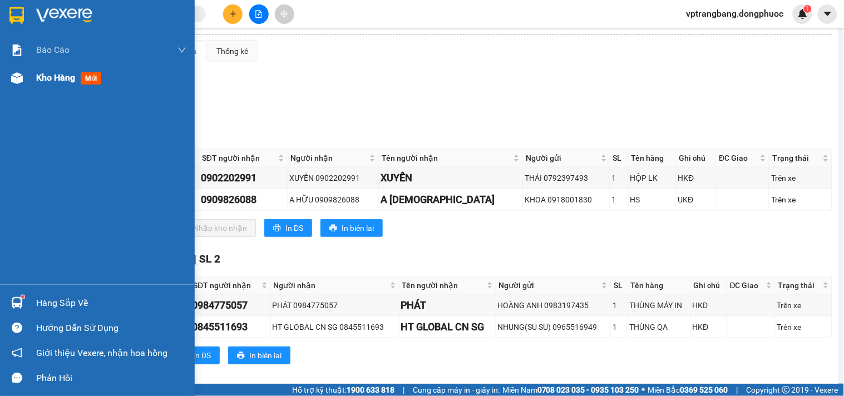
click at [36, 81] on span "Kho hàng" at bounding box center [55, 77] width 39 height 11
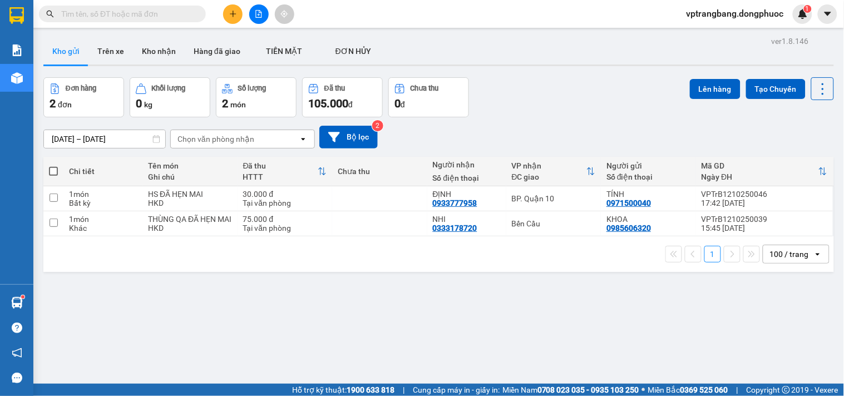
click at [202, 326] on div "ver 1.8.146 Kho gửi Trên xe Kho nhận Hàng đã giao TIỀN MẶT ĐƠN HỦY Đơn hàng 2…" at bounding box center [438, 231] width 799 height 396
click at [236, 327] on div "ver 1.8.146 Kho gửi Trên xe Kho nhận Hàng đã giao TIỀN MẶT ĐƠN HỦY Đơn hàng 2…" at bounding box center [438, 231] width 799 height 396
click at [312, 340] on div "ver 1.8.146 Kho gửi Trên xe Kho nhận Hàng đã giao TIỀN MẶT ĐƠN HỦY Đơn hàng 2…" at bounding box center [438, 231] width 799 height 396
